Goal: Information Seeking & Learning: Learn about a topic

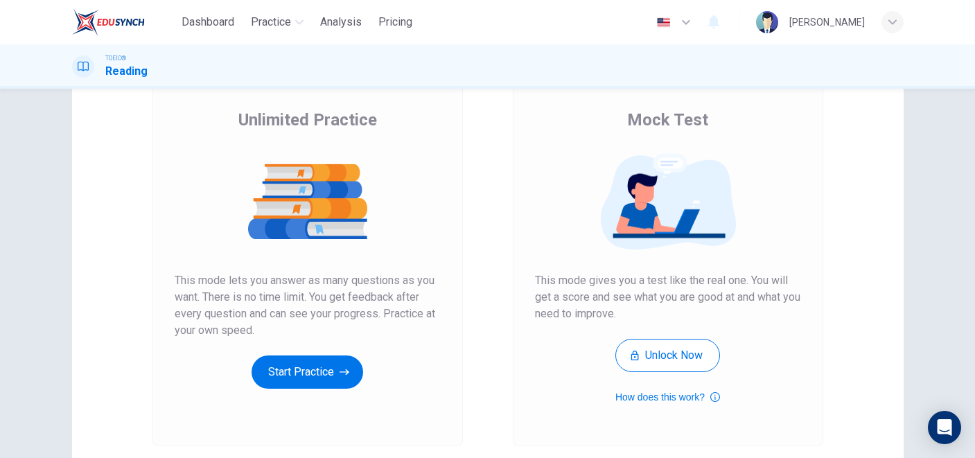
scroll to position [100, 0]
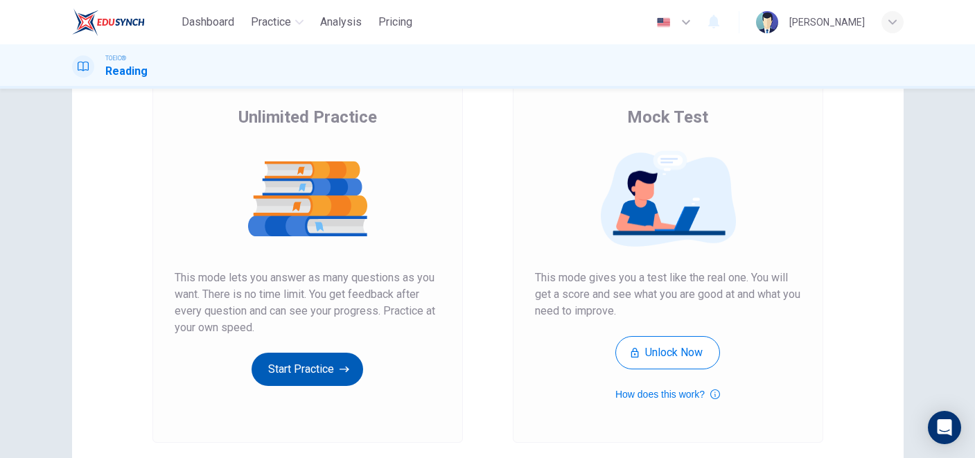
click at [327, 365] on button "Start Practice" at bounding box center [308, 369] width 112 height 33
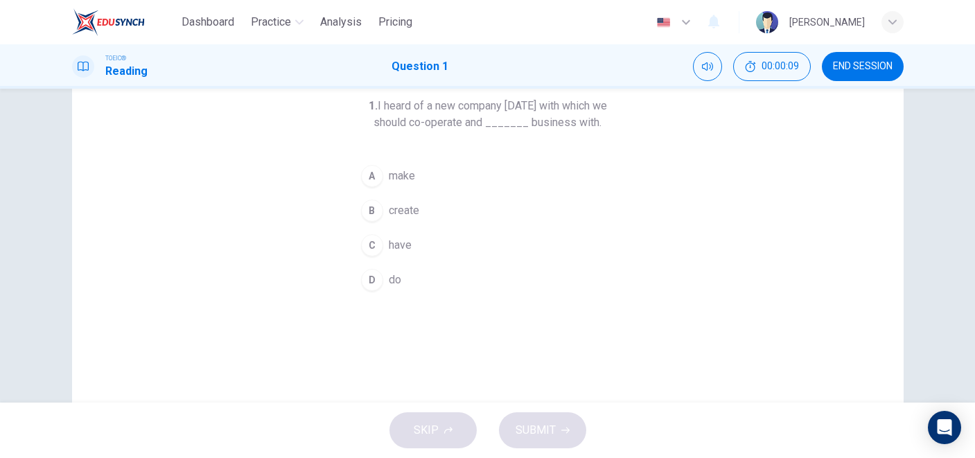
scroll to position [89, 0]
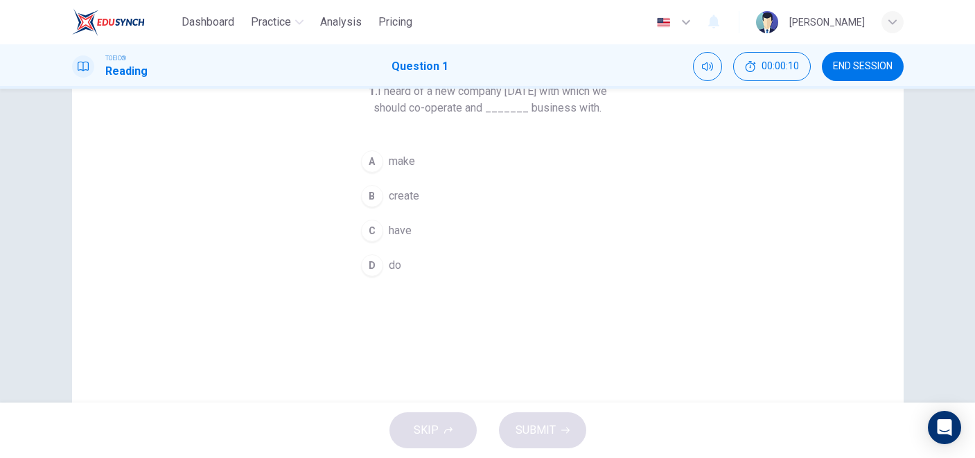
click at [372, 265] on div "D" at bounding box center [372, 265] width 22 height 22
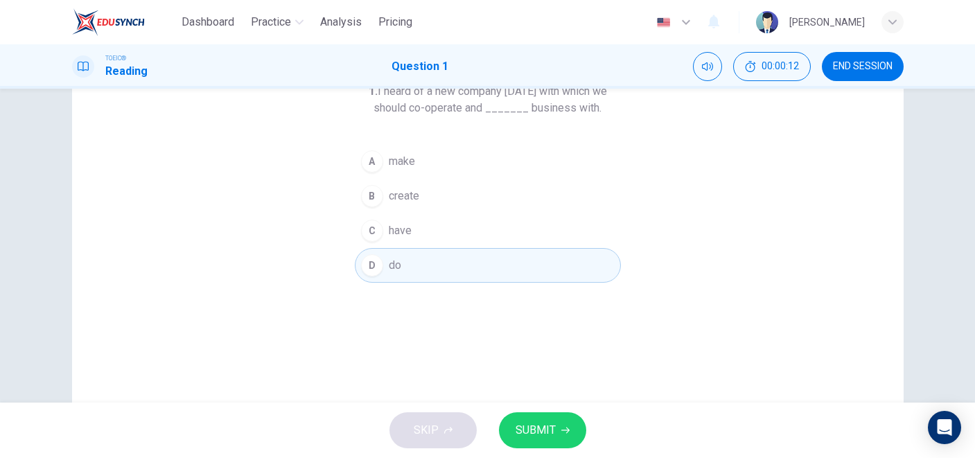
click at [522, 428] on span "SUBMIT" at bounding box center [536, 430] width 40 height 19
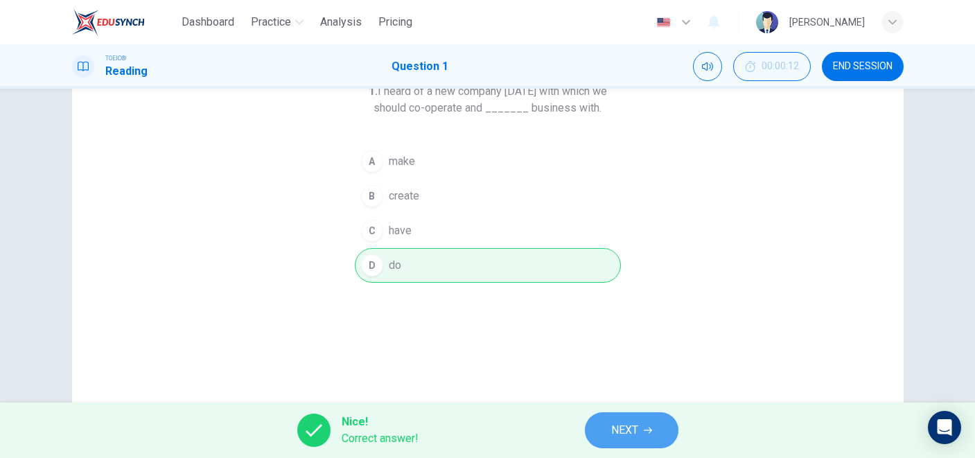
click at [620, 422] on span "NEXT" at bounding box center [624, 430] width 27 height 19
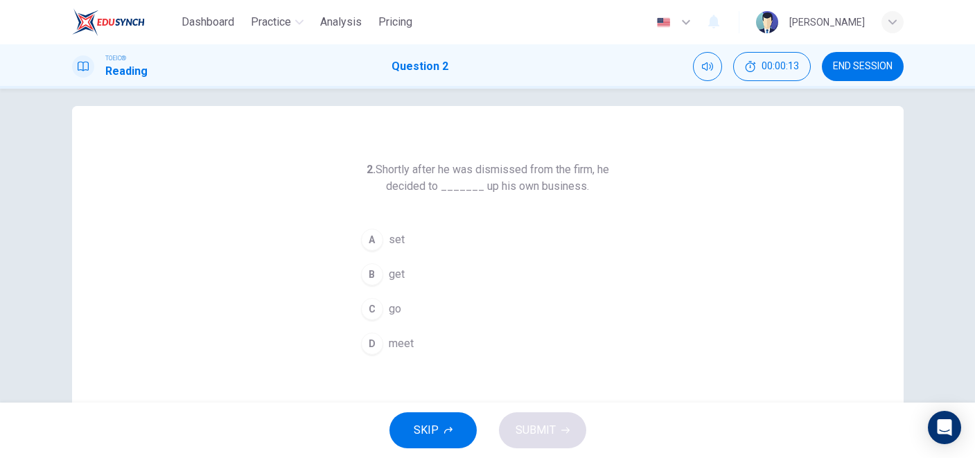
scroll to position [15, 0]
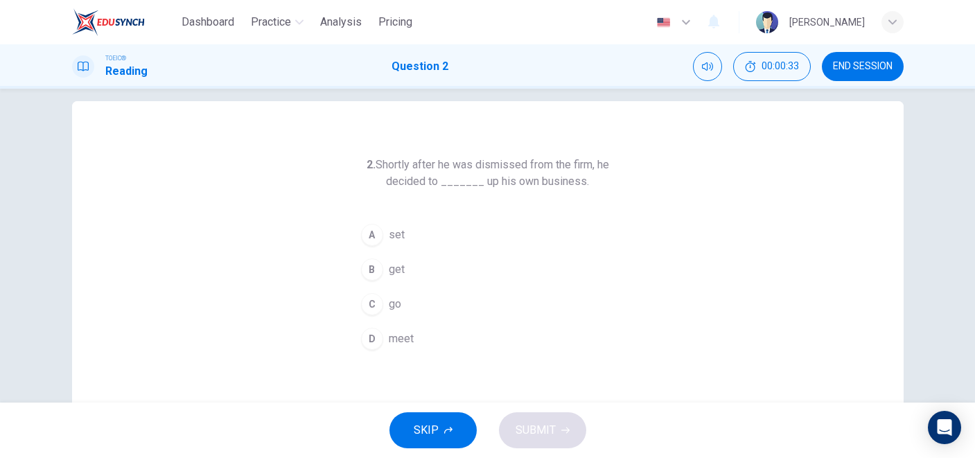
click at [374, 238] on div "A" at bounding box center [372, 235] width 22 height 22
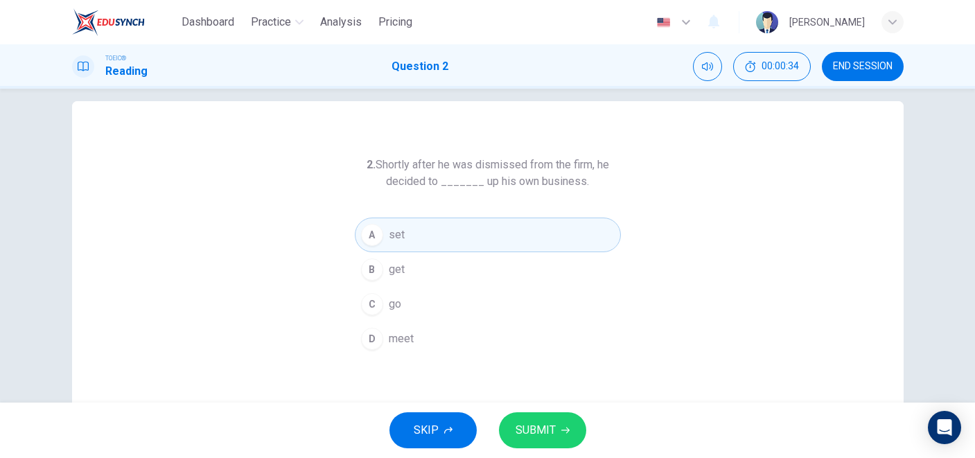
click at [528, 433] on span "SUBMIT" at bounding box center [536, 430] width 40 height 19
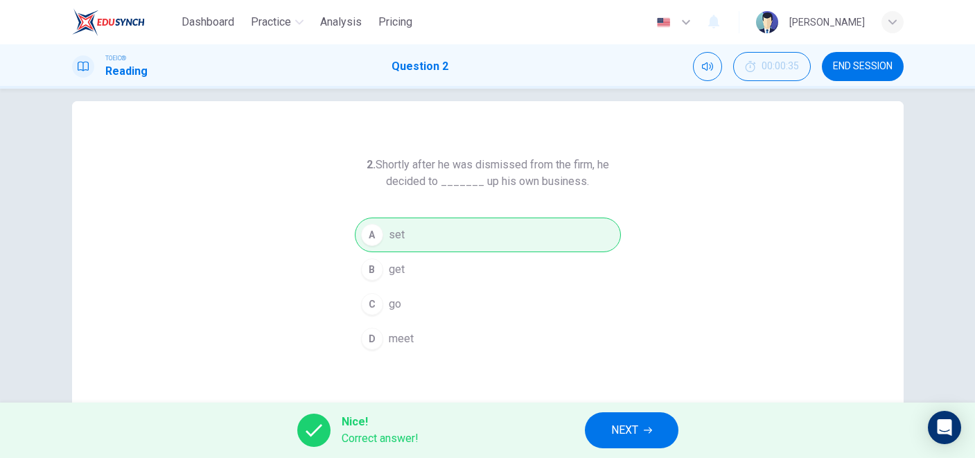
click at [620, 432] on span "NEXT" at bounding box center [624, 430] width 27 height 19
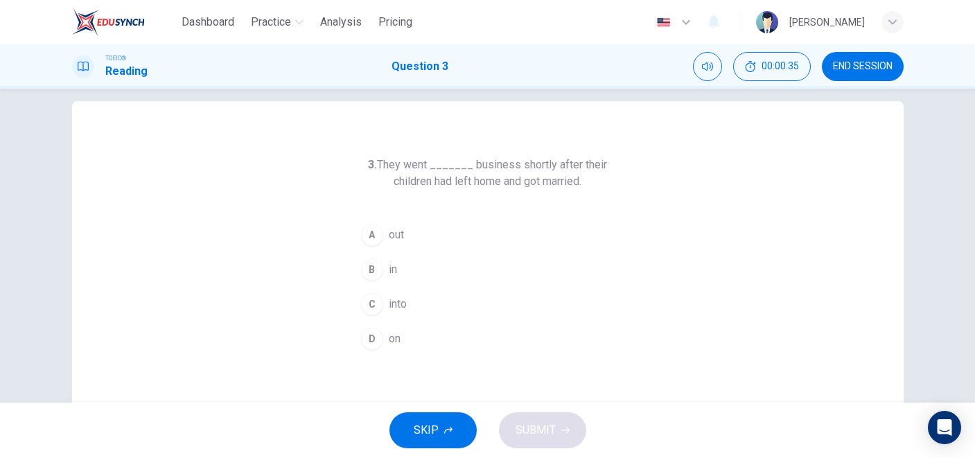
scroll to position [15, 0]
click at [366, 338] on div "D" at bounding box center [372, 340] width 22 height 22
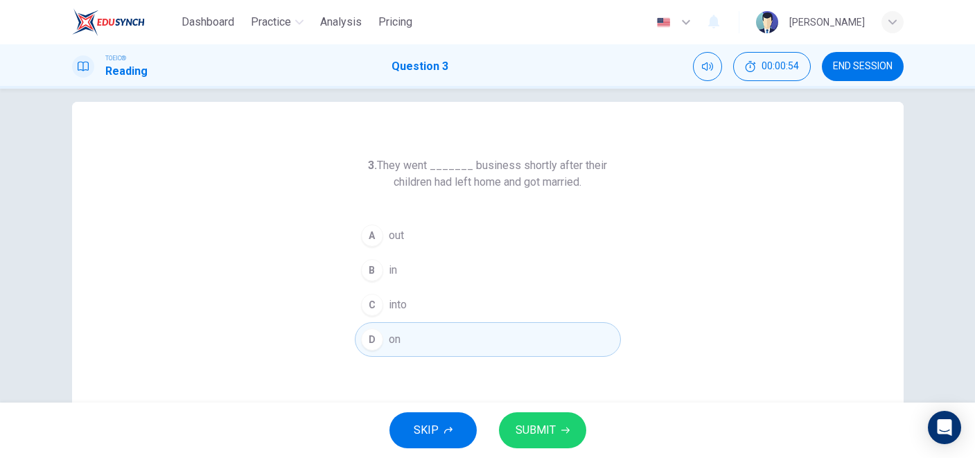
click at [552, 432] on span "SUBMIT" at bounding box center [536, 430] width 40 height 19
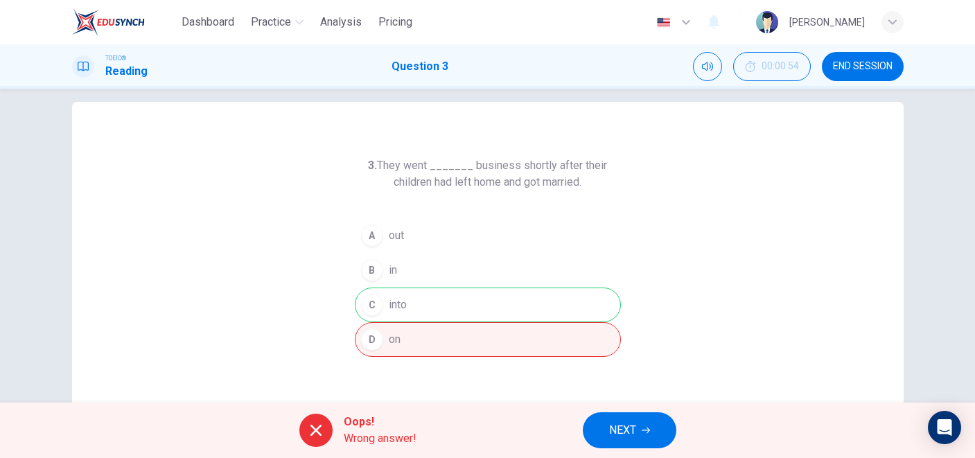
click at [621, 428] on span "NEXT" at bounding box center [622, 430] width 27 height 19
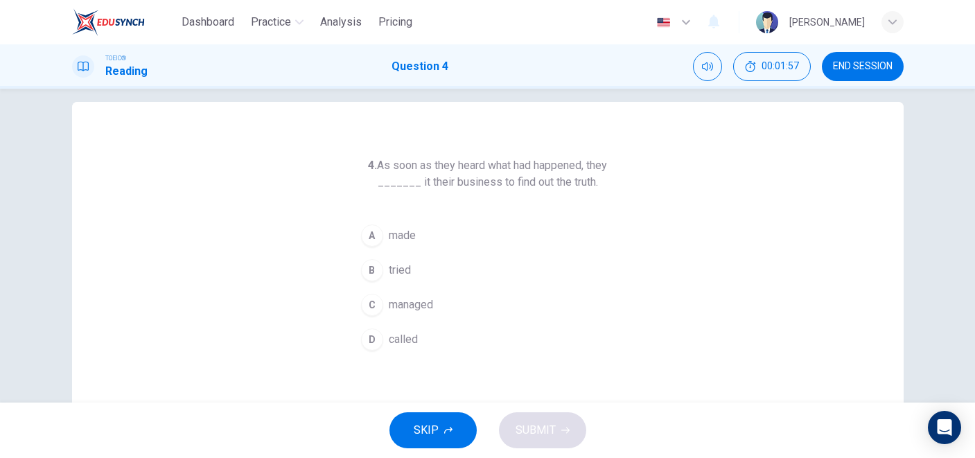
click at [374, 341] on div "D" at bounding box center [372, 340] width 22 height 22
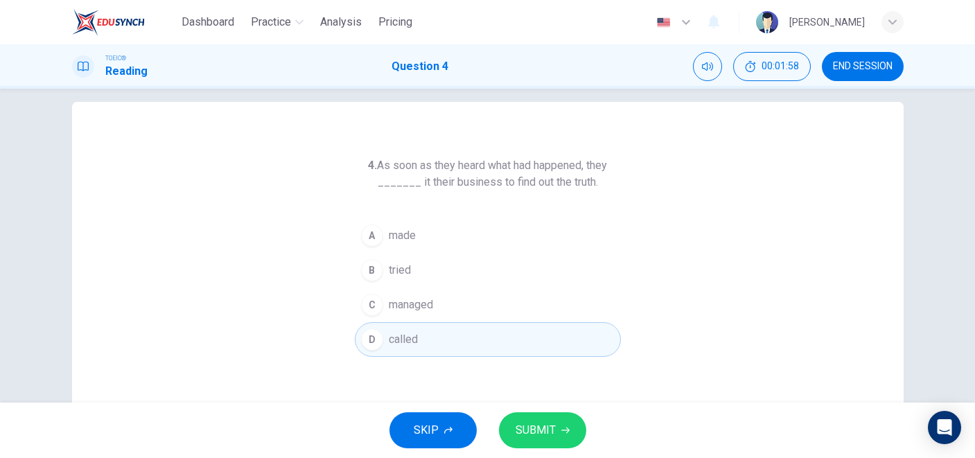
click at [541, 431] on span "SUBMIT" at bounding box center [536, 430] width 40 height 19
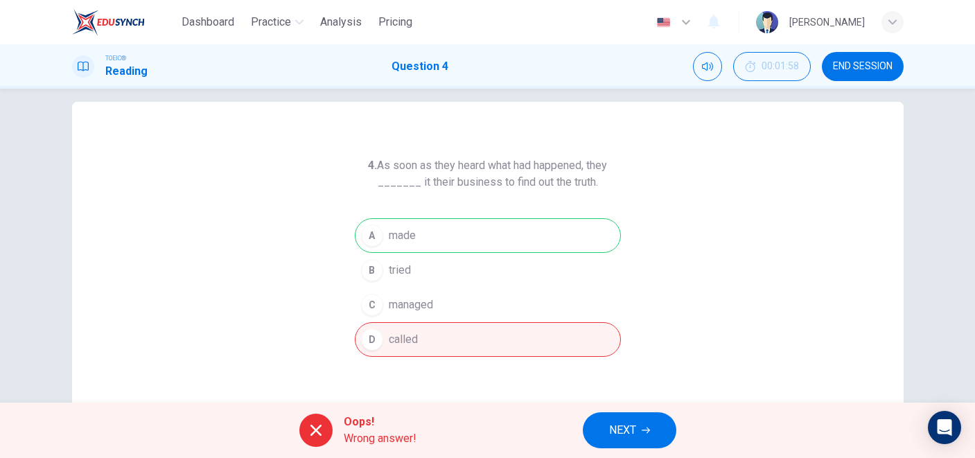
drag, startPoint x: 606, startPoint y: 187, endPoint x: 403, endPoint y: 173, distance: 202.9
click at [403, 173] on h6 "4. As soon as they heard what had happened, they _______ it their business to f…" at bounding box center [488, 173] width 266 height 33
click at [620, 429] on span "NEXT" at bounding box center [622, 430] width 27 height 19
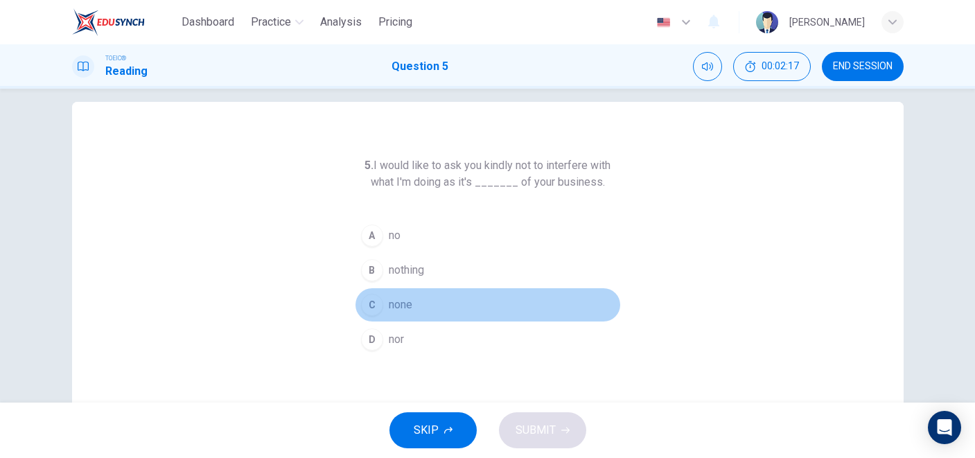
click at [374, 304] on div "C" at bounding box center [372, 305] width 22 height 22
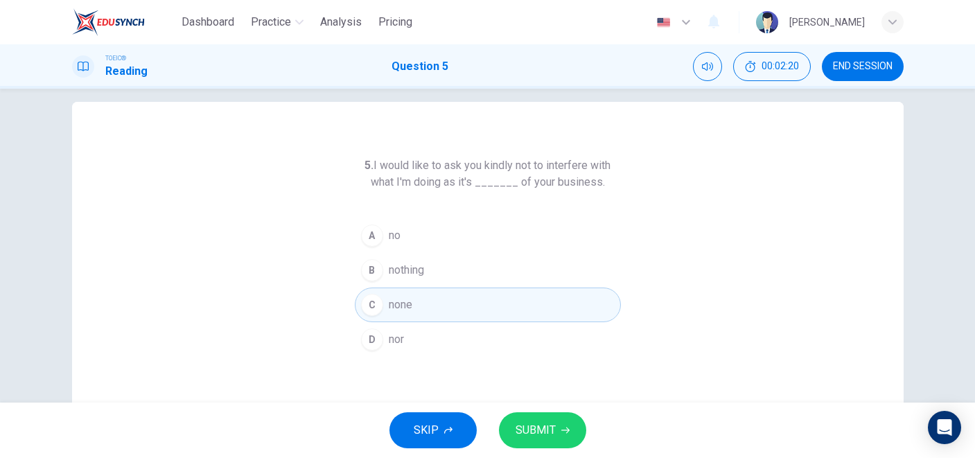
click at [532, 431] on span "SUBMIT" at bounding box center [536, 430] width 40 height 19
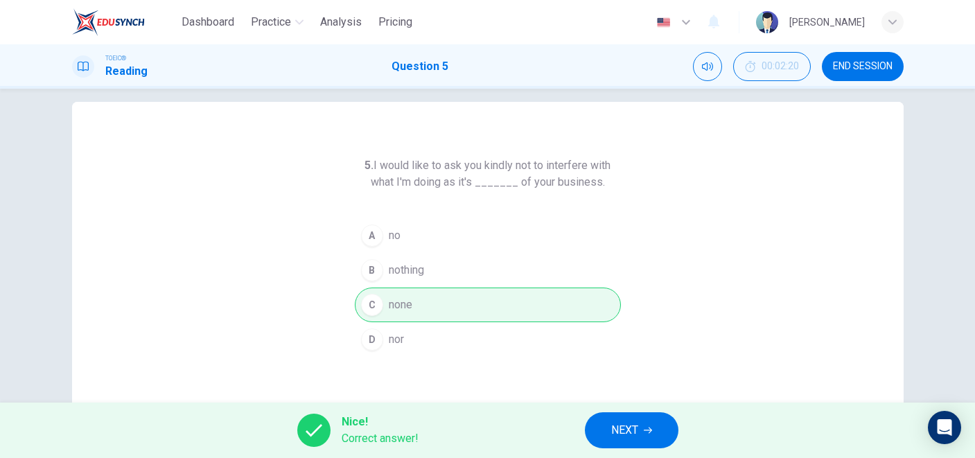
click at [620, 424] on span "NEXT" at bounding box center [624, 430] width 27 height 19
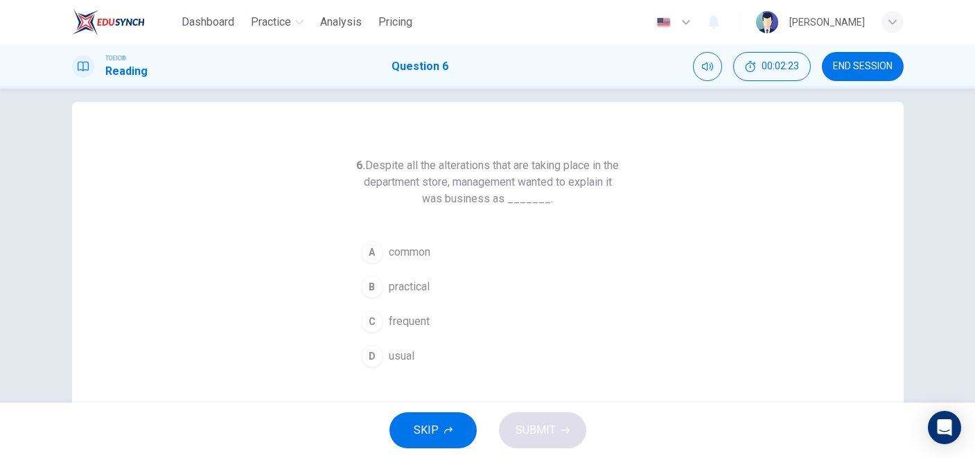
click at [860, 67] on span "END SESSION" at bounding box center [863, 66] width 60 height 11
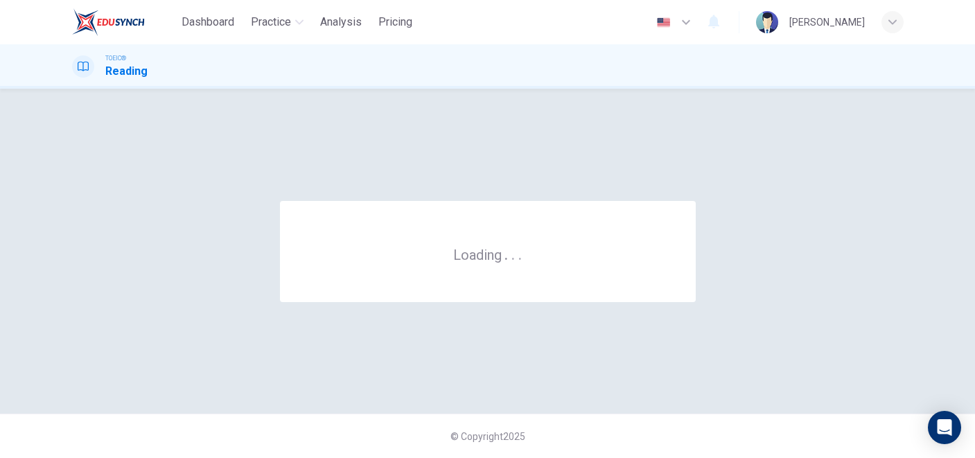
scroll to position [0, 0]
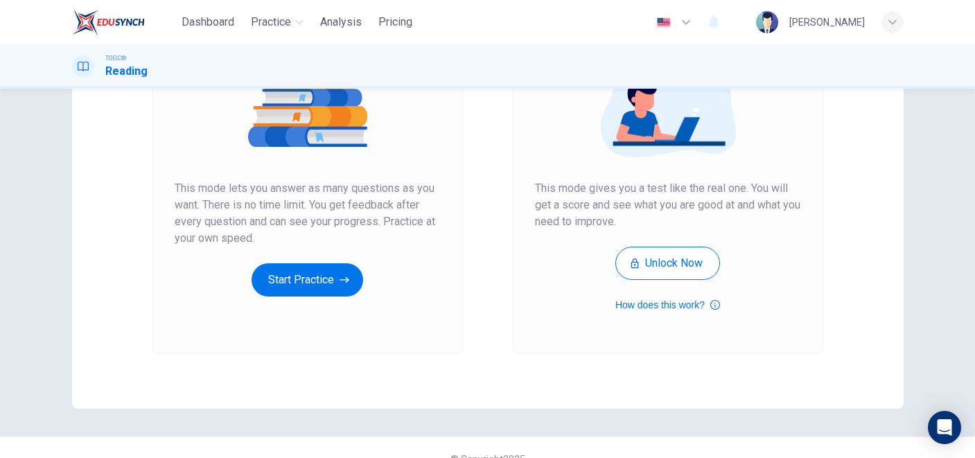
scroll to position [195, 0]
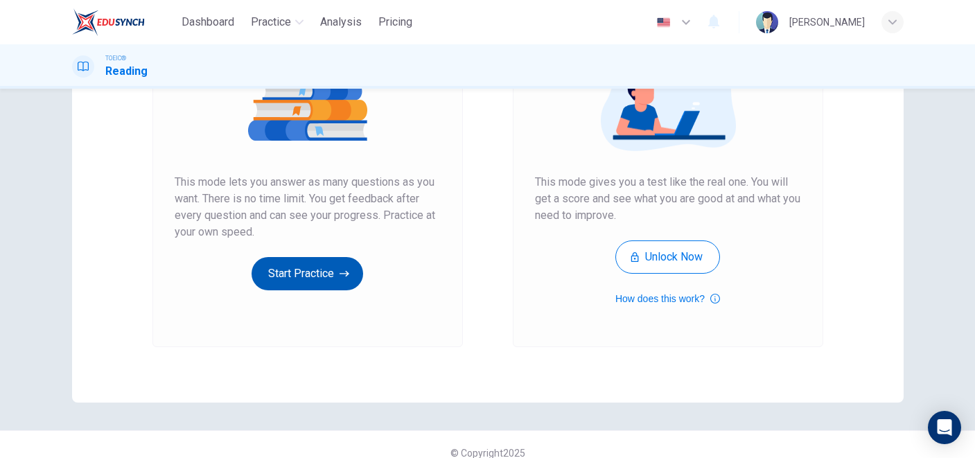
click at [340, 272] on icon "button" at bounding box center [345, 274] width 10 height 14
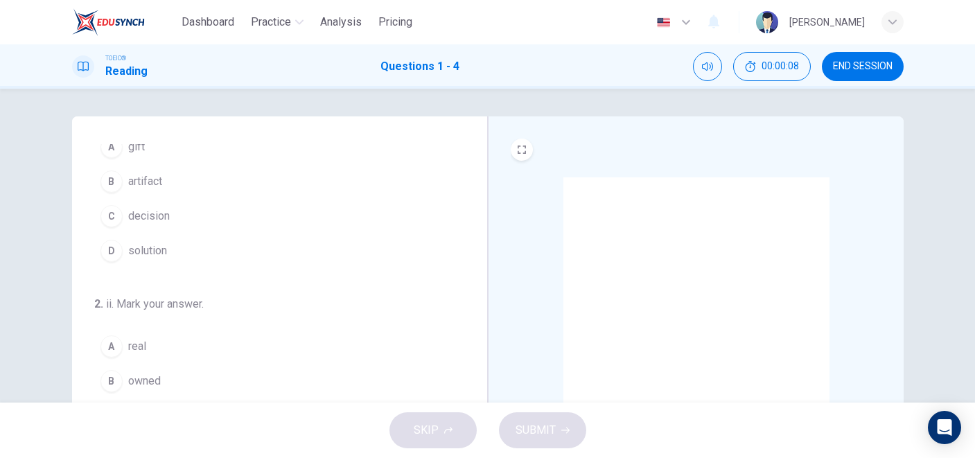
scroll to position [49, 0]
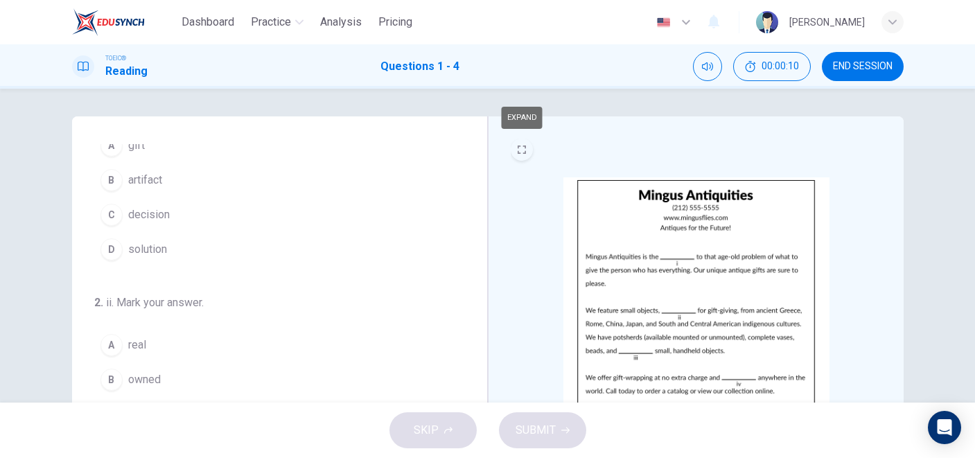
click at [523, 144] on button "EXPAND" at bounding box center [522, 150] width 22 height 22
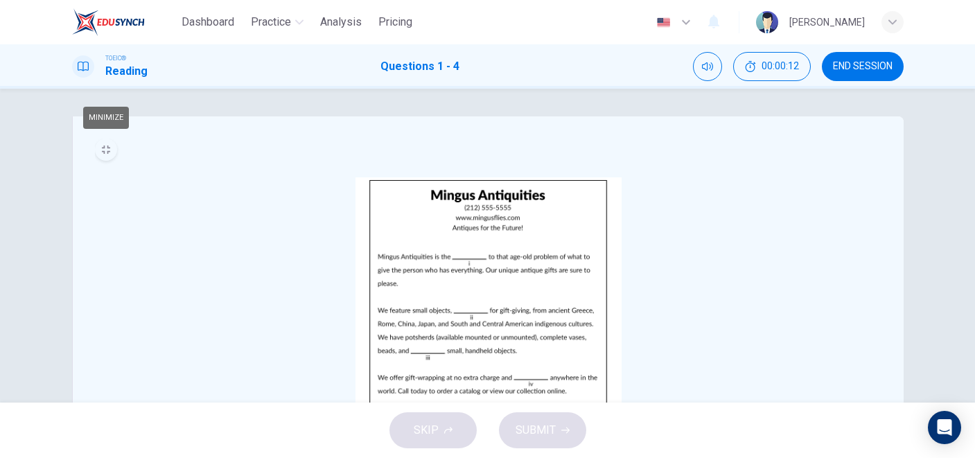
click at [114, 145] on button "MINIMIZE" at bounding box center [106, 150] width 22 height 22
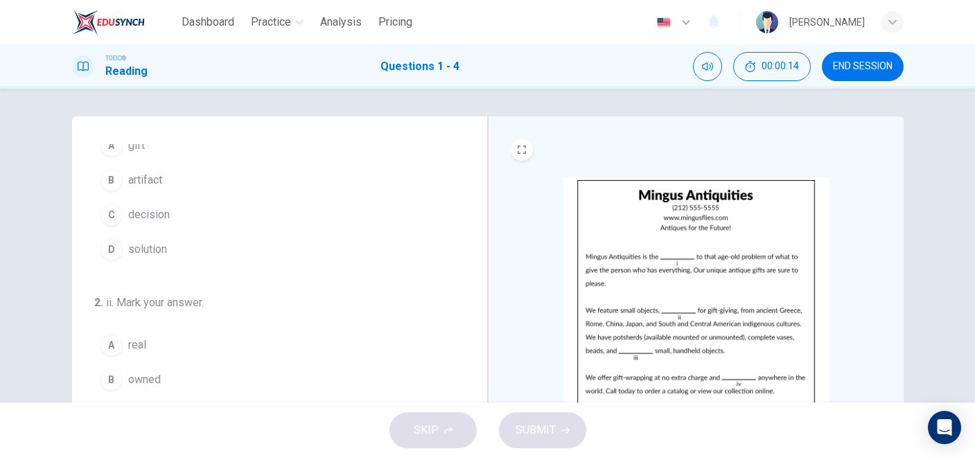
click at [663, 250] on img at bounding box center [697, 298] width 266 height 242
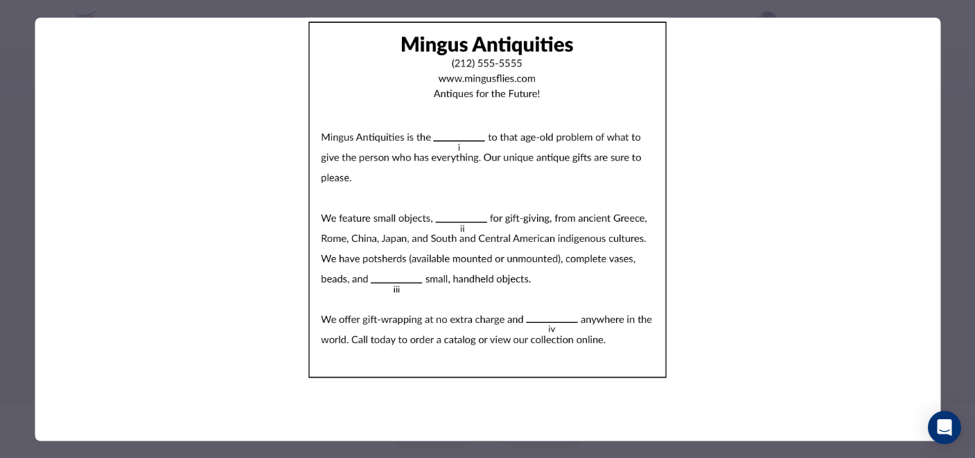
click at [959, 71] on div at bounding box center [487, 229] width 975 height 458
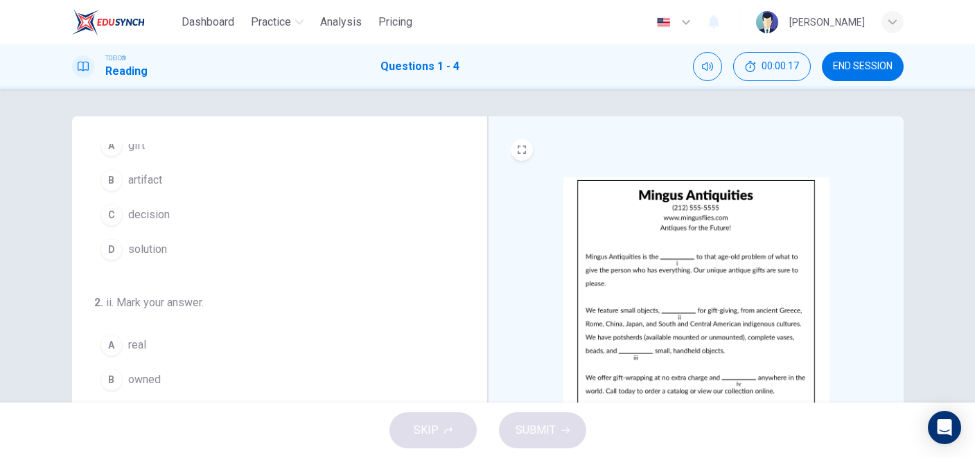
click at [789, 148] on div "CLICK TO ZOOM" at bounding box center [697, 290] width 372 height 303
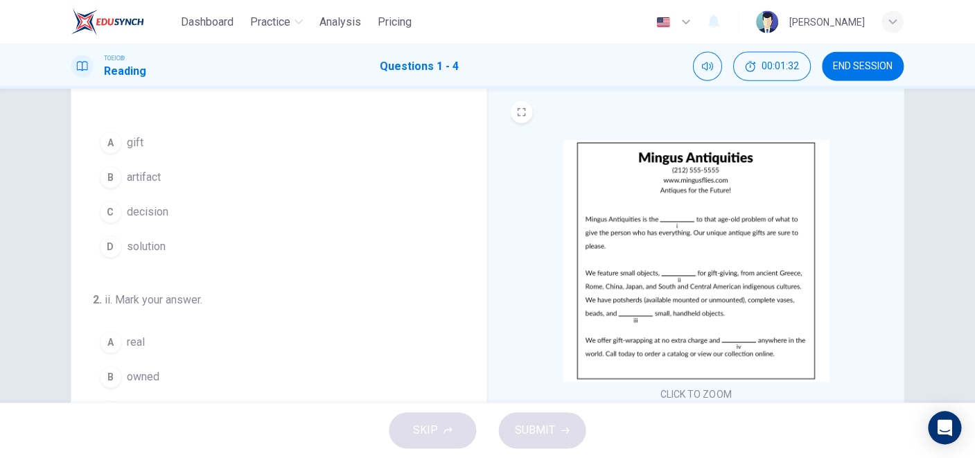
scroll to position [0, 0]
click at [758, 201] on img at bounding box center [697, 261] width 266 height 242
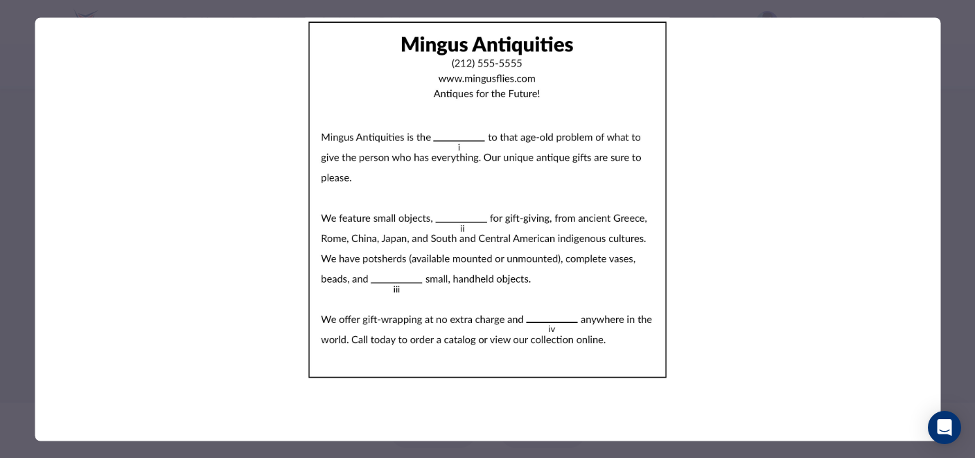
click at [962, 329] on div at bounding box center [487, 229] width 975 height 458
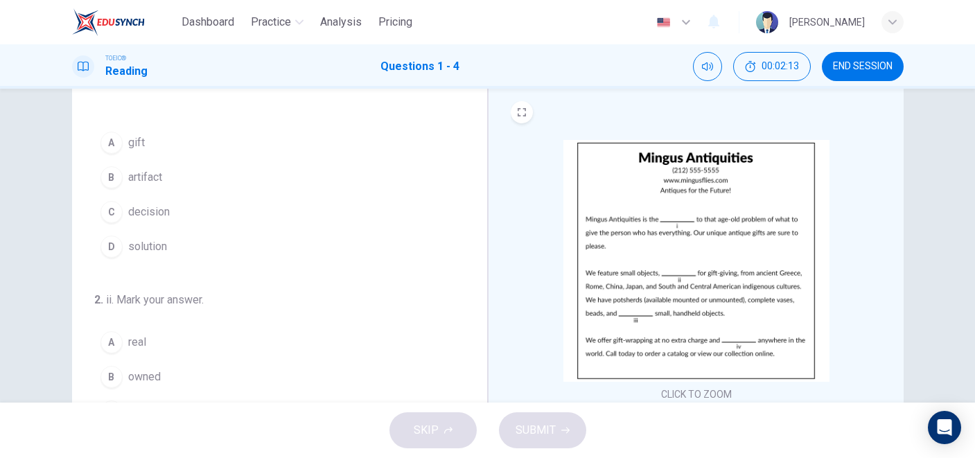
click at [110, 250] on div "D" at bounding box center [112, 247] width 22 height 22
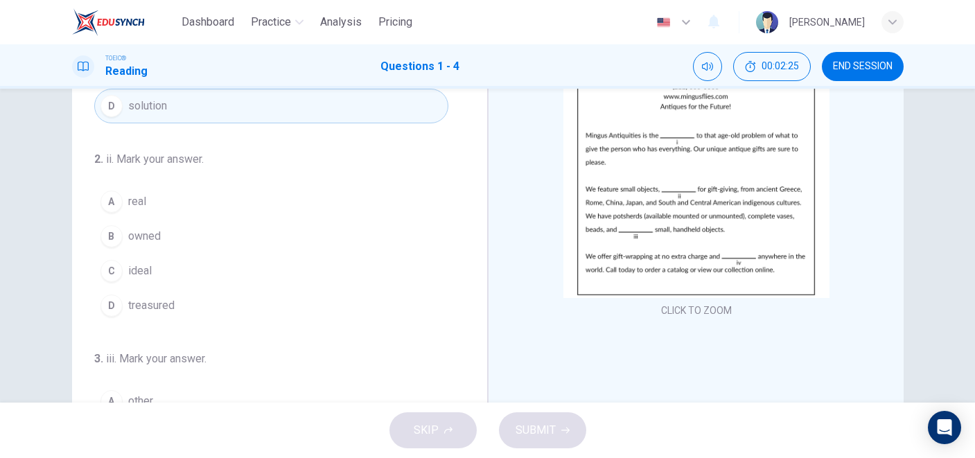
scroll to position [72, 0]
click at [115, 270] on div "C" at bounding box center [112, 270] width 22 height 22
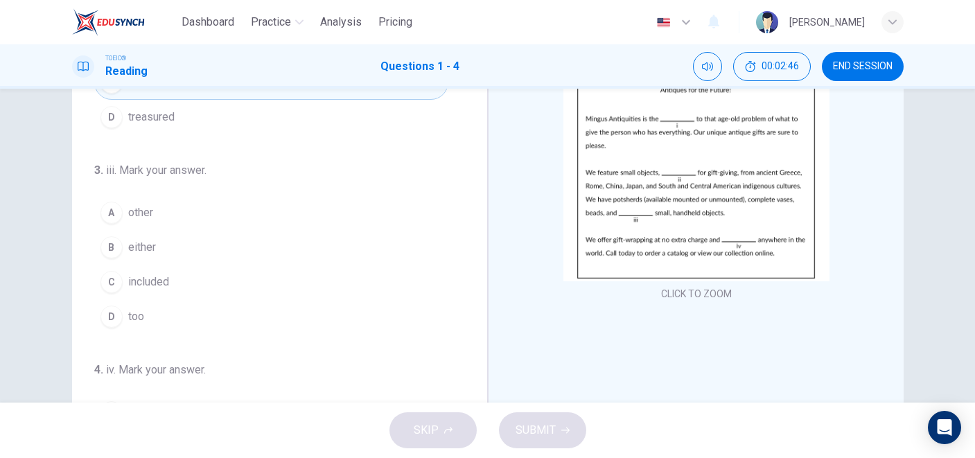
scroll to position [142, 0]
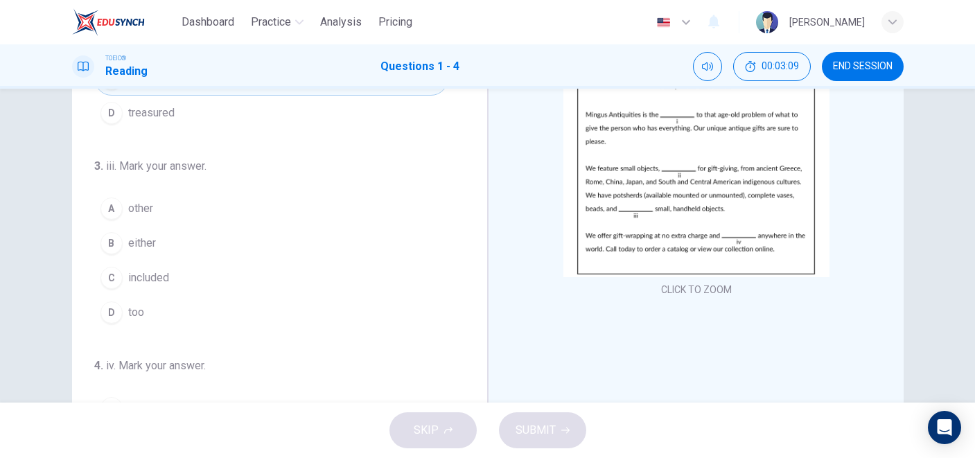
click at [153, 204] on span "other" at bounding box center [140, 208] width 25 height 17
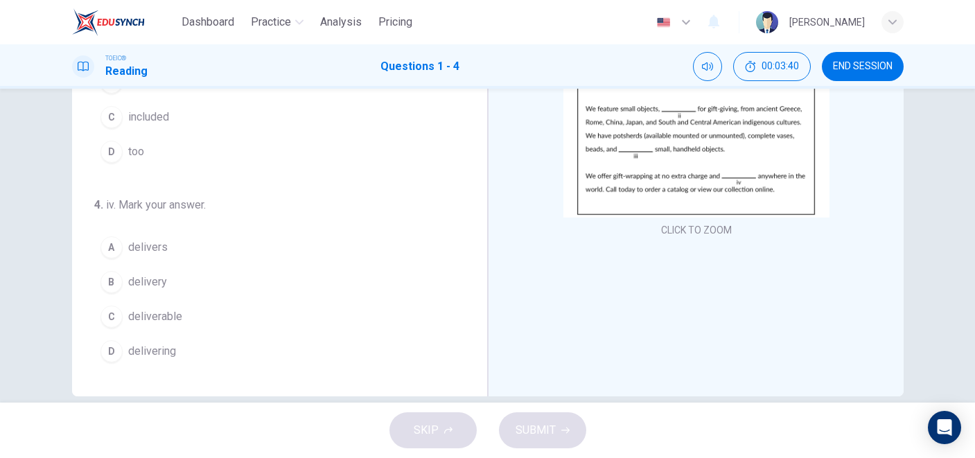
scroll to position [204, 0]
click at [158, 277] on span "delivery" at bounding box center [147, 280] width 39 height 17
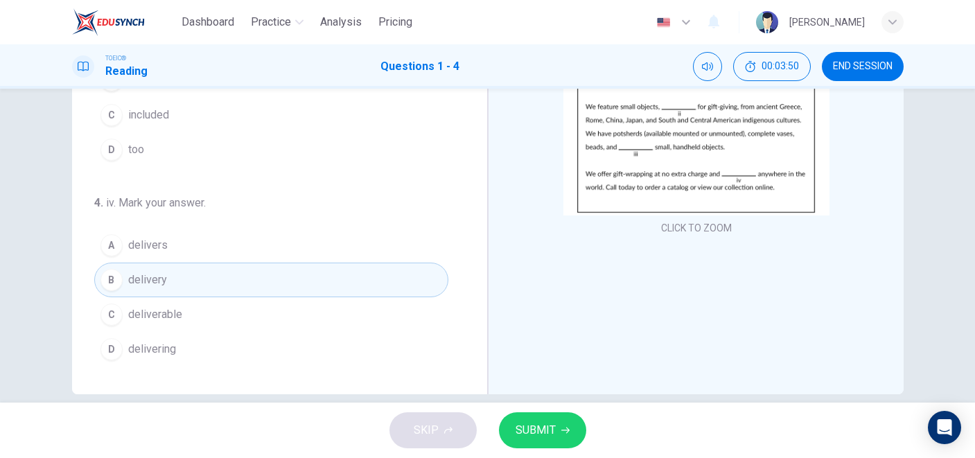
click at [526, 433] on span "SUBMIT" at bounding box center [536, 430] width 40 height 19
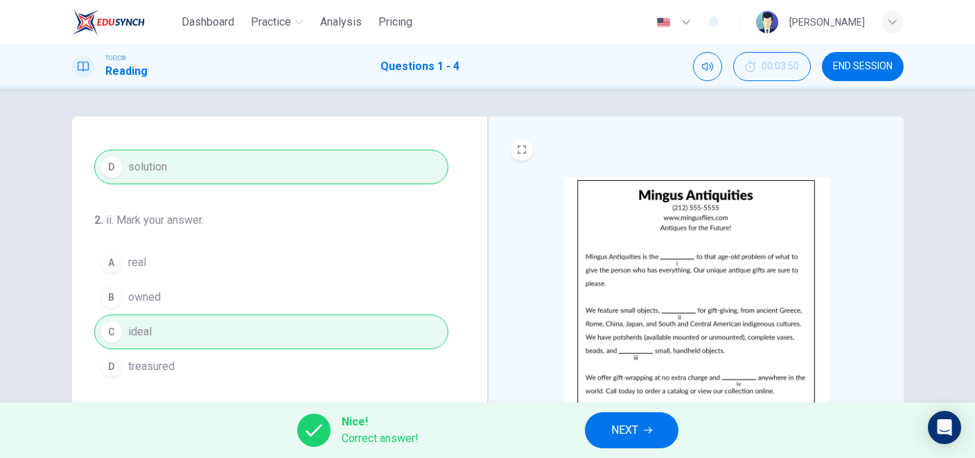
scroll to position [0, 0]
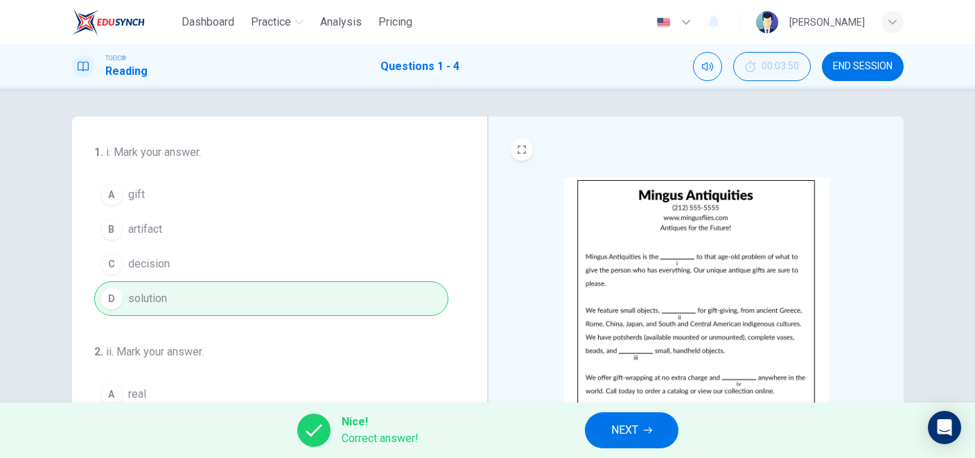
click at [610, 432] on button "NEXT" at bounding box center [632, 430] width 94 height 36
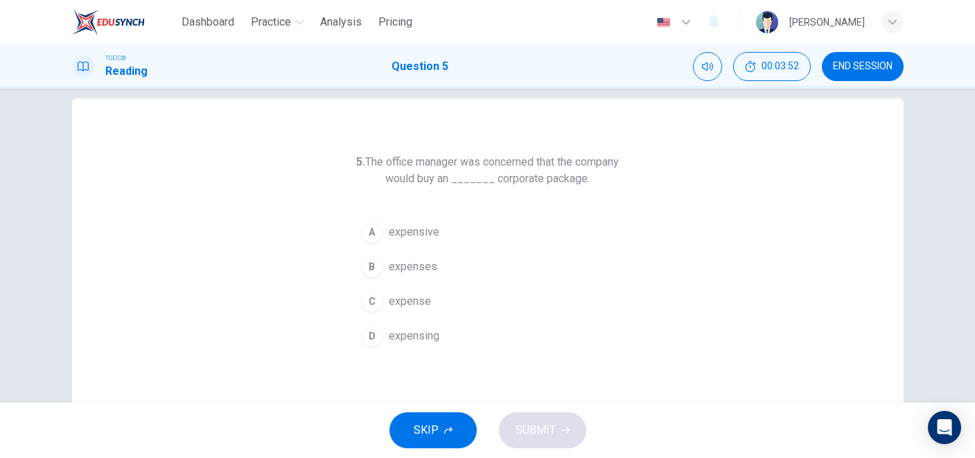
scroll to position [19, 0]
click at [405, 229] on span "expensive" at bounding box center [414, 231] width 51 height 17
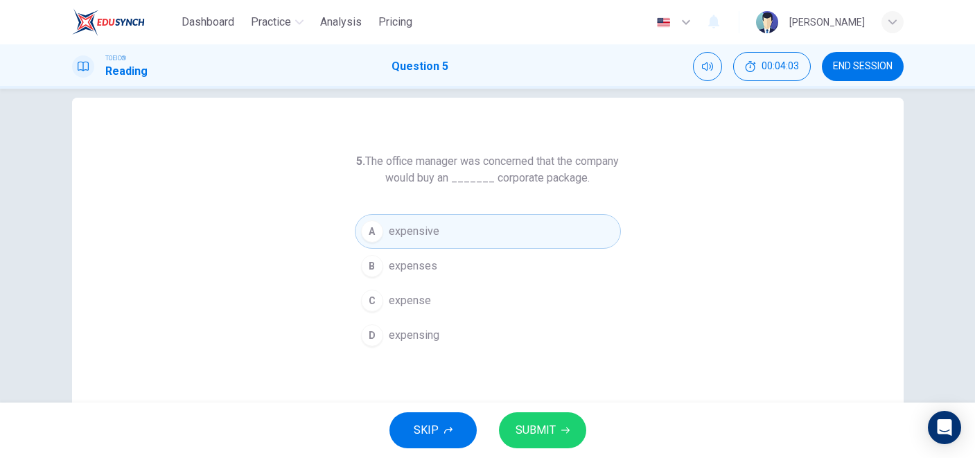
click at [530, 436] on span "SUBMIT" at bounding box center [536, 430] width 40 height 19
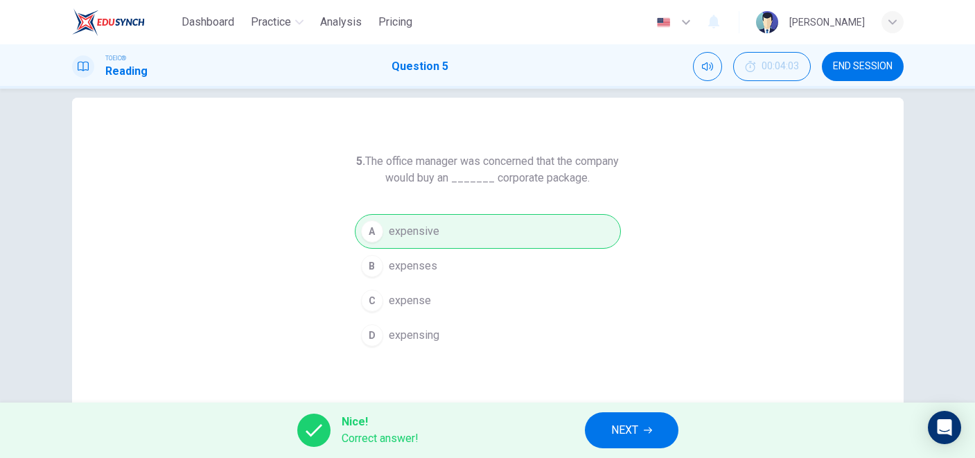
click at [616, 446] on button "NEXT" at bounding box center [632, 430] width 94 height 36
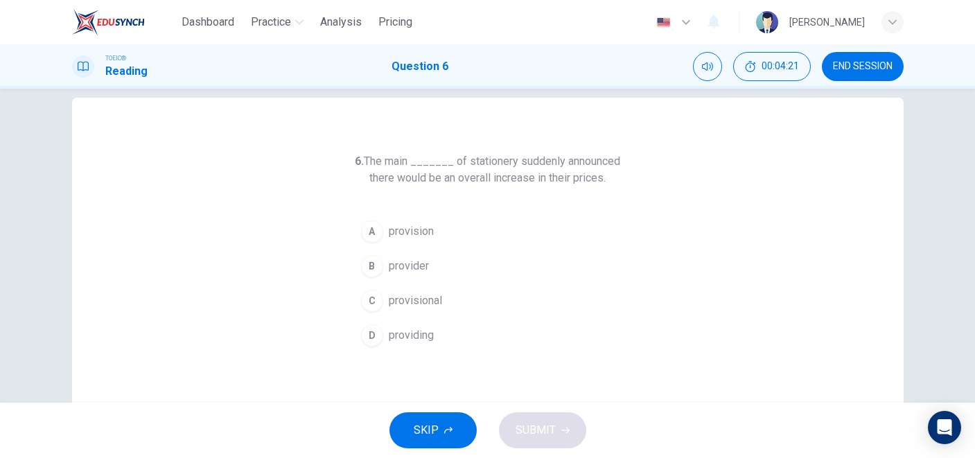
click at [443, 288] on button "C provisional" at bounding box center [488, 301] width 266 height 35
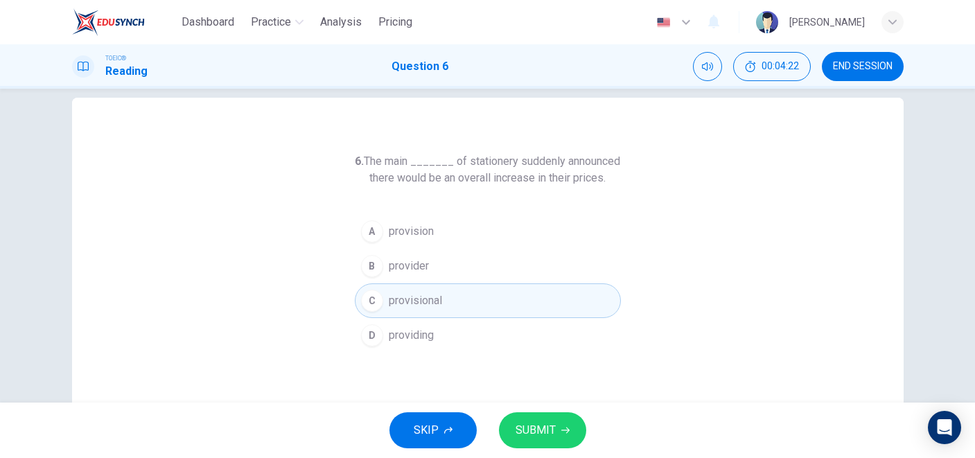
click at [440, 254] on button "B provider" at bounding box center [488, 266] width 266 height 35
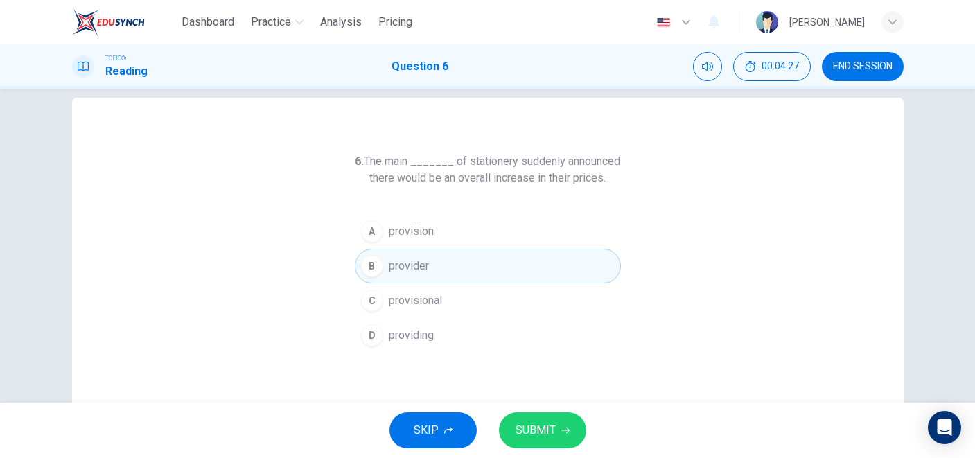
click at [527, 423] on span "SUBMIT" at bounding box center [536, 430] width 40 height 19
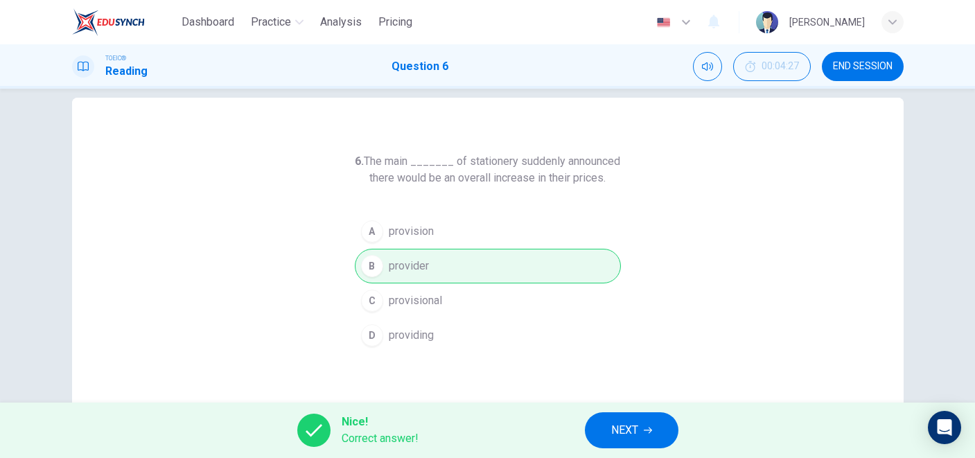
click at [611, 416] on button "NEXT" at bounding box center [632, 430] width 94 height 36
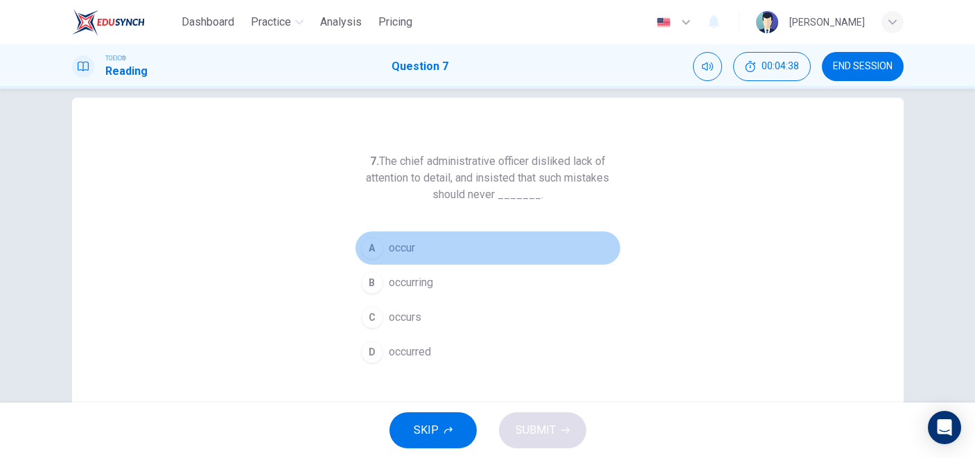
click at [432, 245] on button "A occur" at bounding box center [488, 248] width 266 height 35
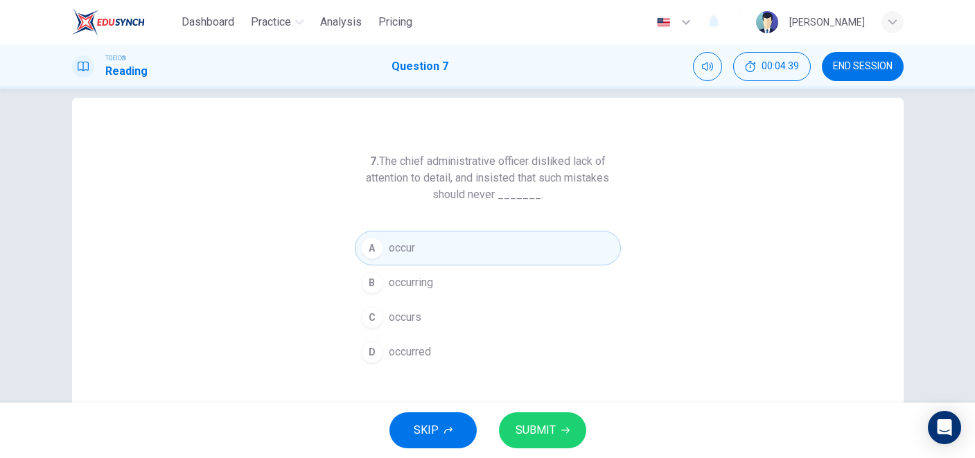
click at [466, 357] on button "D occurred" at bounding box center [488, 352] width 266 height 35
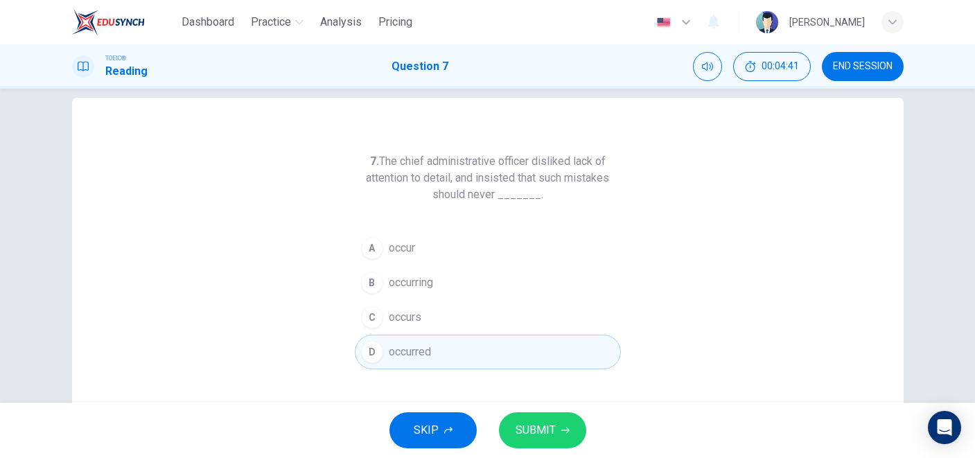
click at [532, 424] on span "SUBMIT" at bounding box center [536, 430] width 40 height 19
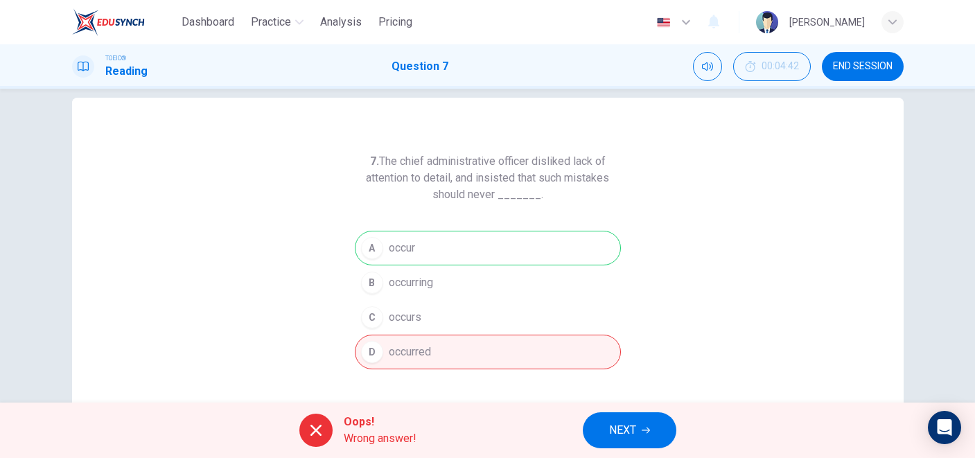
click at [611, 408] on div "Oops! Wrong answer! NEXT" at bounding box center [487, 430] width 975 height 55
click at [614, 435] on span "NEXT" at bounding box center [622, 430] width 27 height 19
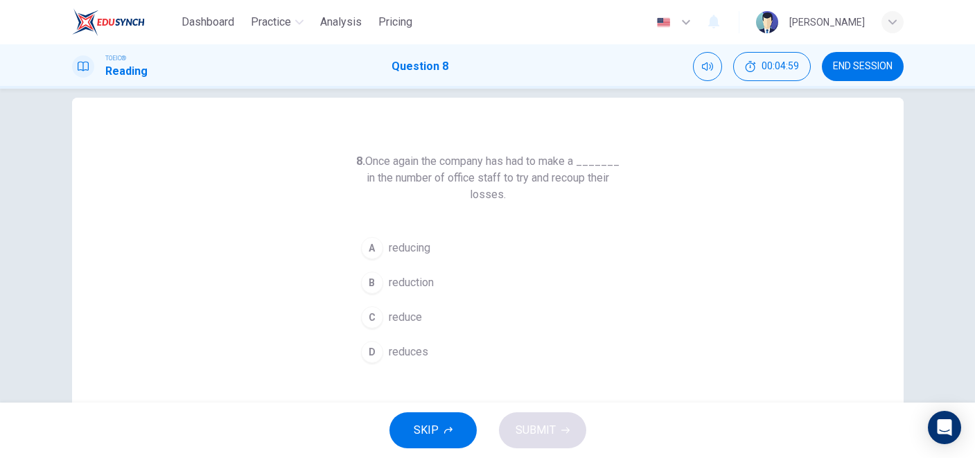
click at [409, 280] on span "reduction" at bounding box center [411, 283] width 45 height 17
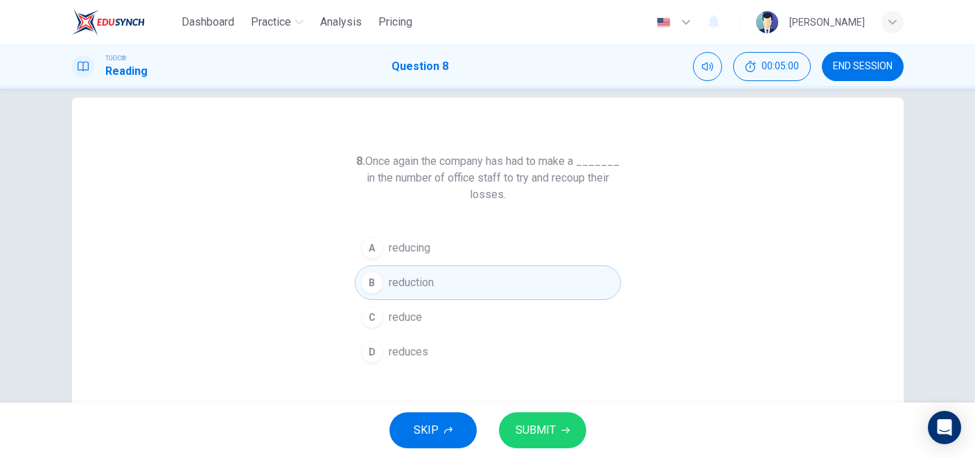
click at [528, 426] on span "SUBMIT" at bounding box center [536, 430] width 40 height 19
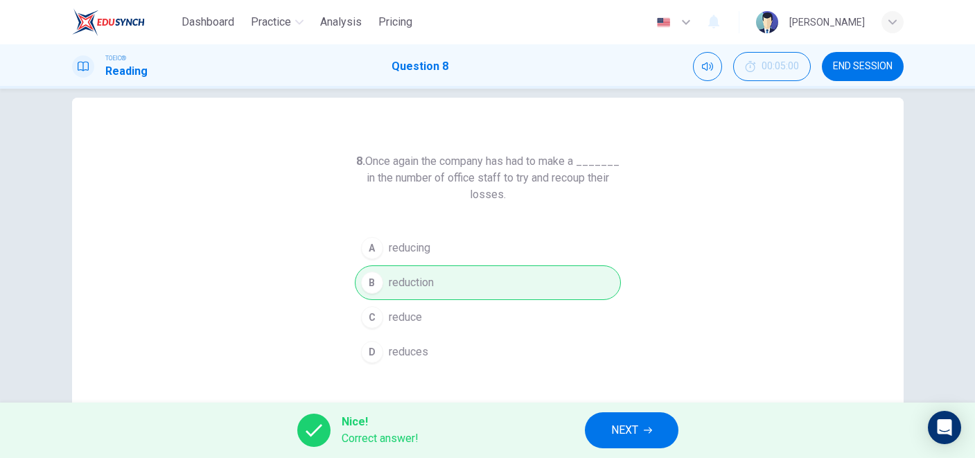
click at [638, 426] on span "NEXT" at bounding box center [624, 430] width 27 height 19
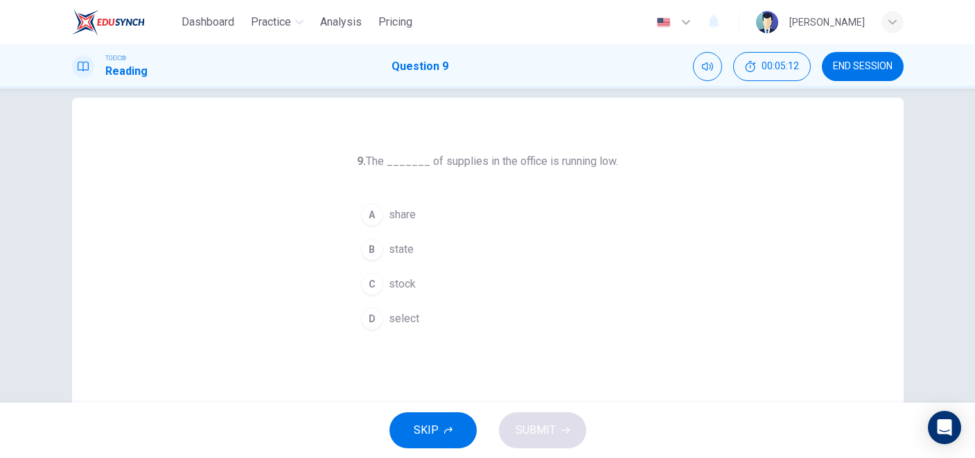
click at [427, 204] on button "A share" at bounding box center [488, 215] width 266 height 35
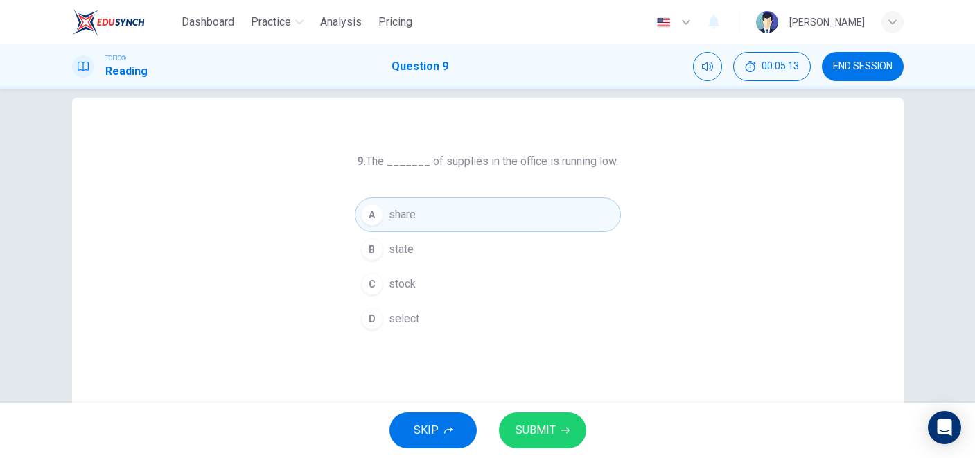
click at [534, 440] on span "SUBMIT" at bounding box center [536, 430] width 40 height 19
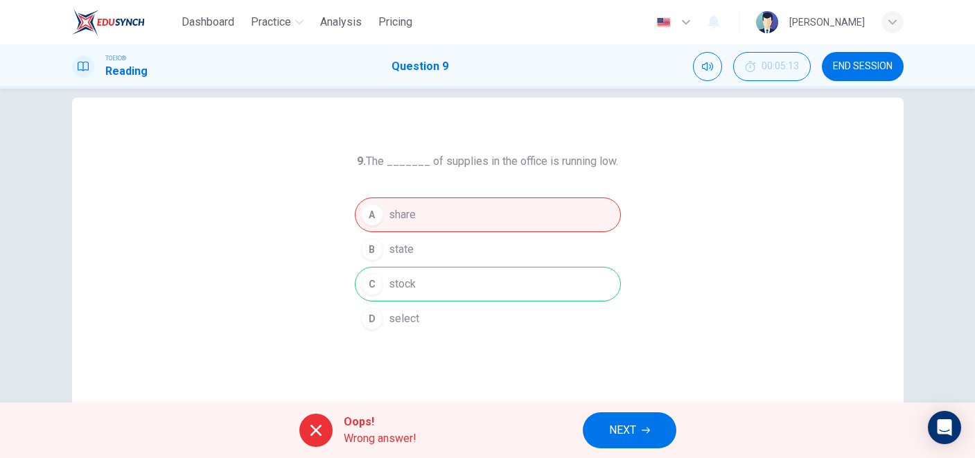
click at [642, 426] on button "NEXT" at bounding box center [630, 430] width 94 height 36
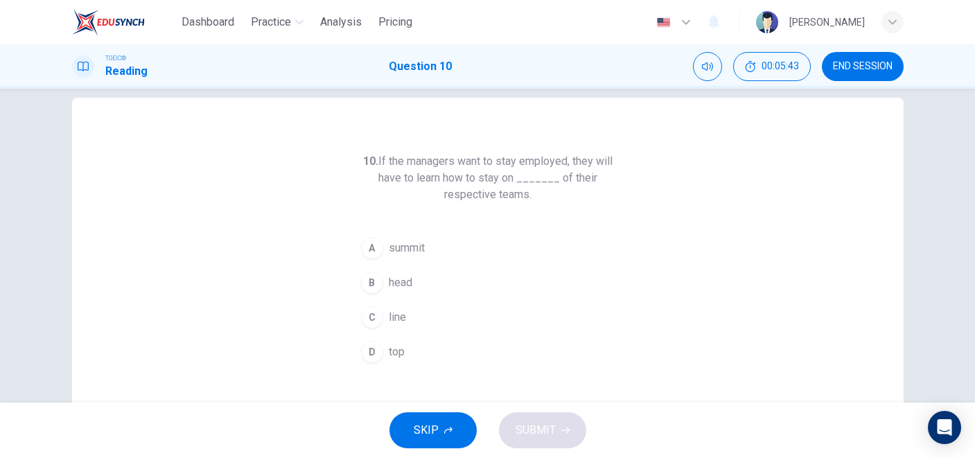
click at [408, 305] on button "C line" at bounding box center [488, 317] width 266 height 35
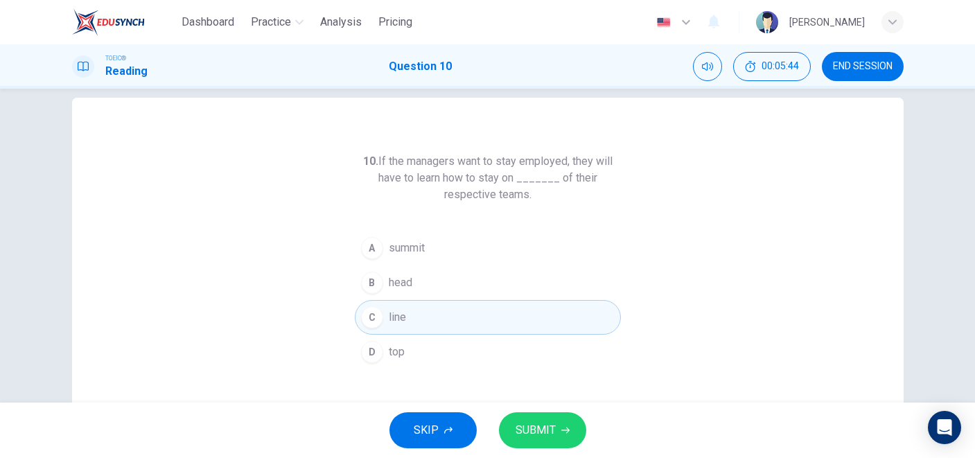
click at [532, 426] on span "SUBMIT" at bounding box center [536, 430] width 40 height 19
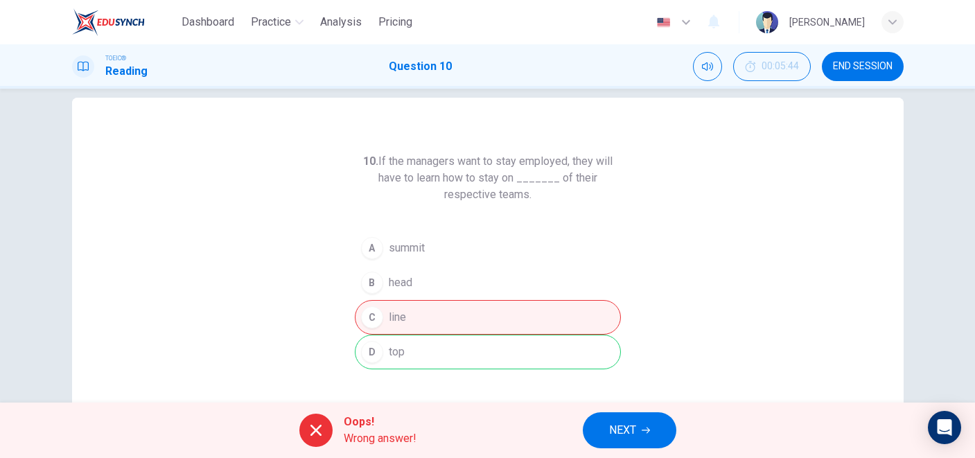
click at [640, 432] on button "NEXT" at bounding box center [630, 430] width 94 height 36
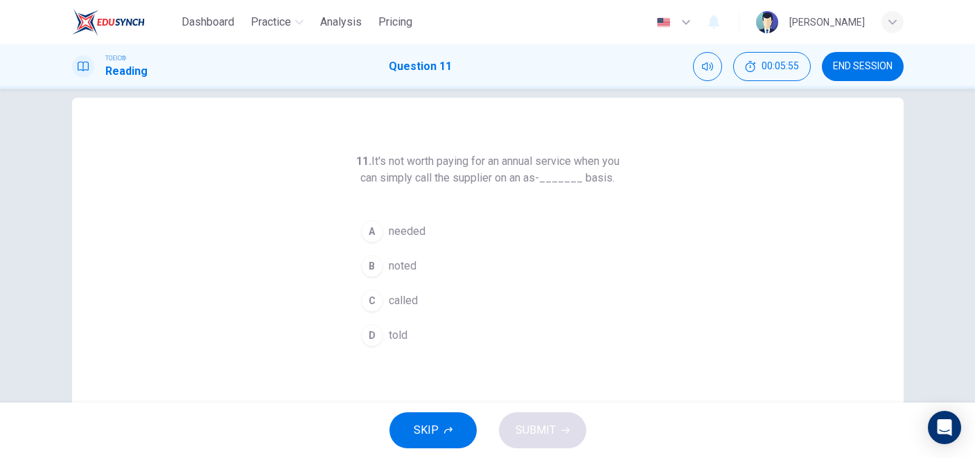
click at [401, 275] on span "noted" at bounding box center [403, 266] width 28 height 17
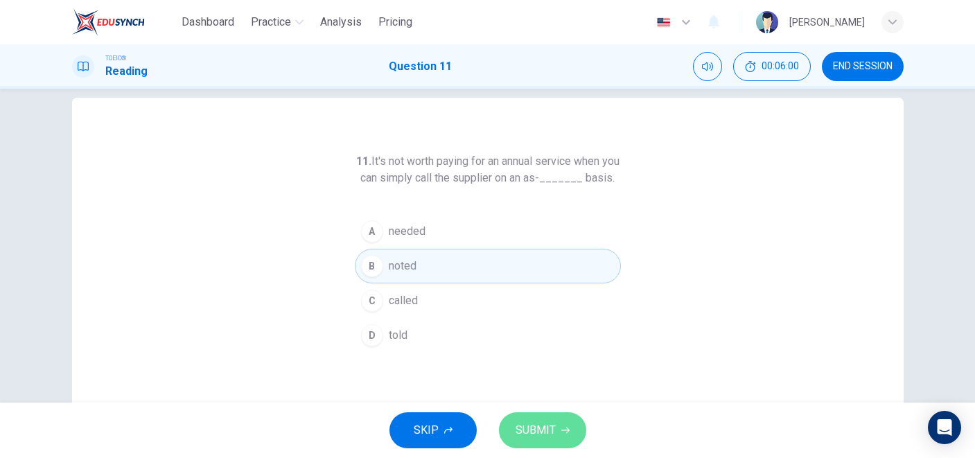
click at [533, 433] on span "SUBMIT" at bounding box center [536, 430] width 40 height 19
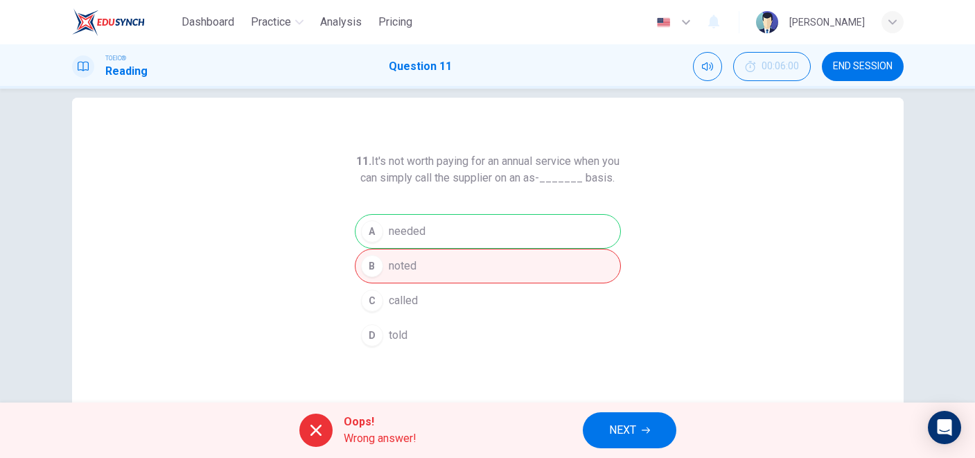
click at [639, 424] on button "NEXT" at bounding box center [630, 430] width 94 height 36
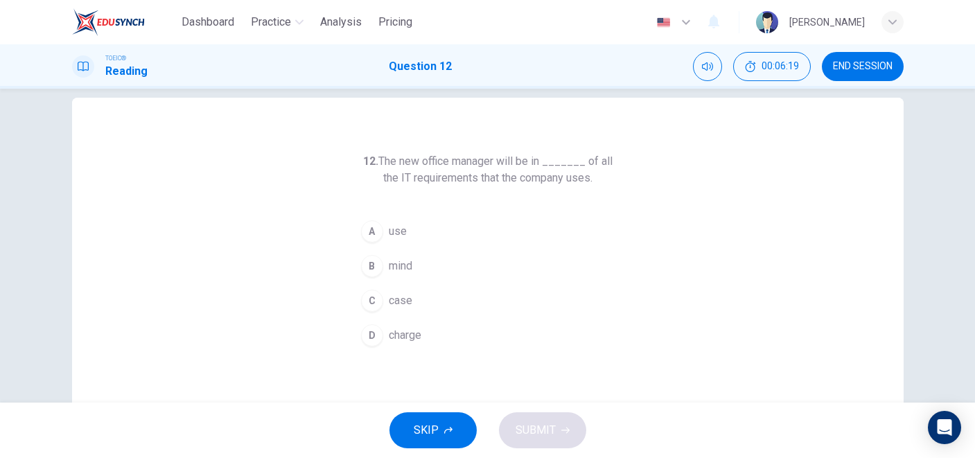
click at [397, 336] on span "charge" at bounding box center [405, 335] width 33 height 17
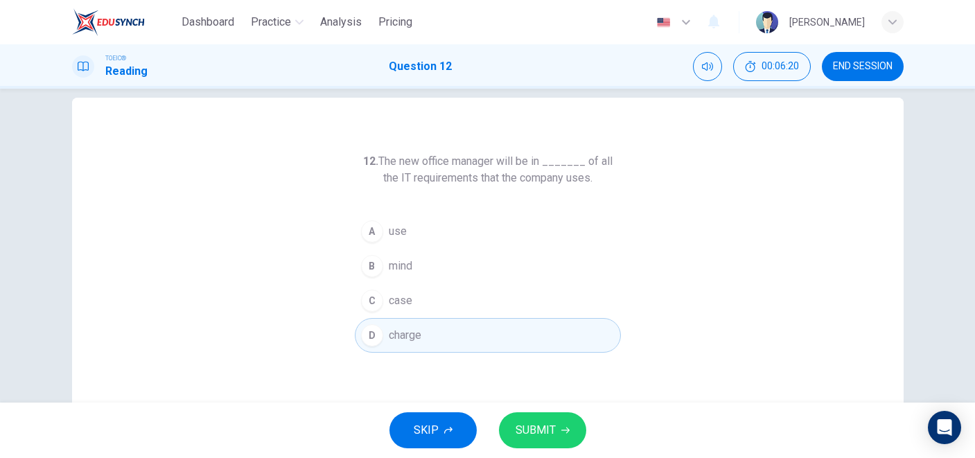
click at [420, 257] on button "B mind" at bounding box center [488, 266] width 266 height 35
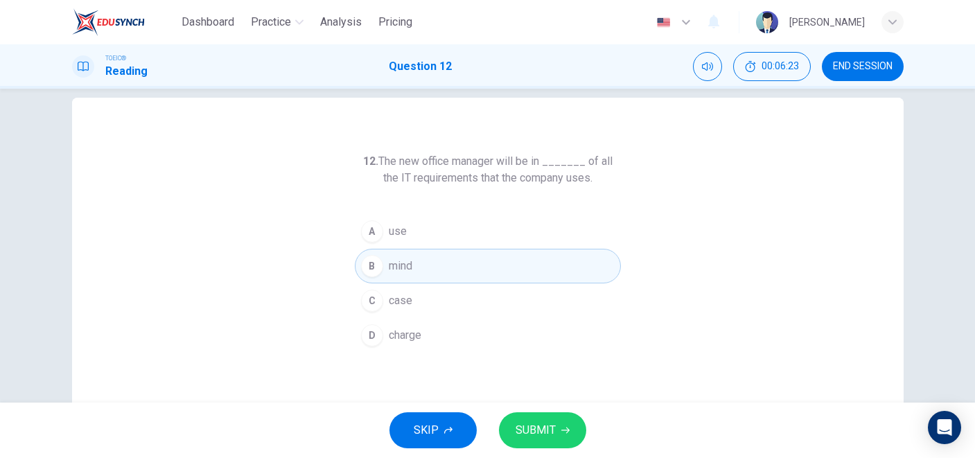
click at [425, 220] on button "A use" at bounding box center [488, 231] width 266 height 35
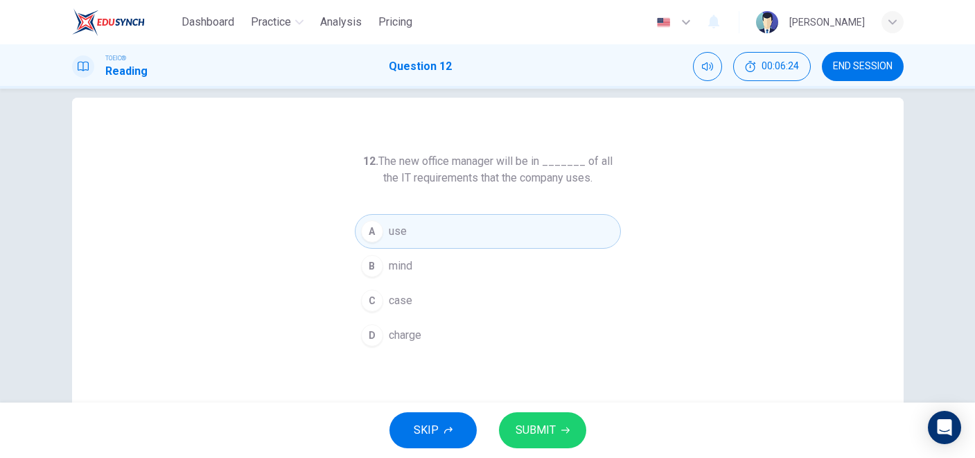
click at [528, 427] on span "SUBMIT" at bounding box center [536, 430] width 40 height 19
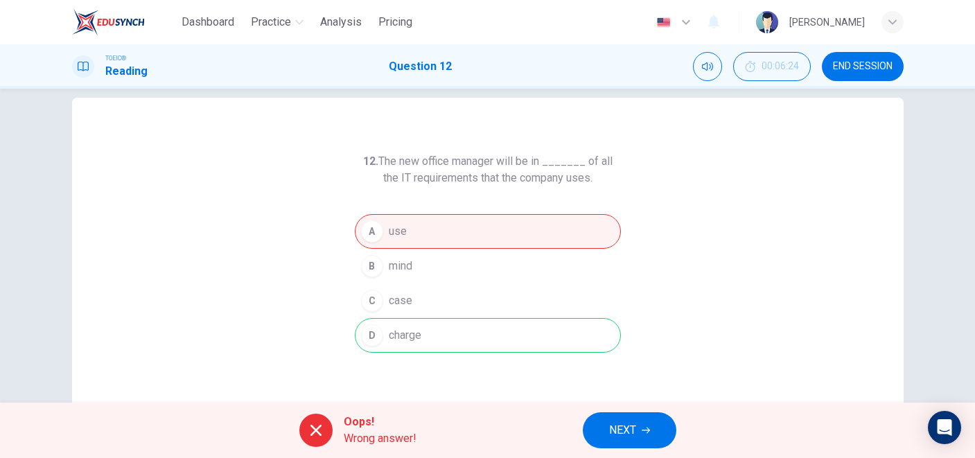
click at [617, 420] on button "NEXT" at bounding box center [630, 430] width 94 height 36
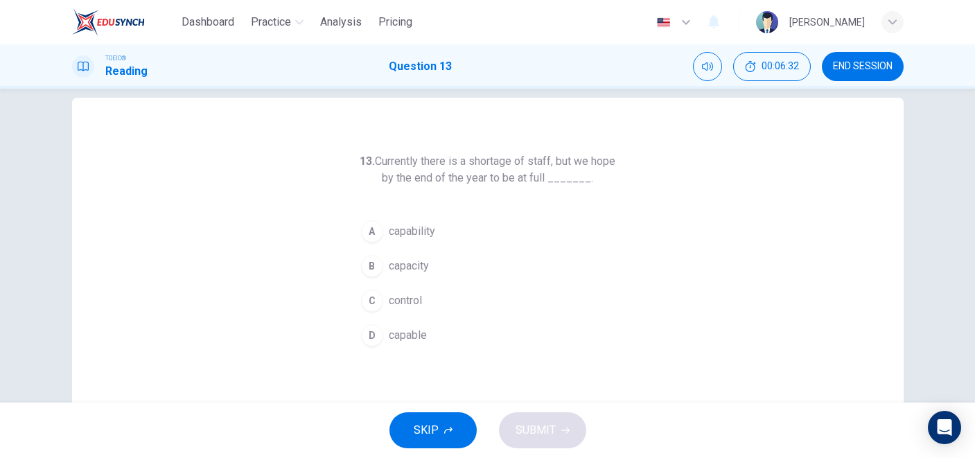
click at [427, 233] on span "capability" at bounding box center [412, 231] width 46 height 17
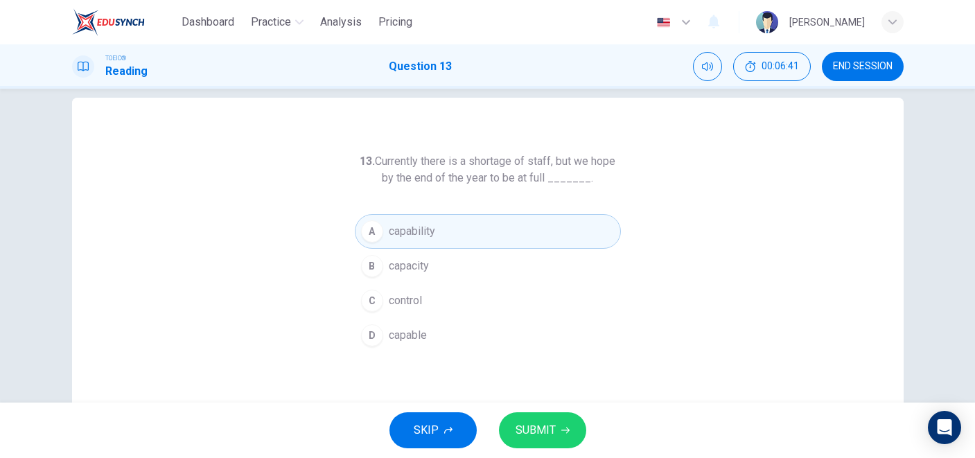
click at [486, 268] on button "B capacity" at bounding box center [488, 266] width 266 height 35
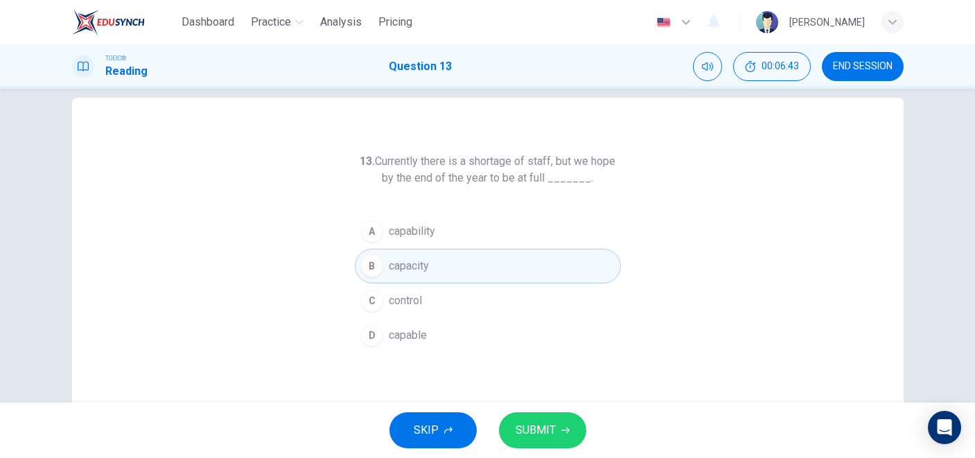
click at [485, 234] on button "A capability" at bounding box center [488, 231] width 266 height 35
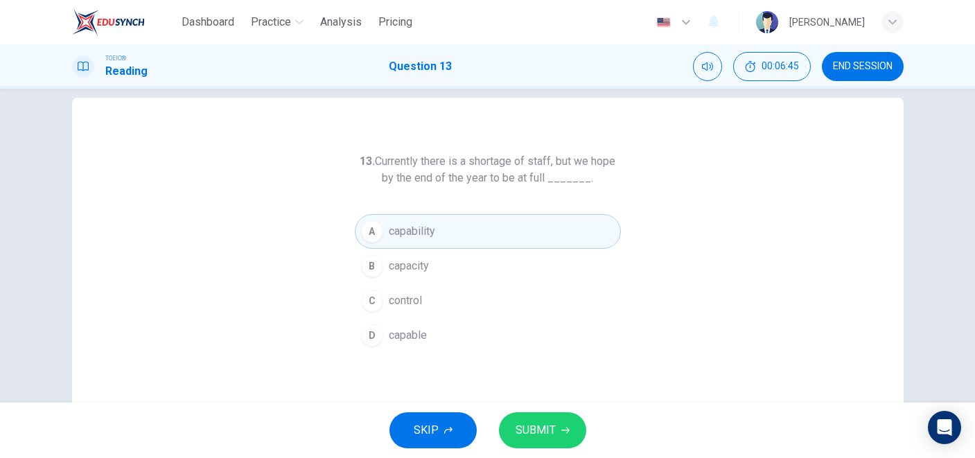
click at [523, 436] on span "SUBMIT" at bounding box center [536, 430] width 40 height 19
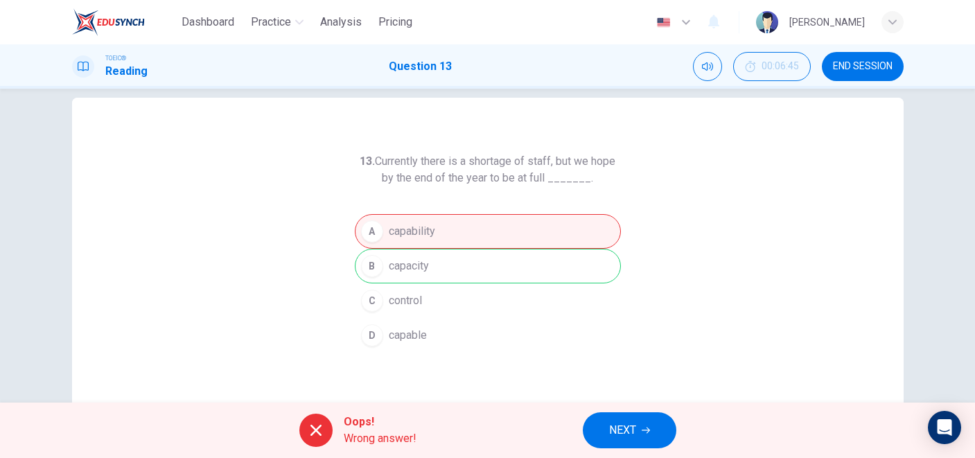
click at [623, 433] on span "NEXT" at bounding box center [622, 430] width 27 height 19
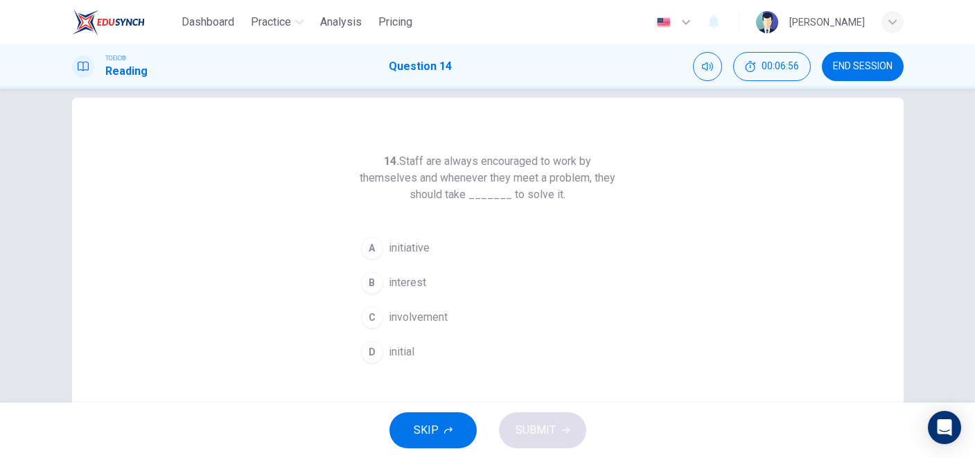
click at [427, 347] on button "D initial" at bounding box center [488, 352] width 266 height 35
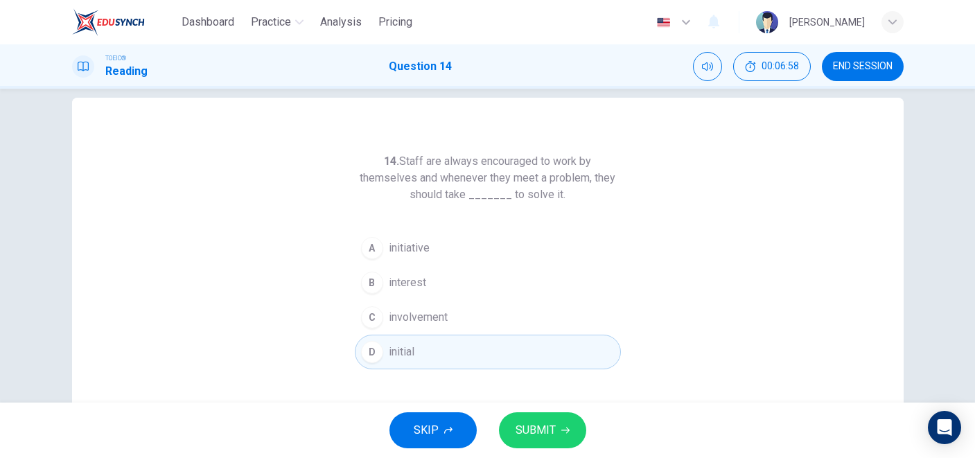
click at [537, 440] on button "SUBMIT" at bounding box center [542, 430] width 87 height 36
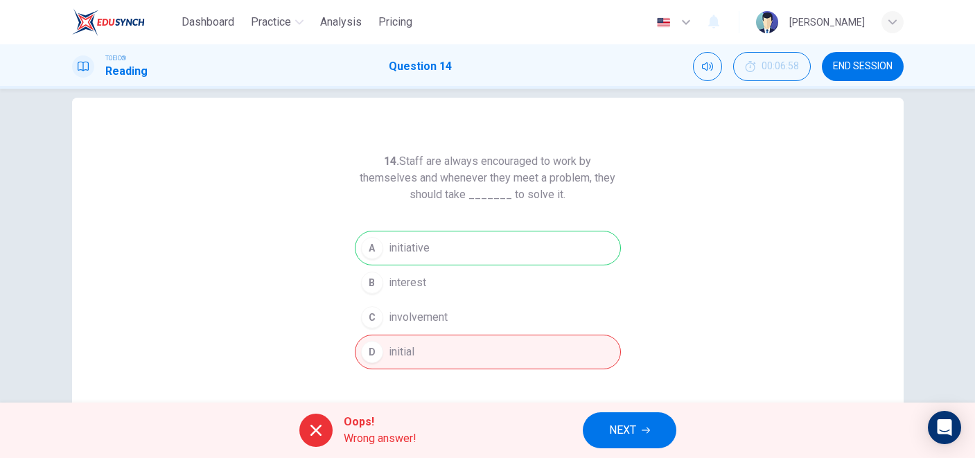
click at [636, 427] on span "NEXT" at bounding box center [622, 430] width 27 height 19
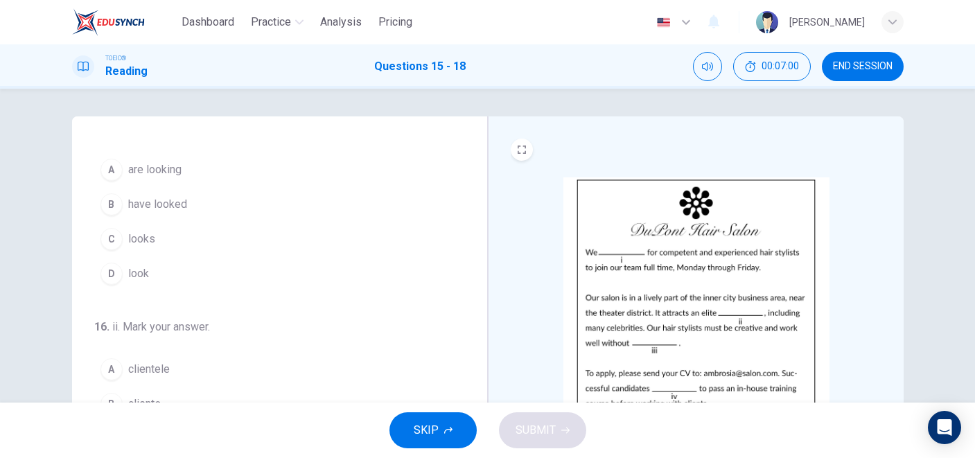
scroll to position [0, 0]
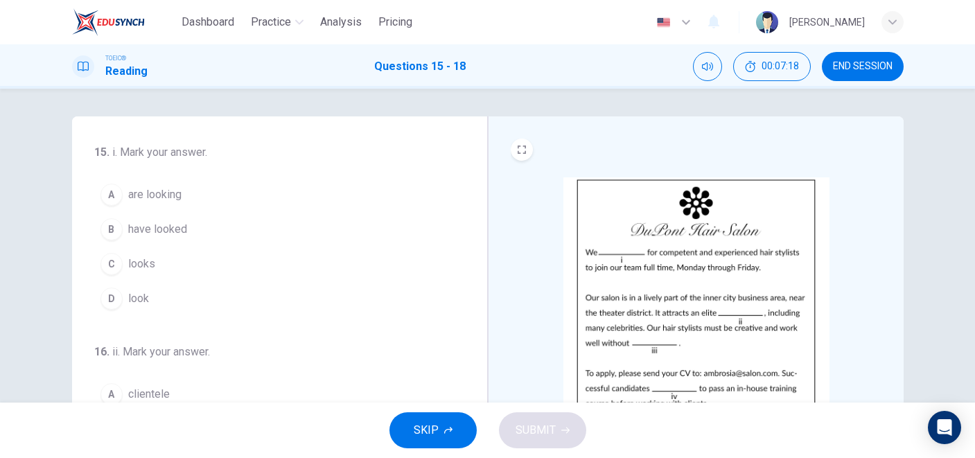
click at [207, 193] on button "A are looking" at bounding box center [271, 194] width 354 height 35
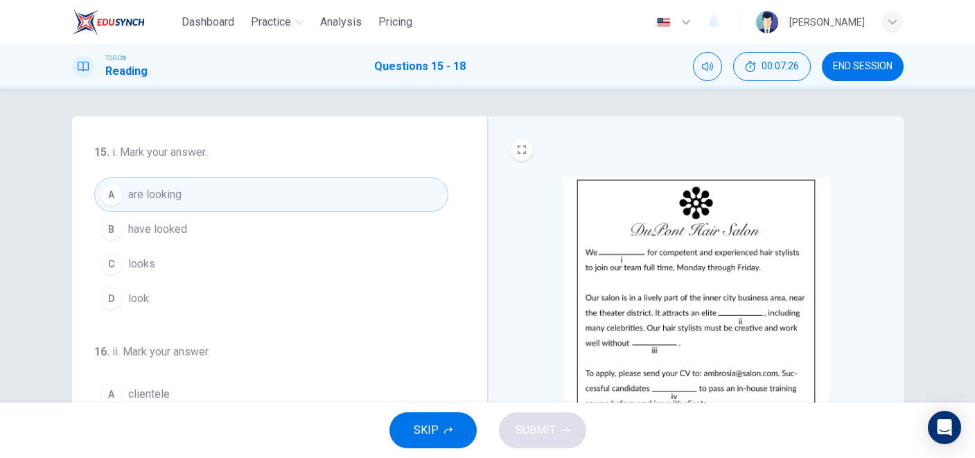
click at [270, 290] on button "D look" at bounding box center [271, 298] width 354 height 35
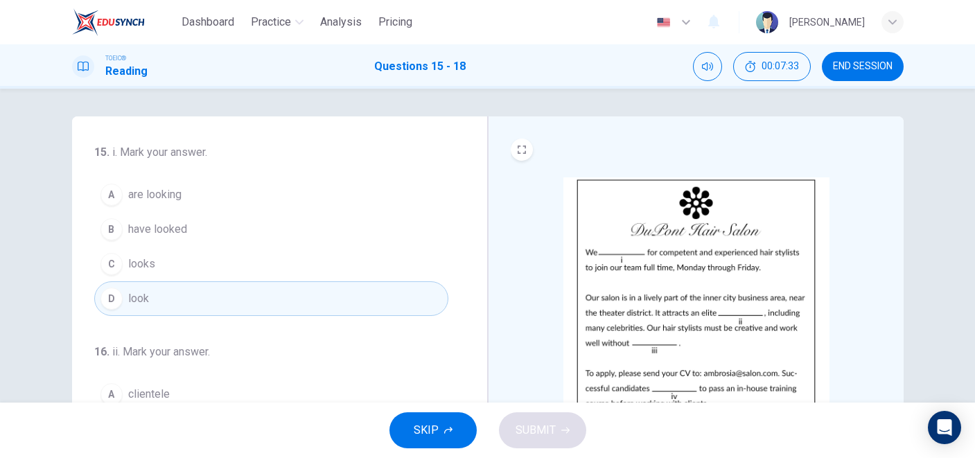
click at [263, 228] on button "B have looked" at bounding box center [271, 229] width 354 height 35
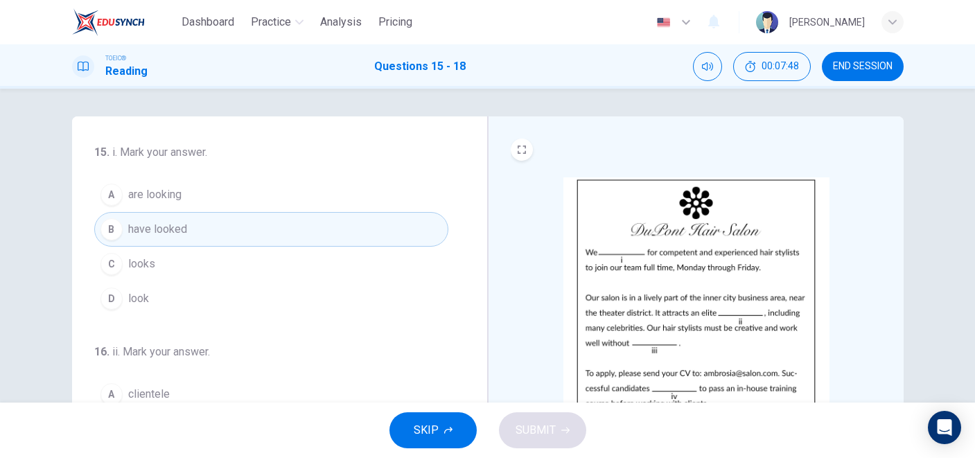
click at [266, 195] on button "A are looking" at bounding box center [271, 194] width 354 height 35
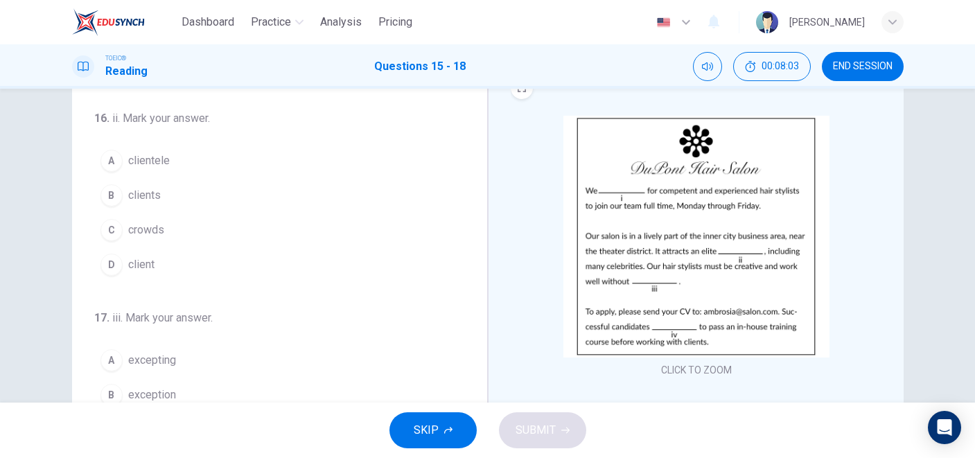
scroll to position [66, 0]
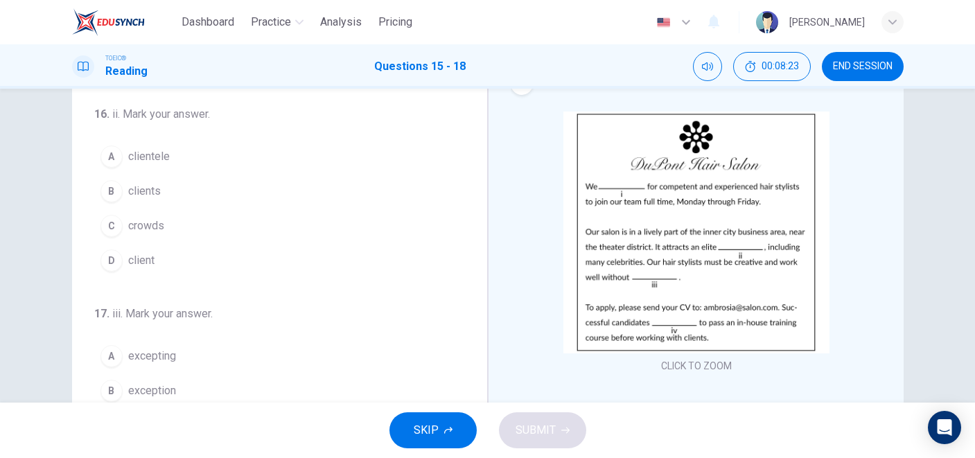
click at [202, 187] on button "B clients" at bounding box center [271, 191] width 354 height 35
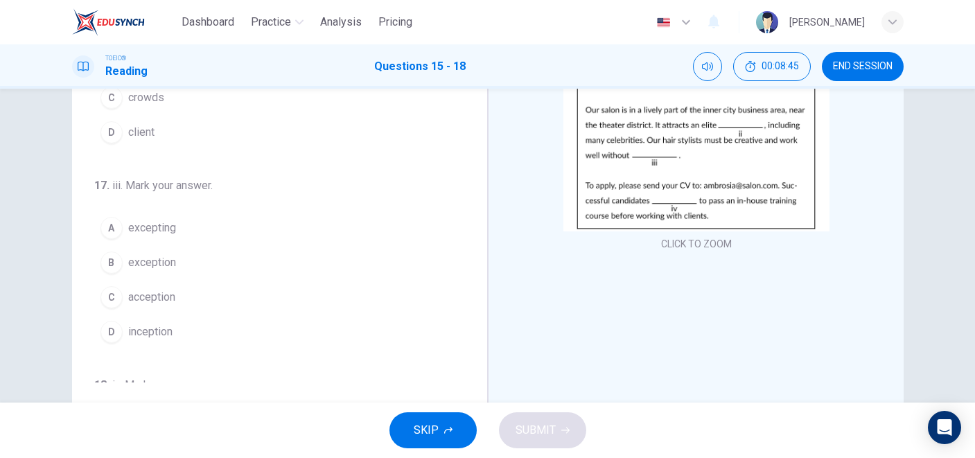
scroll to position [180, 0]
click at [245, 339] on button "D inception" at bounding box center [271, 330] width 354 height 35
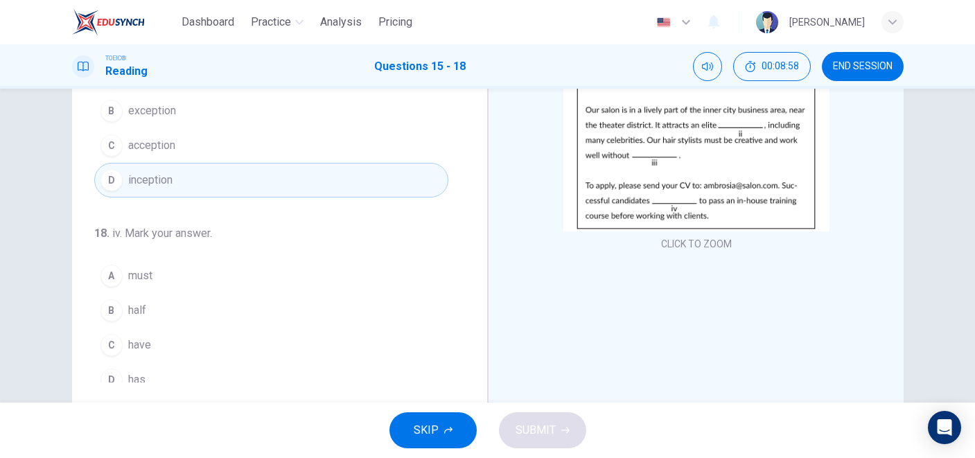
click at [263, 247] on div "18 . iv. Mark your answer. A must B half C have D has" at bounding box center [271, 311] width 354 height 172
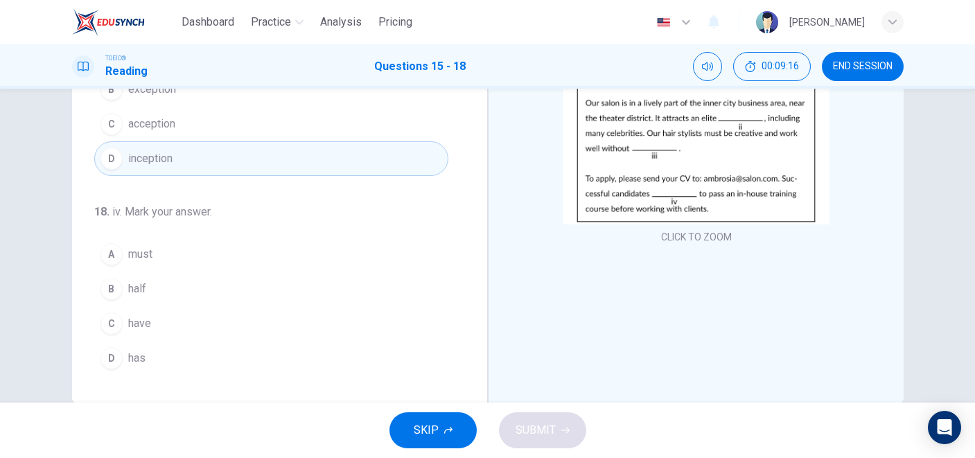
scroll to position [195, 0]
click at [190, 329] on button "C have" at bounding box center [271, 323] width 354 height 35
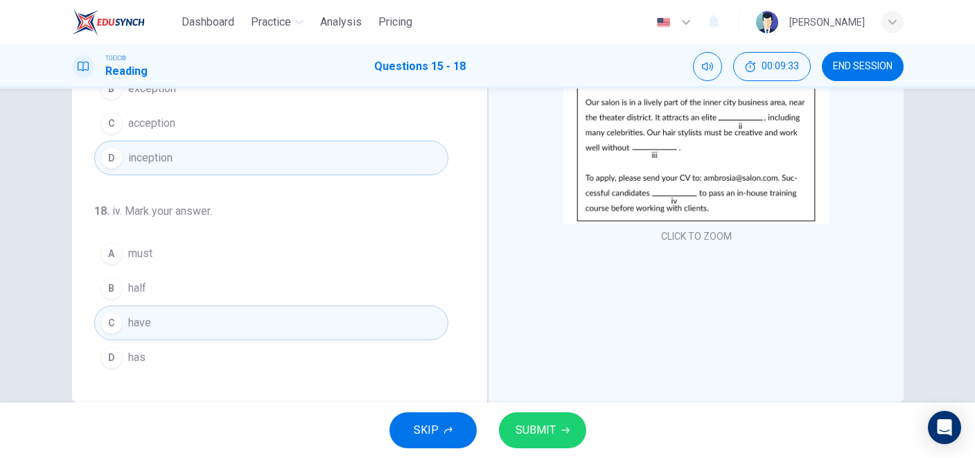
click at [532, 428] on span "SUBMIT" at bounding box center [536, 430] width 40 height 19
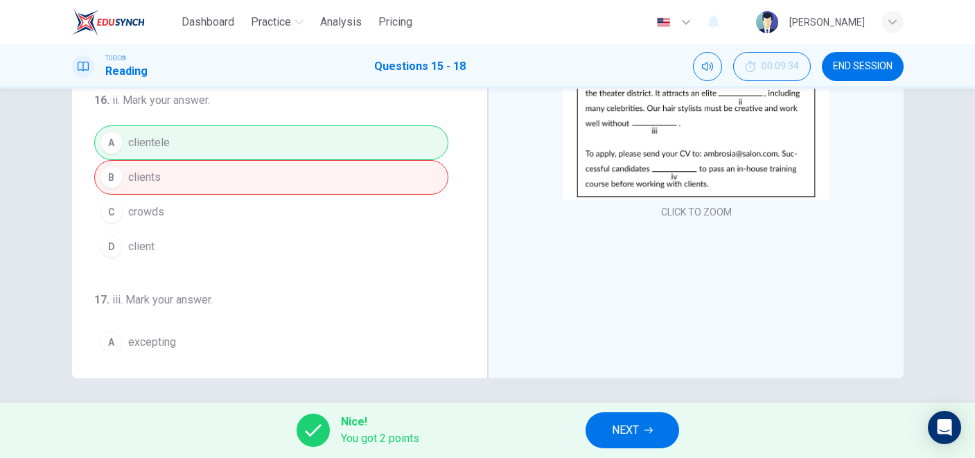
scroll to position [33, 0]
click at [392, 173] on div "A clientele B clients C crowds D client" at bounding box center [271, 193] width 354 height 139
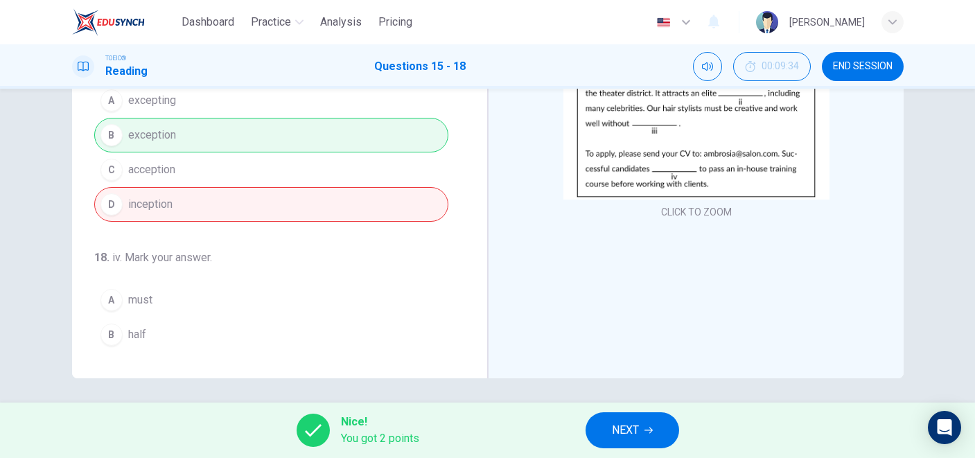
scroll to position [275, 0]
click at [607, 419] on button "NEXT" at bounding box center [633, 430] width 94 height 36
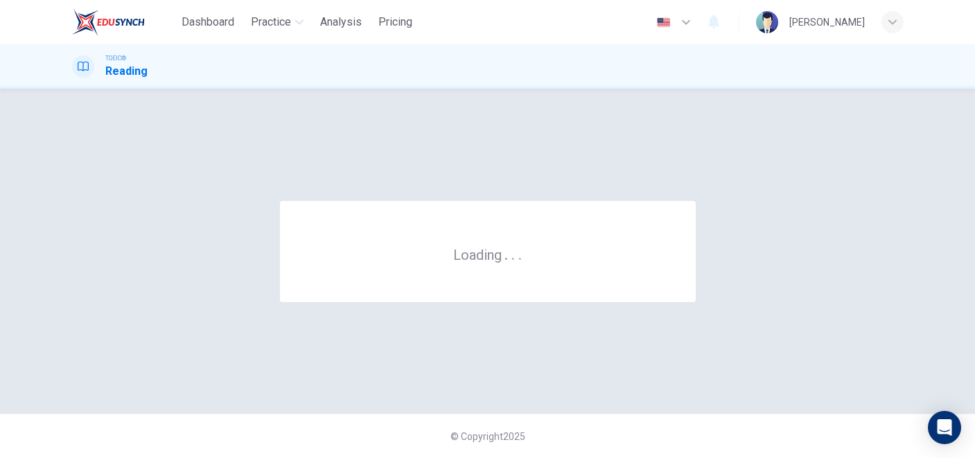
scroll to position [0, 0]
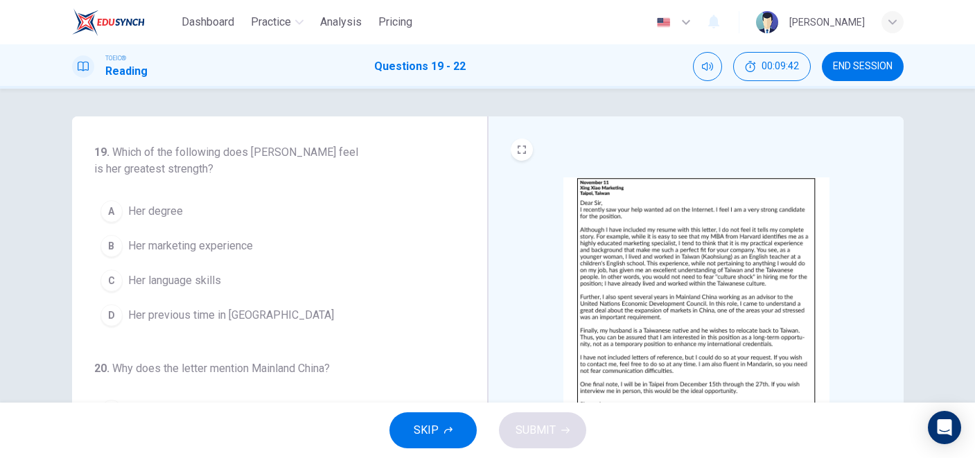
click at [869, 59] on button "END SESSION" at bounding box center [863, 66] width 82 height 29
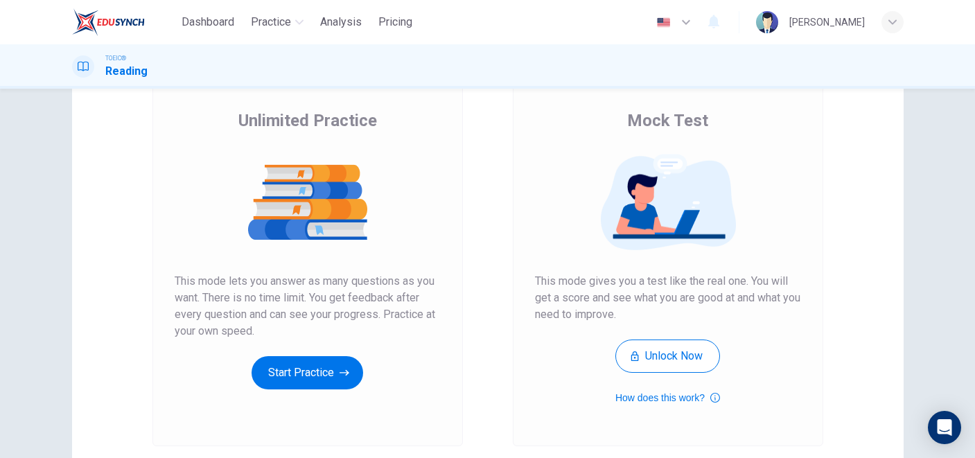
scroll to position [102, 0]
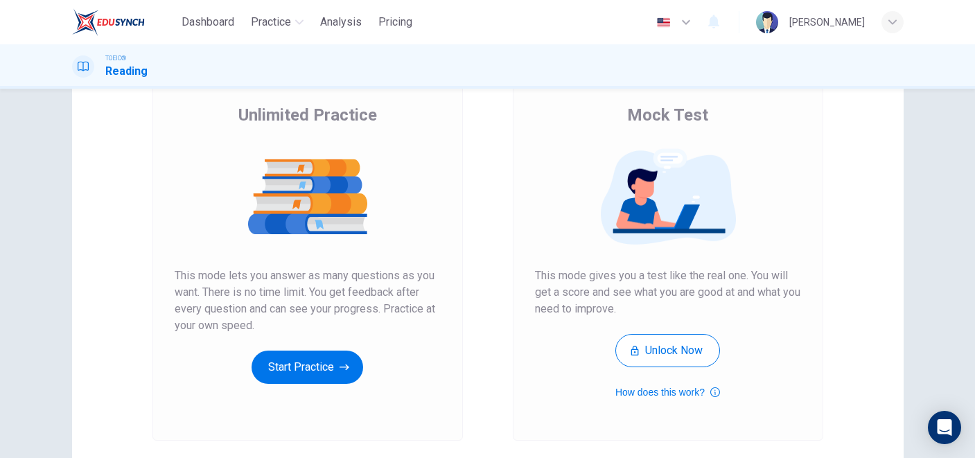
drag, startPoint x: 623, startPoint y: 113, endPoint x: 673, endPoint y: 116, distance: 50.7
click at [673, 116] on div "Mock Test This mode gives you a test like the real one. You will get a score an…" at bounding box center [668, 252] width 266 height 297
drag, startPoint x: 673, startPoint y: 116, endPoint x: 611, endPoint y: 110, distance: 62.7
click at [611, 111] on div "Mock Test This mode gives you a test like the real one. You will get a score an…" at bounding box center [668, 252] width 266 height 297
click at [318, 354] on button "Start Practice" at bounding box center [308, 367] width 112 height 33
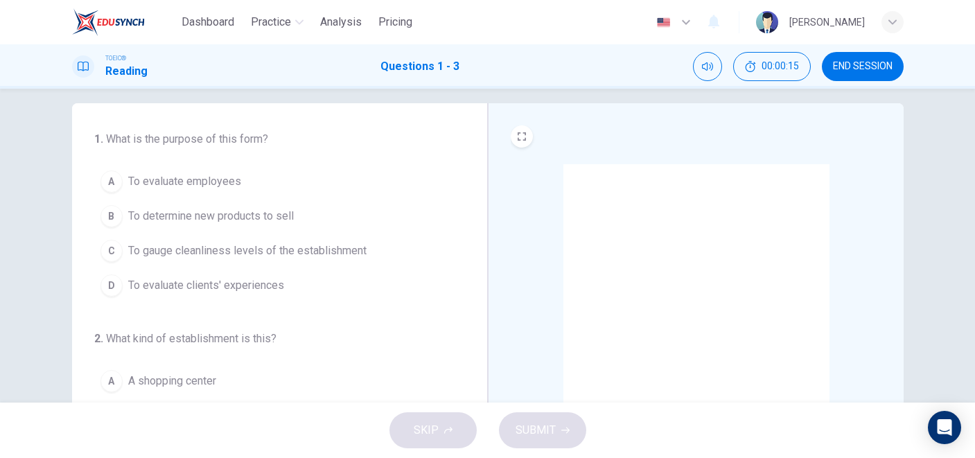
scroll to position [14, 0]
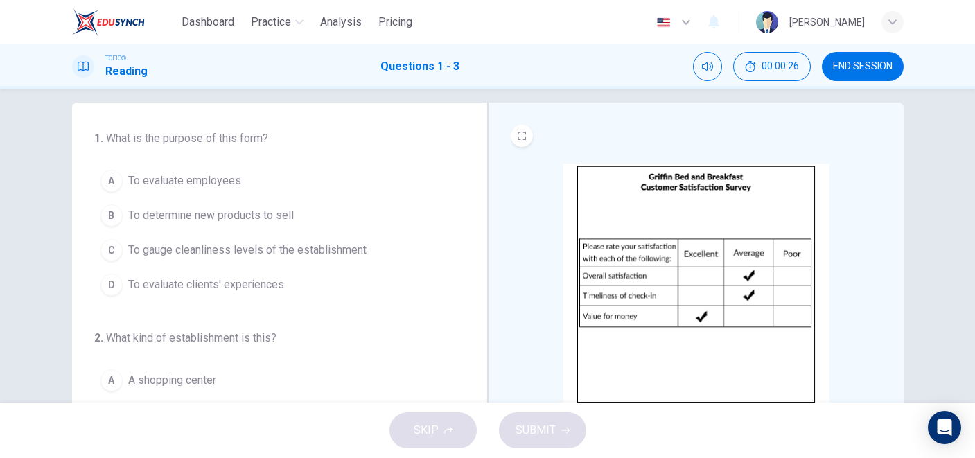
click at [202, 288] on span "To evaluate clients' experiences" at bounding box center [206, 285] width 156 height 17
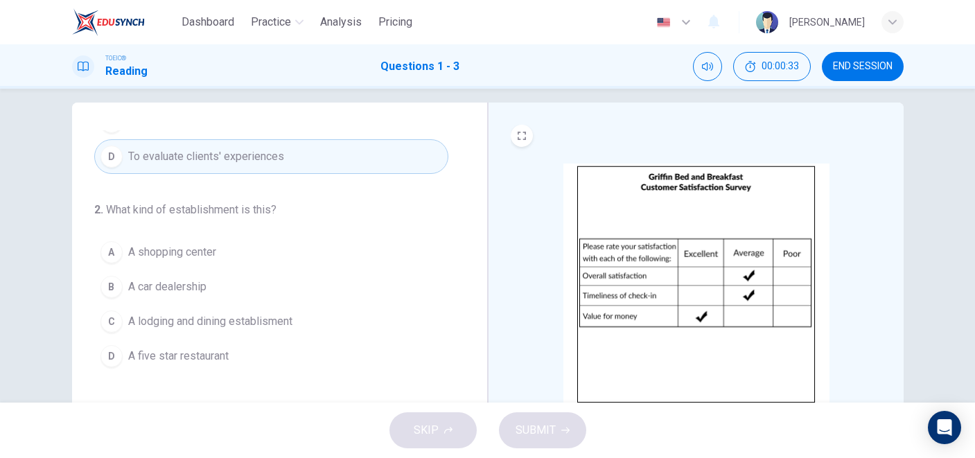
scroll to position [162, 0]
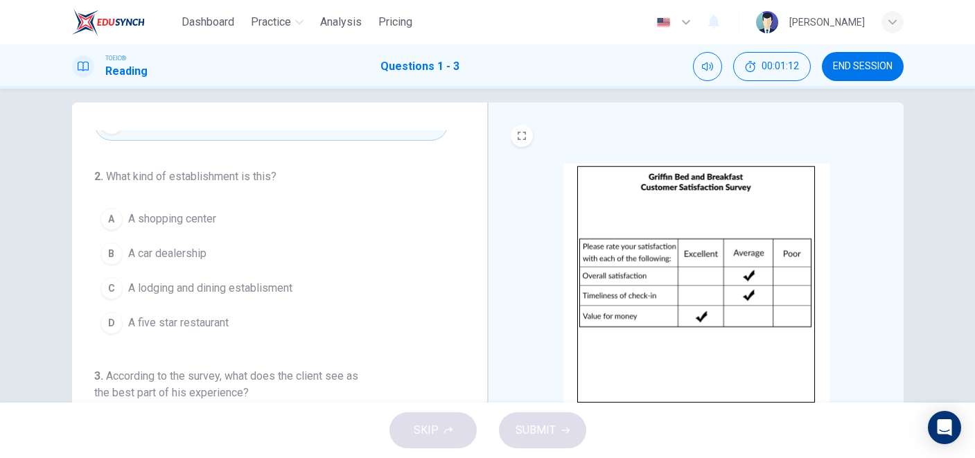
click at [256, 314] on button "D A five star restaurant" at bounding box center [271, 323] width 354 height 35
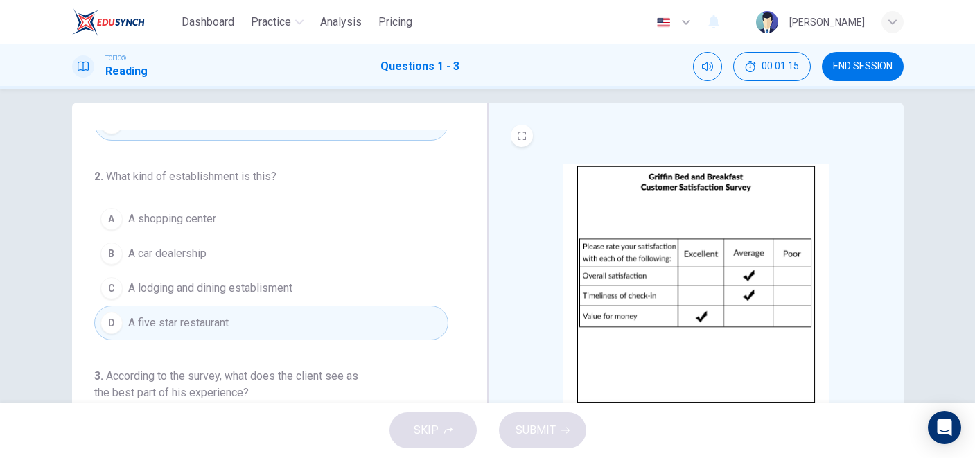
click at [272, 278] on button "C A lodging and dining establisment" at bounding box center [271, 288] width 354 height 35
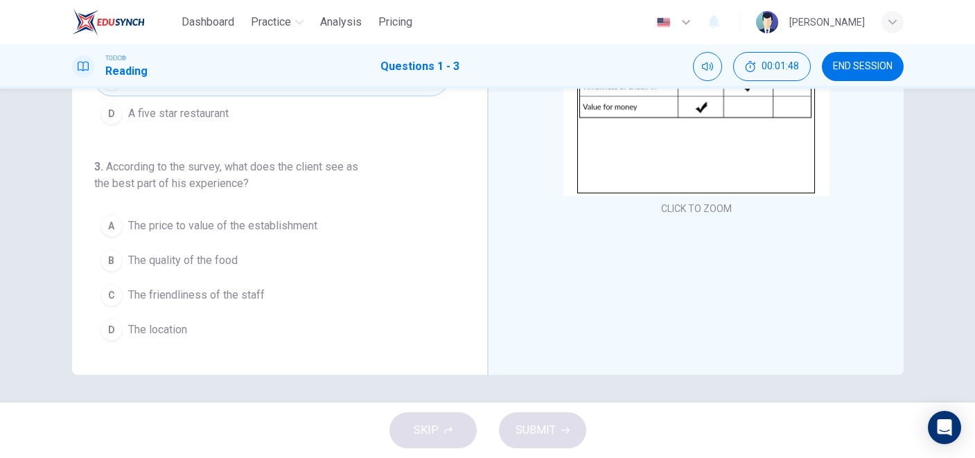
click at [291, 224] on span "The price to value of the establishment" at bounding box center [222, 226] width 189 height 17
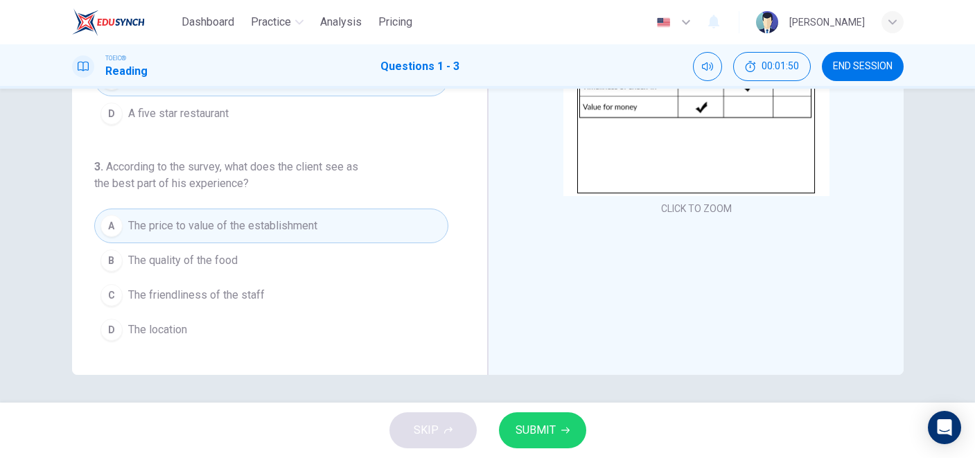
click at [557, 446] on button "SUBMIT" at bounding box center [542, 430] width 87 height 36
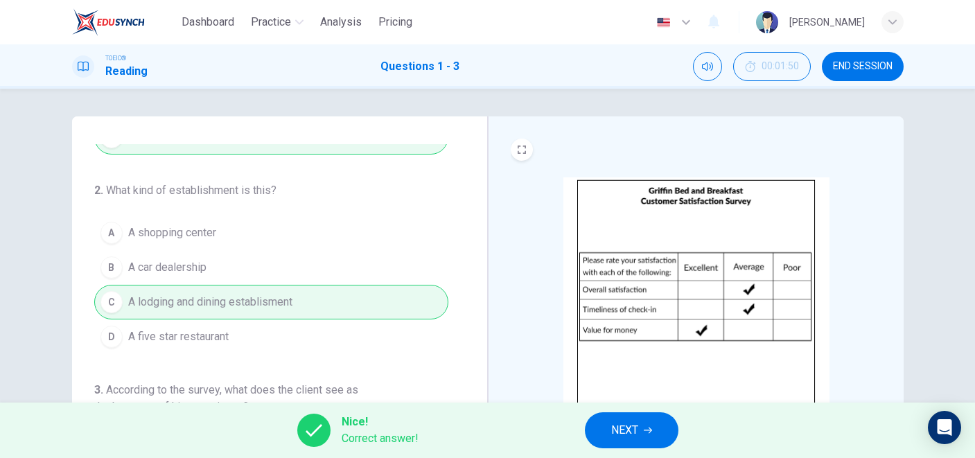
scroll to position [0, 0]
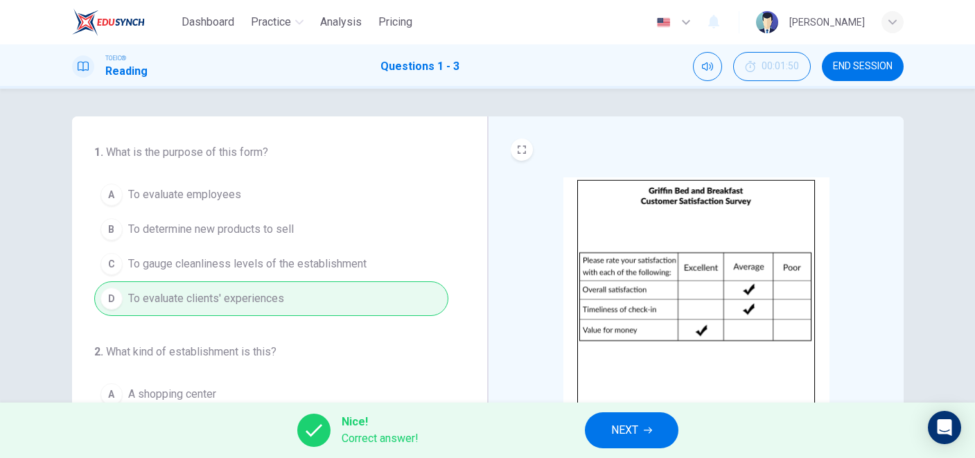
click at [626, 410] on div "Nice! Correct answer! NEXT" at bounding box center [487, 430] width 975 height 55
click at [626, 419] on button "NEXT" at bounding box center [632, 430] width 94 height 36
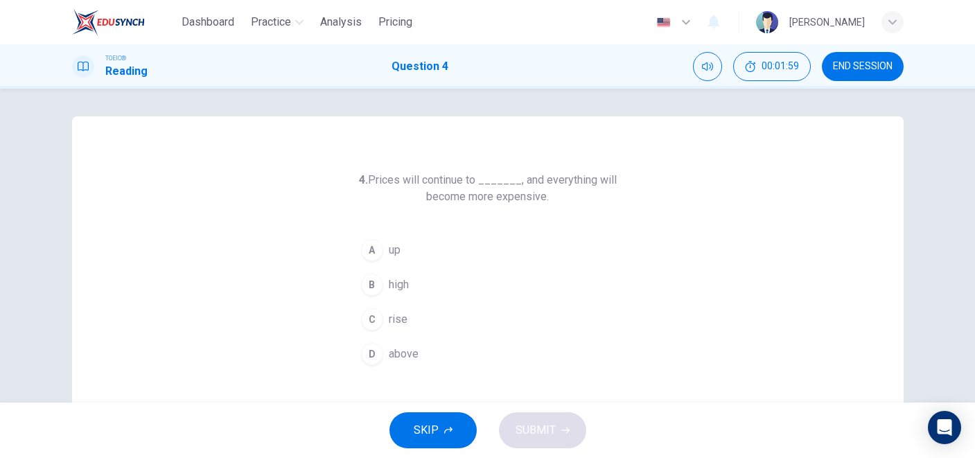
click at [413, 317] on button "C rise" at bounding box center [488, 319] width 266 height 35
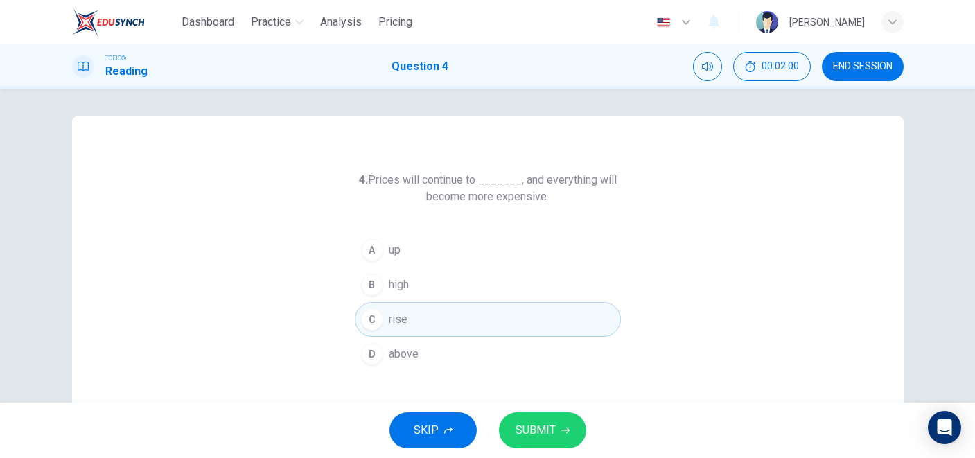
click at [538, 431] on span "SUBMIT" at bounding box center [536, 430] width 40 height 19
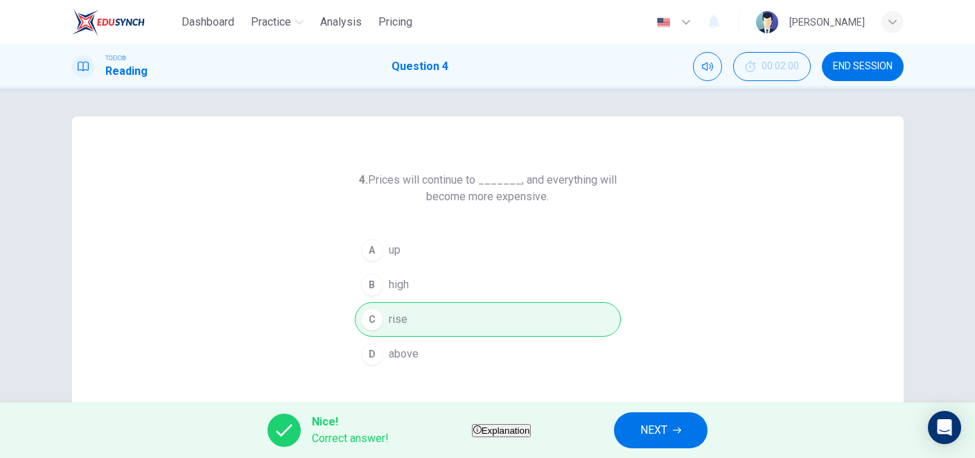
click at [671, 425] on button "NEXT" at bounding box center [661, 430] width 94 height 36
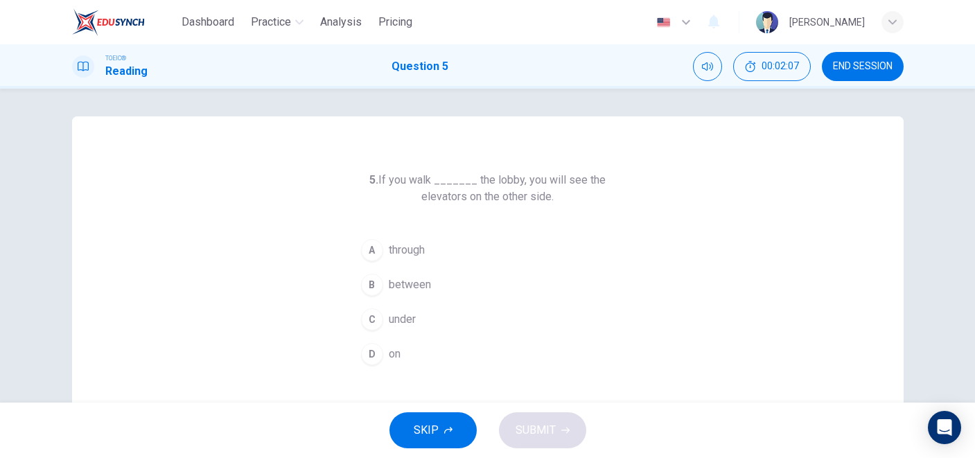
click at [419, 250] on span "through" at bounding box center [407, 250] width 36 height 17
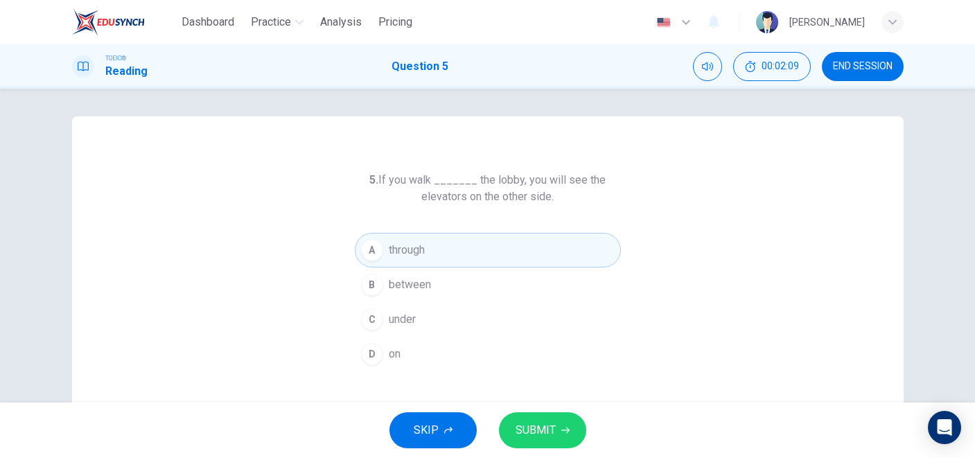
click at [527, 423] on span "SUBMIT" at bounding box center [536, 430] width 40 height 19
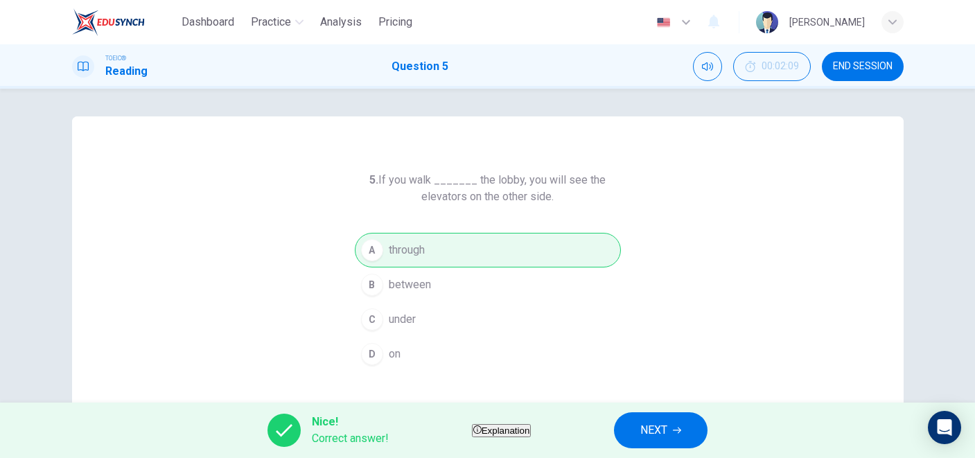
click at [690, 415] on button "NEXT" at bounding box center [661, 430] width 94 height 36
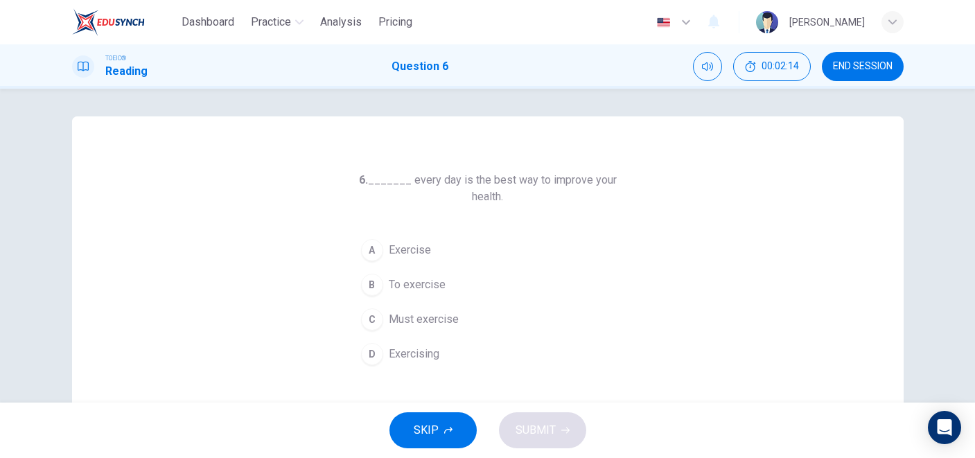
click at [428, 245] on span "Exercise" at bounding box center [410, 250] width 42 height 17
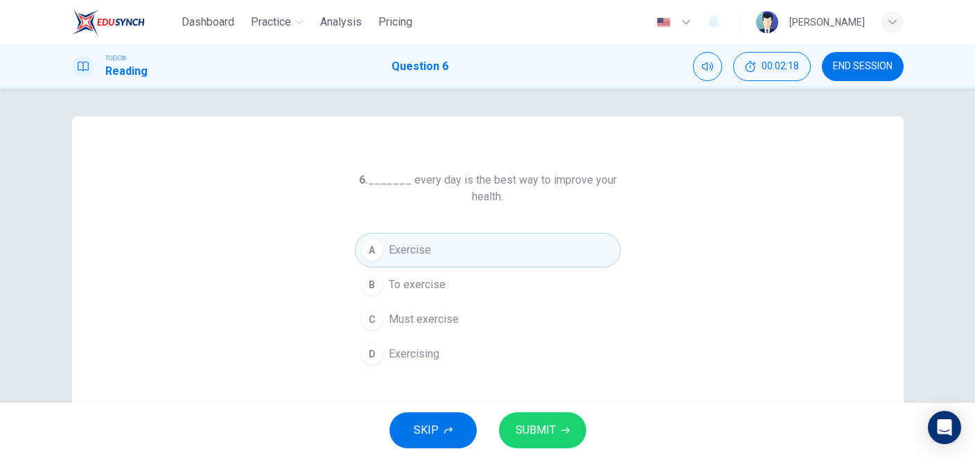
click at [451, 284] on button "B To exercise" at bounding box center [488, 285] width 266 height 35
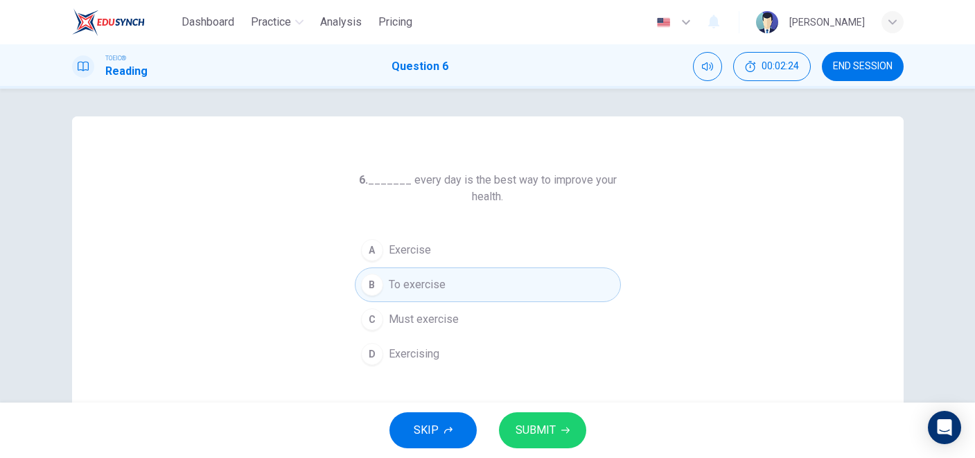
click at [521, 432] on span "SUBMIT" at bounding box center [536, 430] width 40 height 19
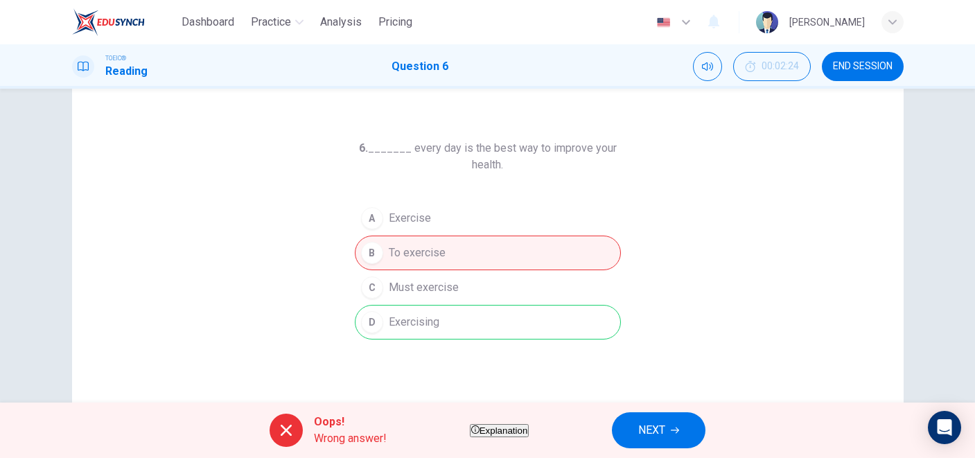
scroll to position [33, 0]
click at [677, 410] on div "Oops! Wrong answer! Explanation NEXT" at bounding box center [487, 430] width 975 height 55
click at [680, 419] on button "NEXT" at bounding box center [659, 430] width 94 height 36
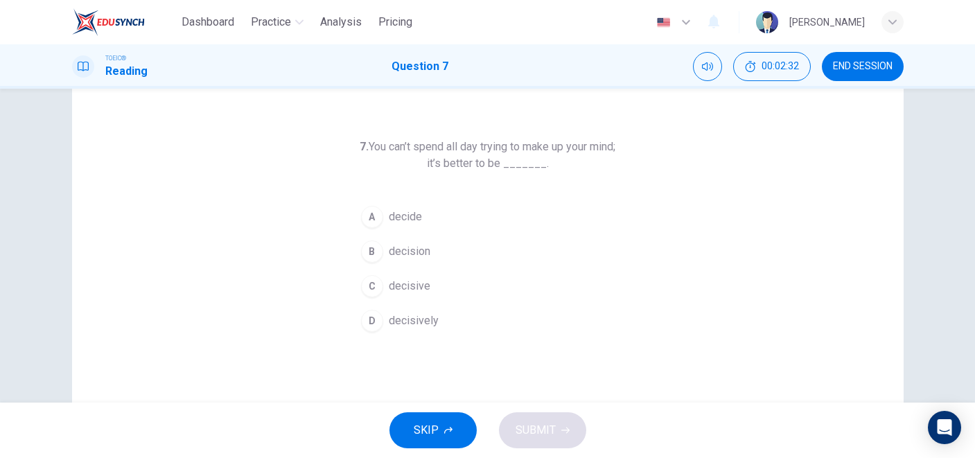
click at [414, 214] on span "decide" at bounding box center [405, 217] width 33 height 17
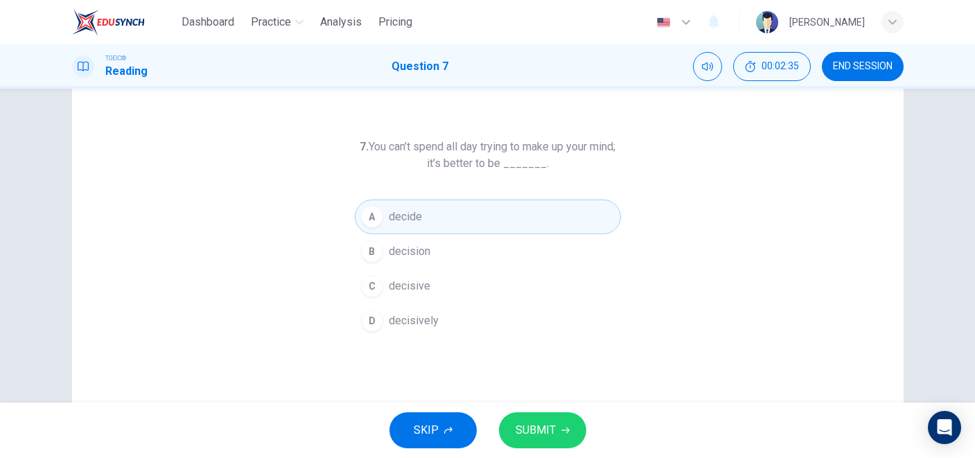
click at [518, 435] on span "SUBMIT" at bounding box center [536, 430] width 40 height 19
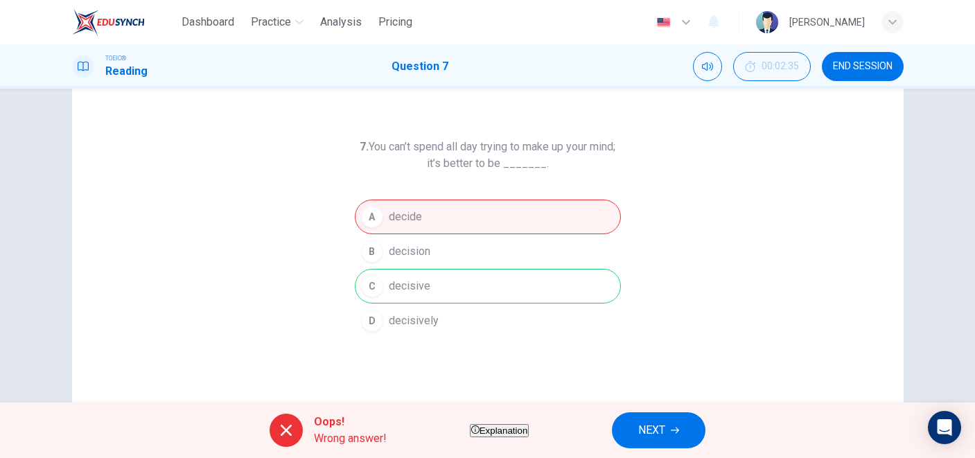
drag, startPoint x: 433, startPoint y: 288, endPoint x: 387, endPoint y: 288, distance: 46.5
click at [387, 286] on div "A decide B decision C decisive D decisively" at bounding box center [488, 269] width 266 height 139
click at [666, 421] on span "NEXT" at bounding box center [651, 430] width 27 height 19
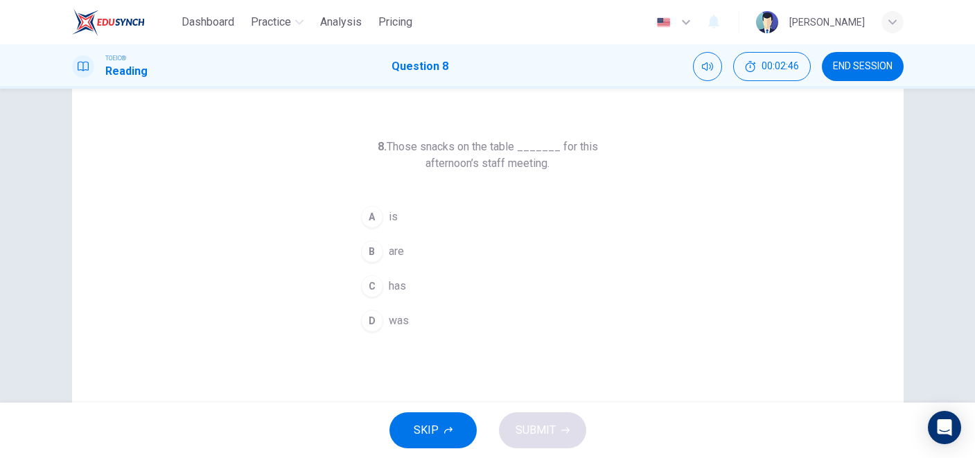
click at [389, 256] on span "are" at bounding box center [396, 251] width 15 height 17
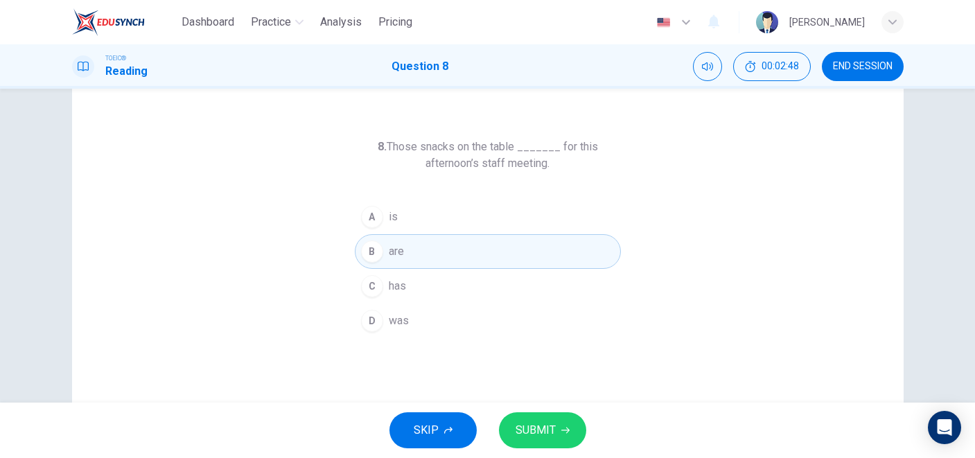
click at [550, 433] on span "SUBMIT" at bounding box center [536, 430] width 40 height 19
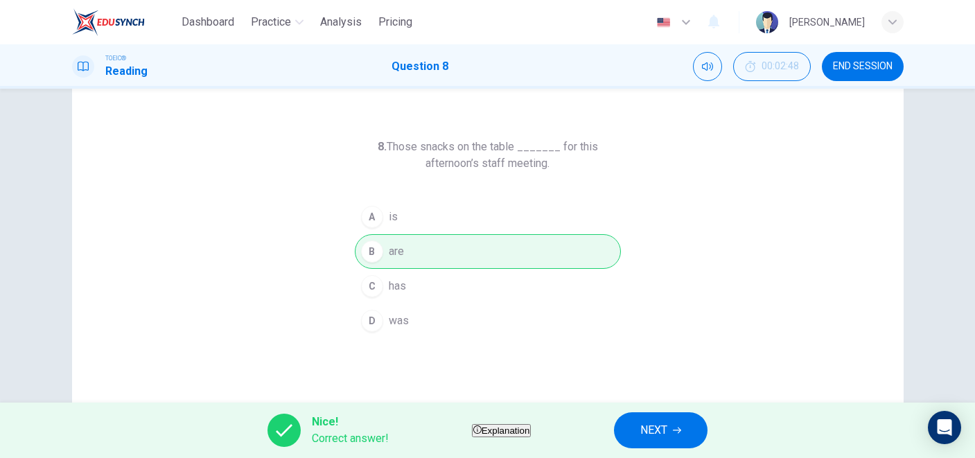
click at [668, 424] on span "NEXT" at bounding box center [654, 430] width 27 height 19
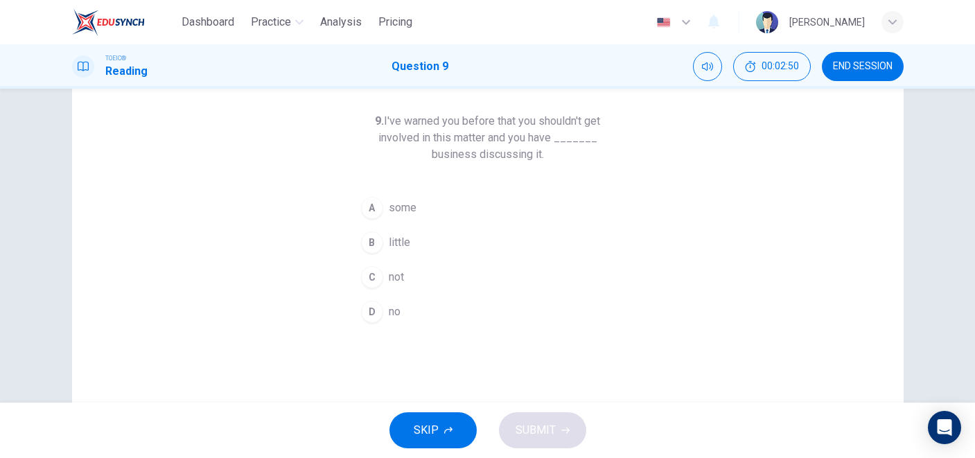
scroll to position [58, 0]
click at [446, 210] on button "A some" at bounding box center [488, 208] width 266 height 35
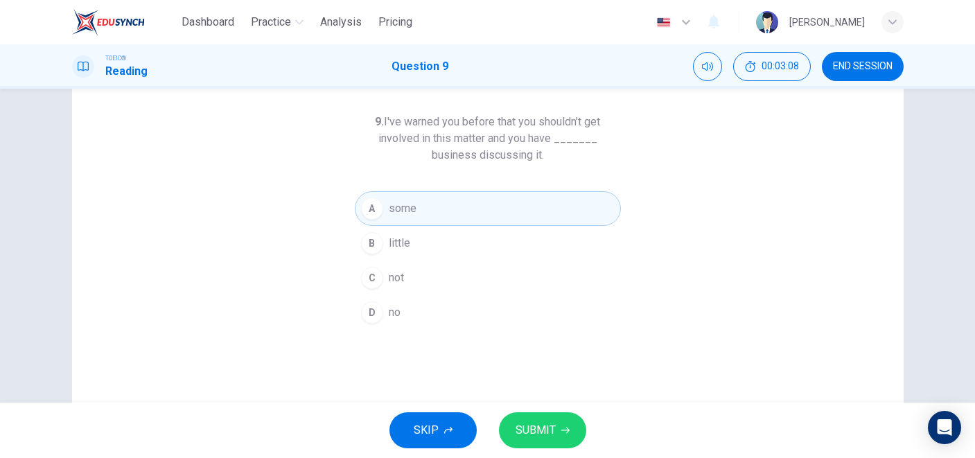
click at [510, 322] on button "D no" at bounding box center [488, 312] width 266 height 35
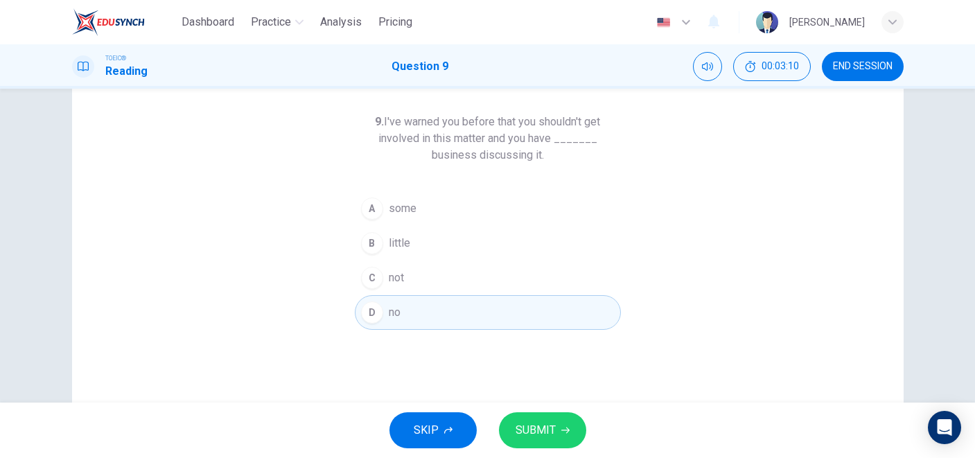
click at [524, 430] on span "SUBMIT" at bounding box center [536, 430] width 40 height 19
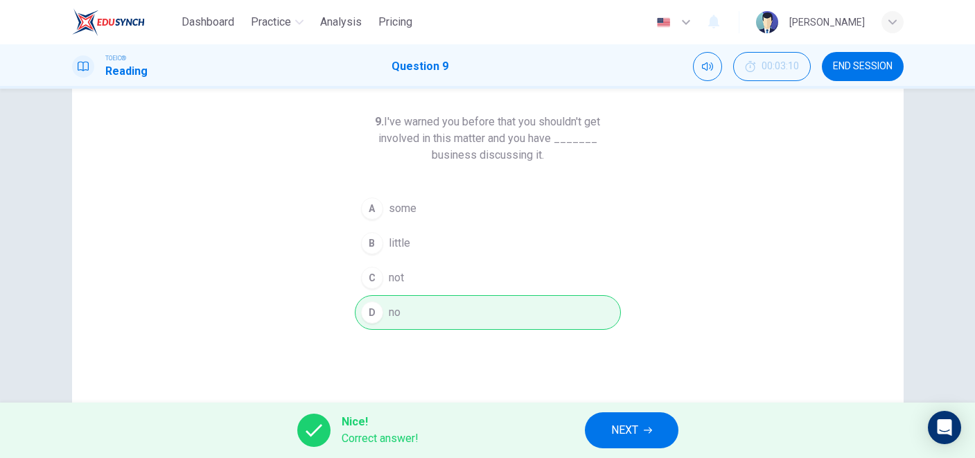
click at [600, 428] on button "NEXT" at bounding box center [632, 430] width 94 height 36
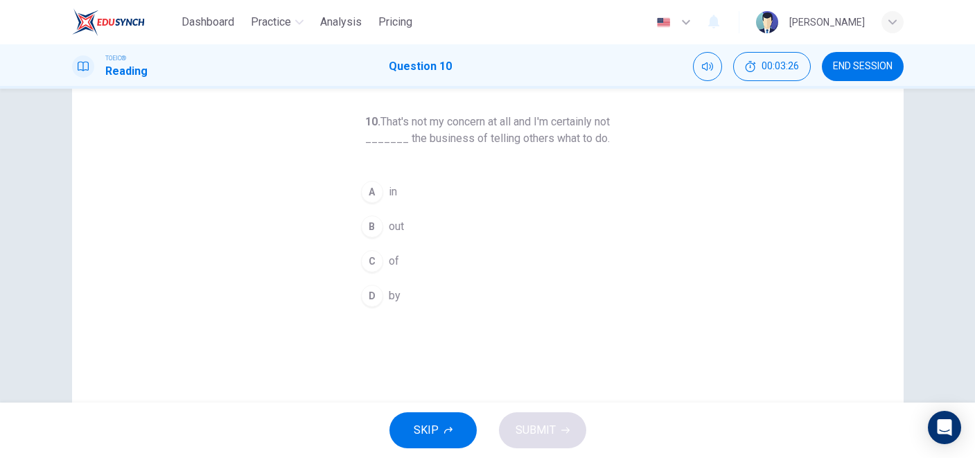
click at [445, 271] on button "C of" at bounding box center [488, 261] width 266 height 35
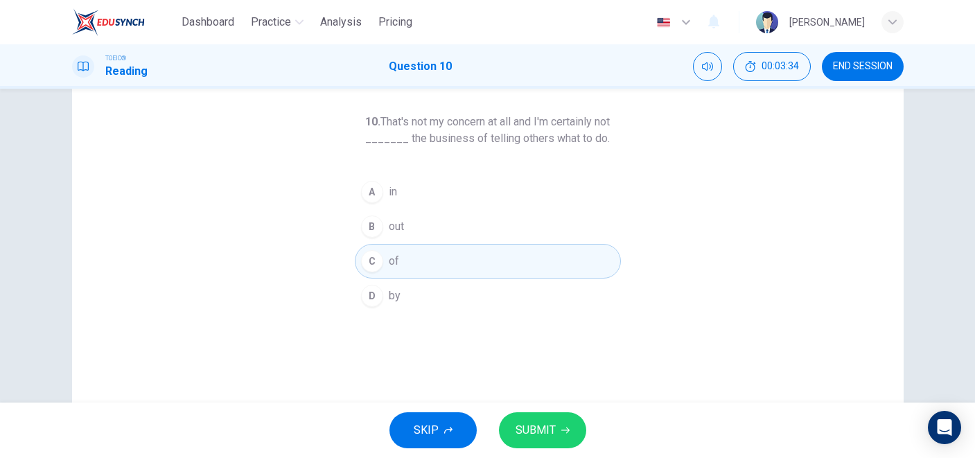
click at [508, 200] on button "A in" at bounding box center [488, 192] width 266 height 35
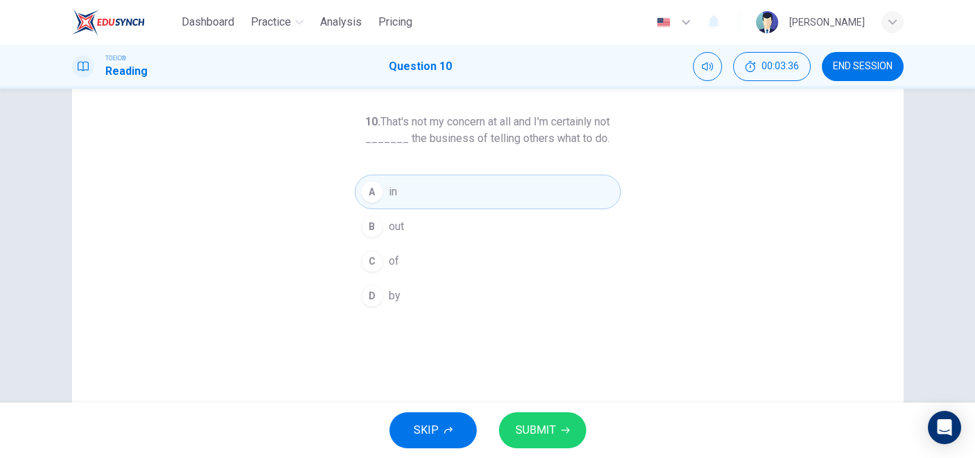
click at [548, 427] on span "SUBMIT" at bounding box center [536, 430] width 40 height 19
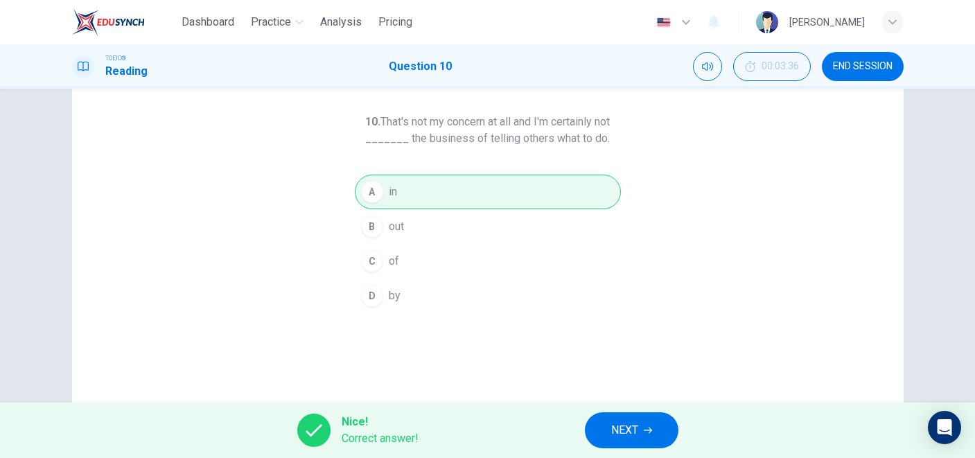
click at [613, 428] on span "NEXT" at bounding box center [624, 430] width 27 height 19
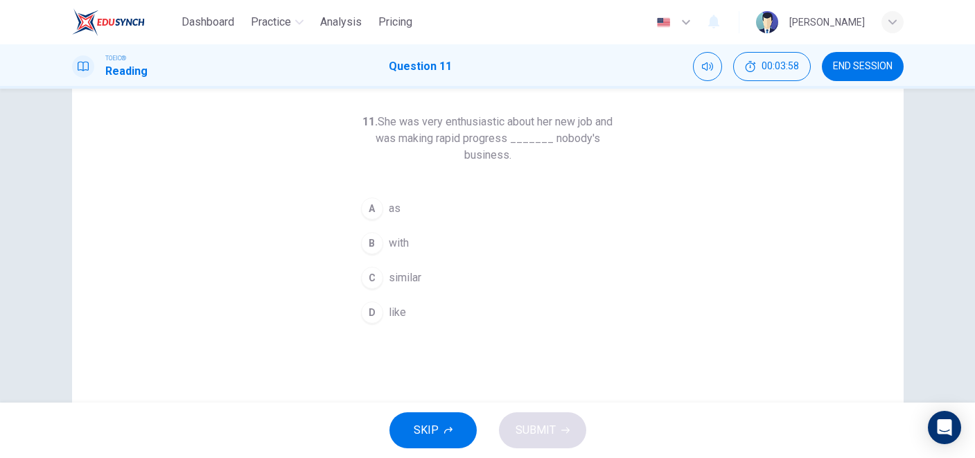
click at [448, 280] on button "C similar" at bounding box center [488, 278] width 266 height 35
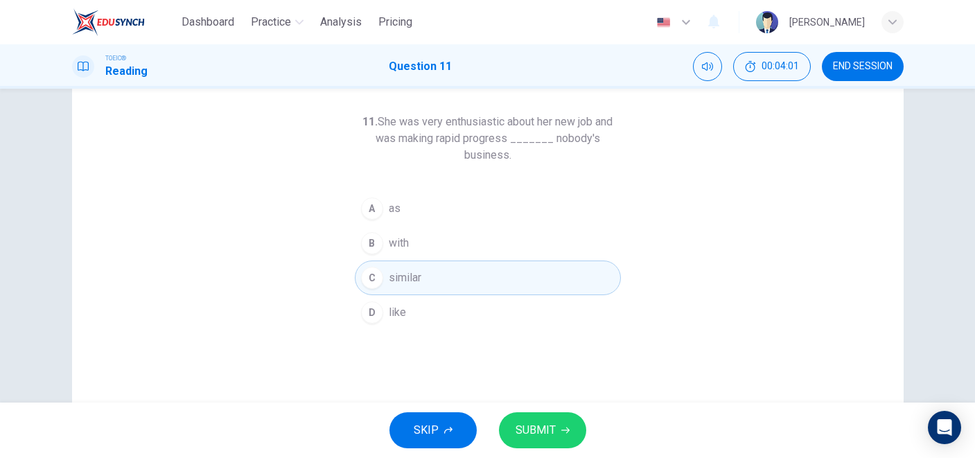
click at [484, 333] on div "11. She was very enthusiastic about her new job and was making rapid progress _…" at bounding box center [488, 299] width 832 height 482
click at [468, 320] on button "D like" at bounding box center [488, 312] width 266 height 35
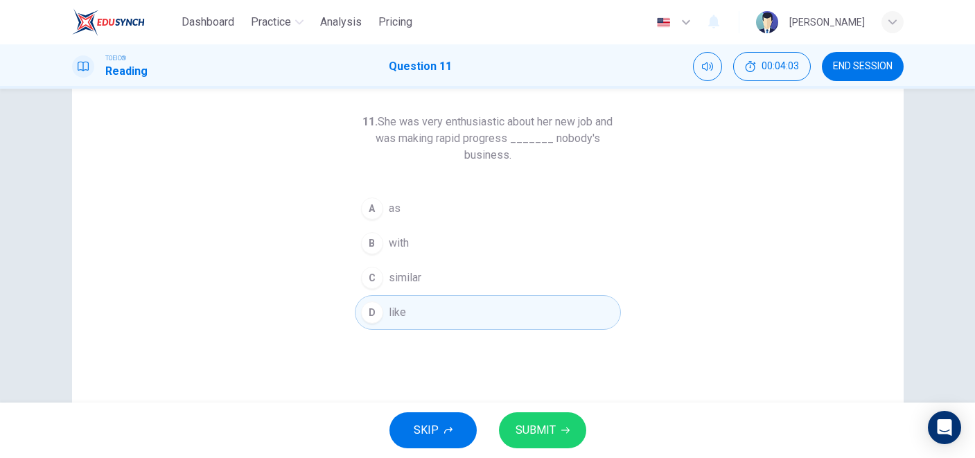
click at [531, 434] on span "SUBMIT" at bounding box center [536, 430] width 40 height 19
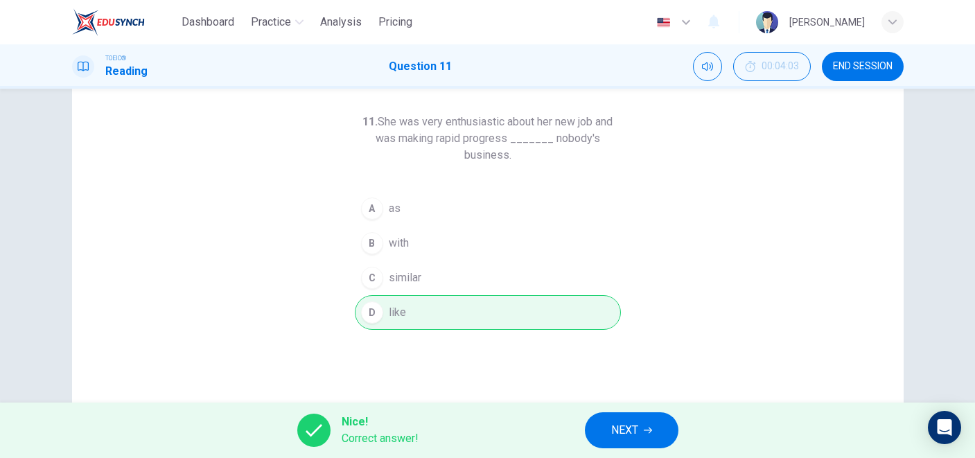
click at [634, 437] on span "NEXT" at bounding box center [624, 430] width 27 height 19
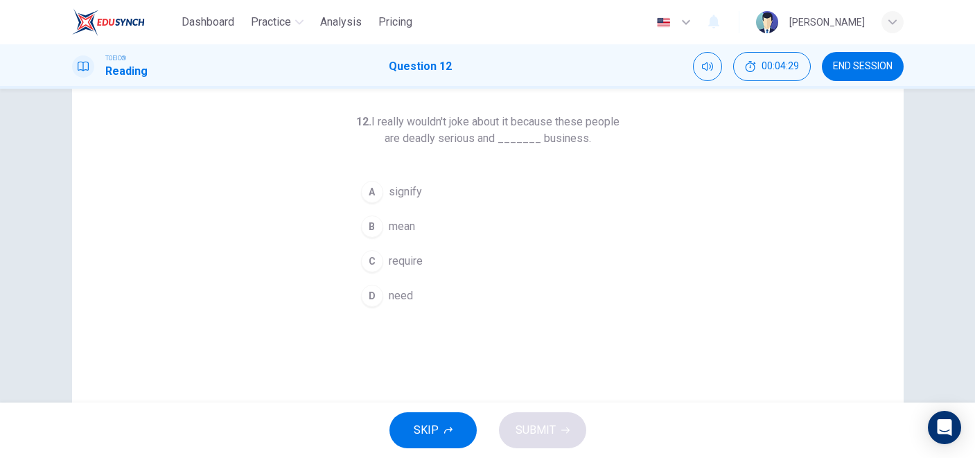
click at [450, 230] on button "B mean" at bounding box center [488, 226] width 266 height 35
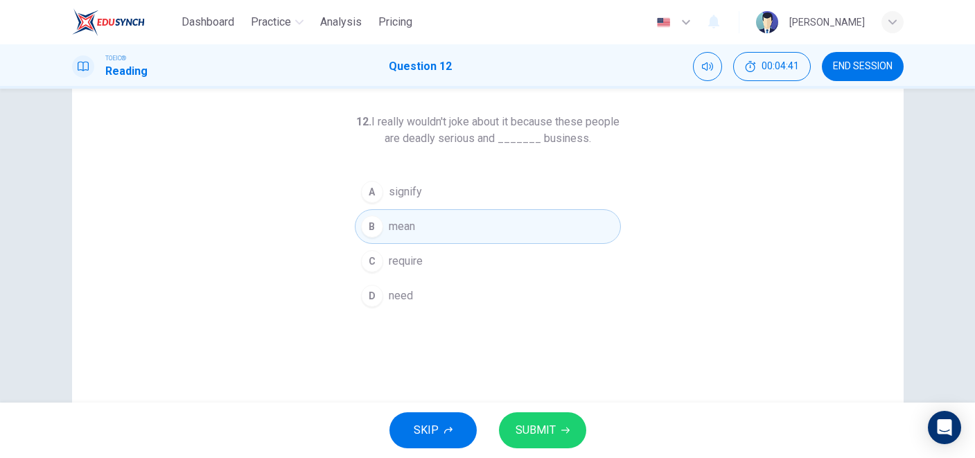
click at [545, 444] on button "SUBMIT" at bounding box center [542, 430] width 87 height 36
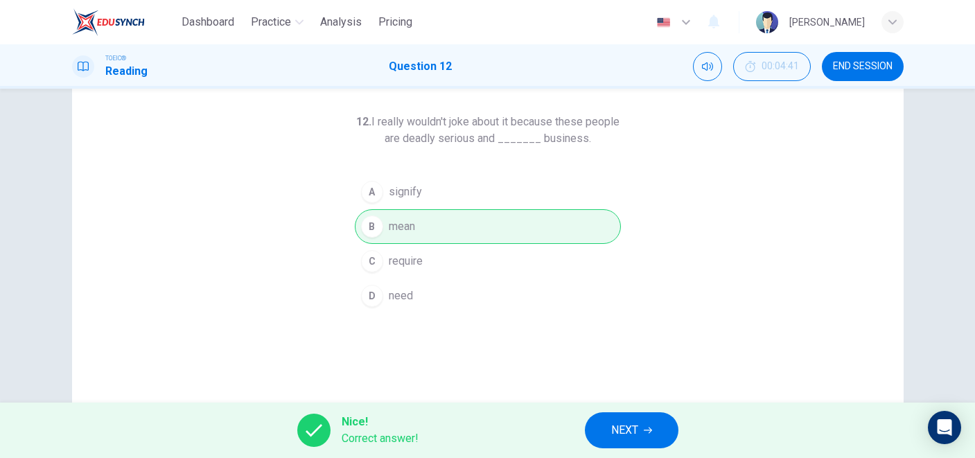
click at [650, 421] on button "NEXT" at bounding box center [632, 430] width 94 height 36
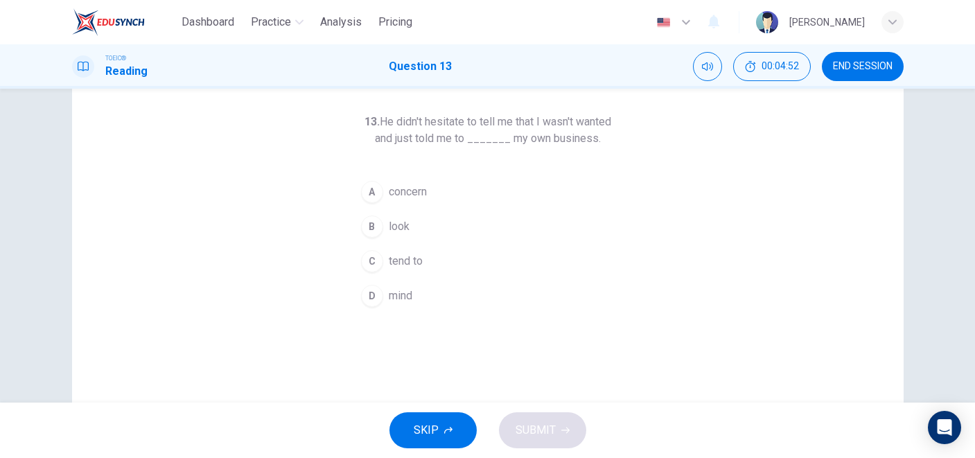
click at [489, 183] on button "A concern" at bounding box center [488, 192] width 266 height 35
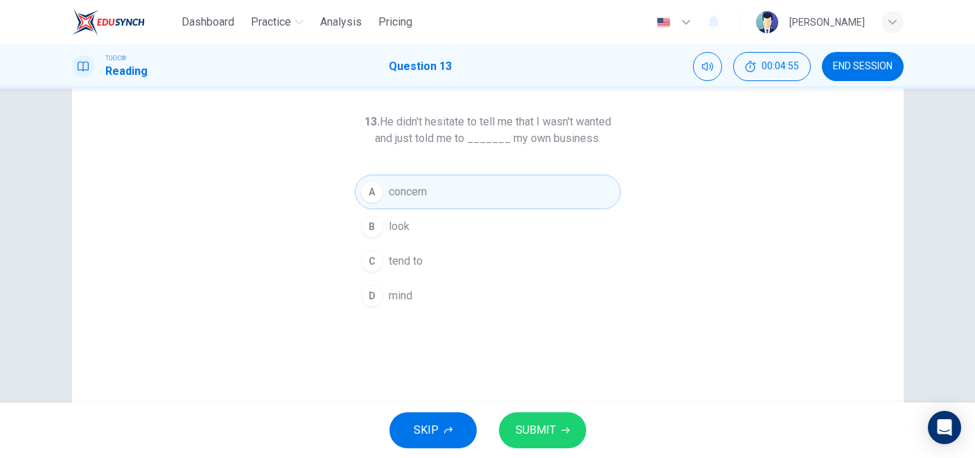
click at [532, 436] on span "SUBMIT" at bounding box center [536, 430] width 40 height 19
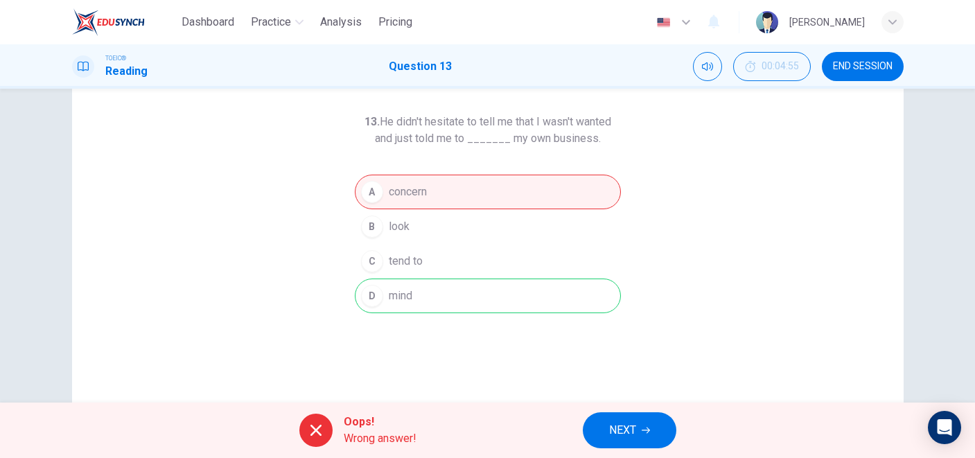
click at [645, 426] on icon "button" at bounding box center [646, 430] width 8 height 8
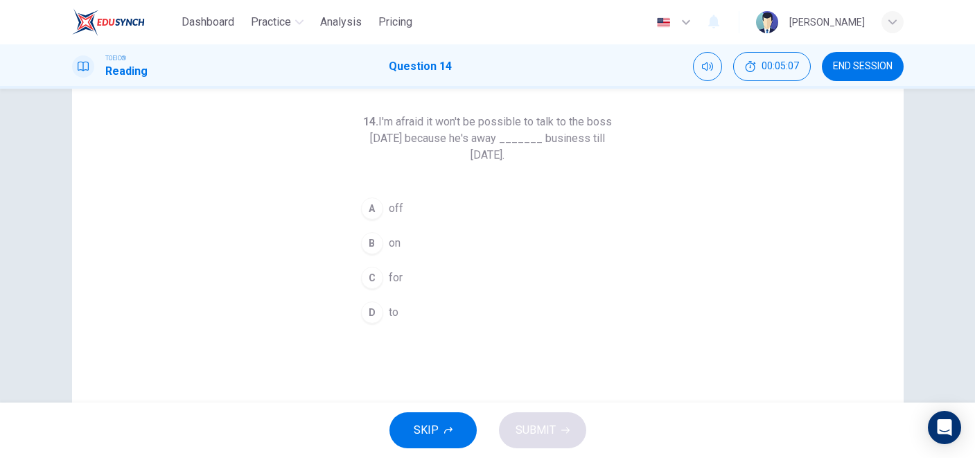
click at [412, 245] on button "B on" at bounding box center [488, 243] width 266 height 35
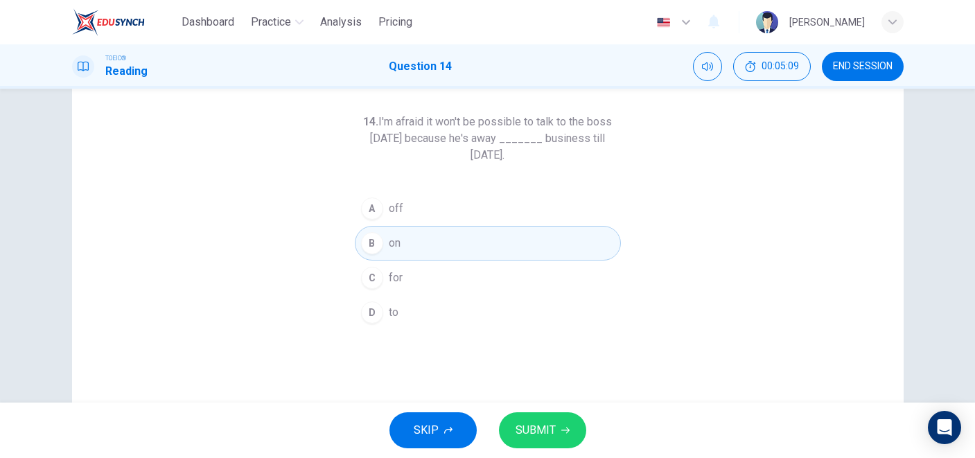
click at [421, 286] on button "C for" at bounding box center [488, 278] width 266 height 35
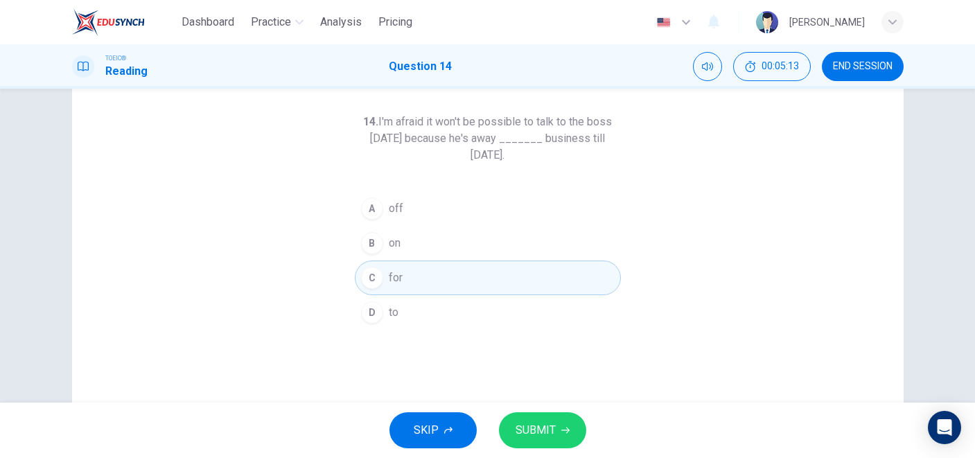
click at [512, 315] on button "D to" at bounding box center [488, 312] width 266 height 35
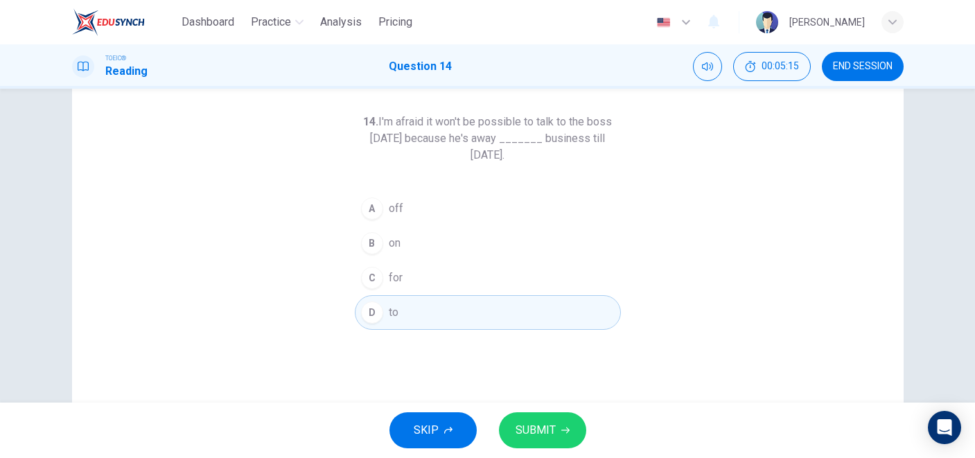
click at [534, 196] on button "A off" at bounding box center [488, 208] width 266 height 35
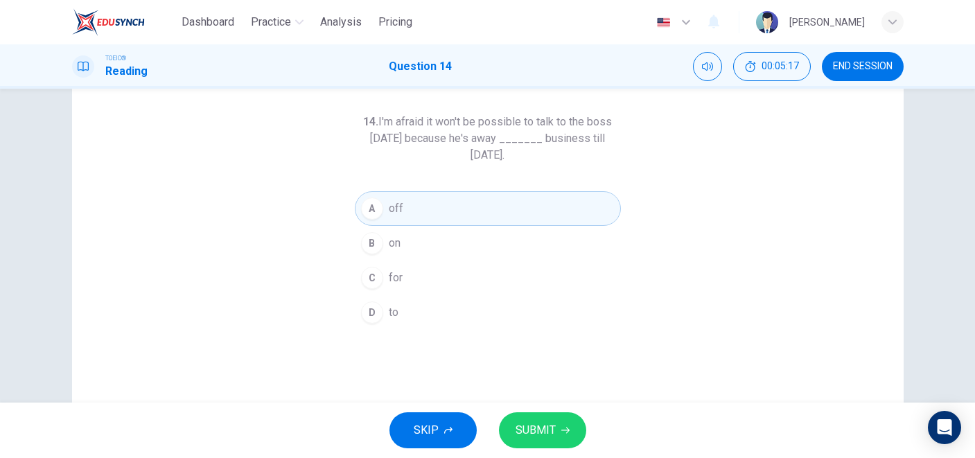
click at [525, 436] on span "SUBMIT" at bounding box center [536, 430] width 40 height 19
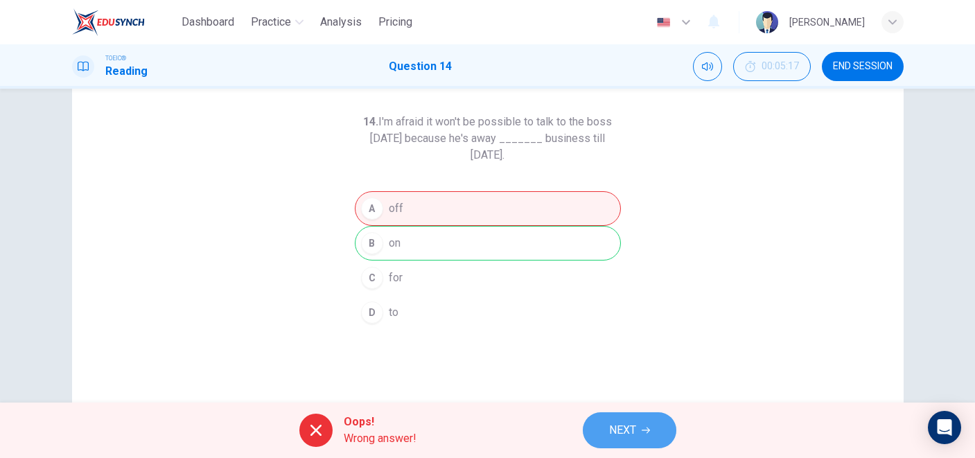
click at [622, 422] on span "NEXT" at bounding box center [622, 430] width 27 height 19
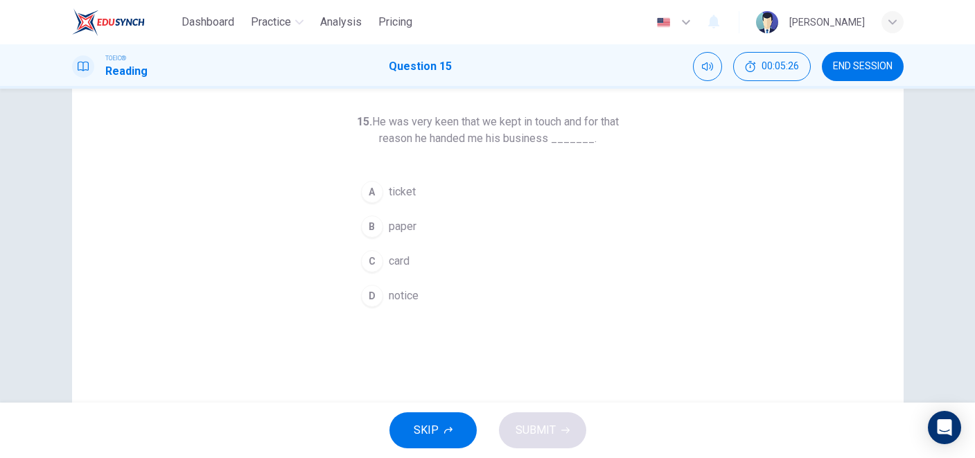
click at [417, 264] on button "C card" at bounding box center [488, 261] width 266 height 35
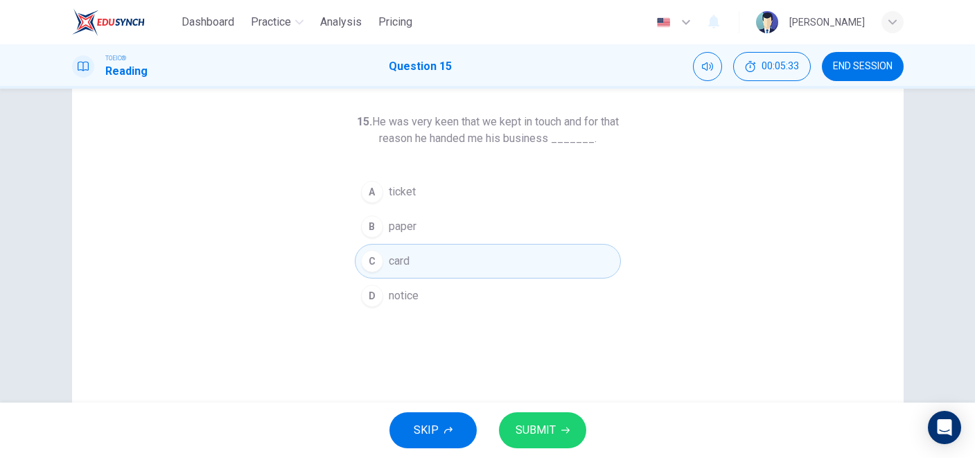
click at [455, 233] on button "B paper" at bounding box center [488, 226] width 266 height 35
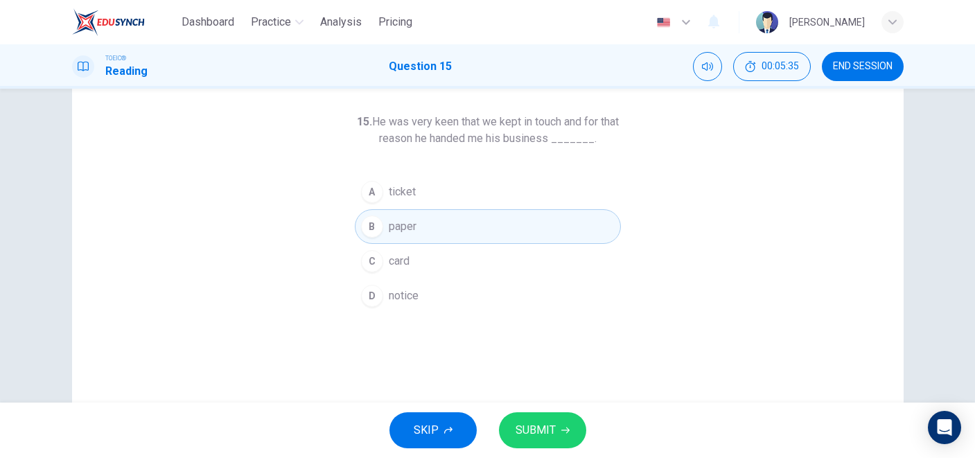
click at [538, 423] on span "SUBMIT" at bounding box center [536, 430] width 40 height 19
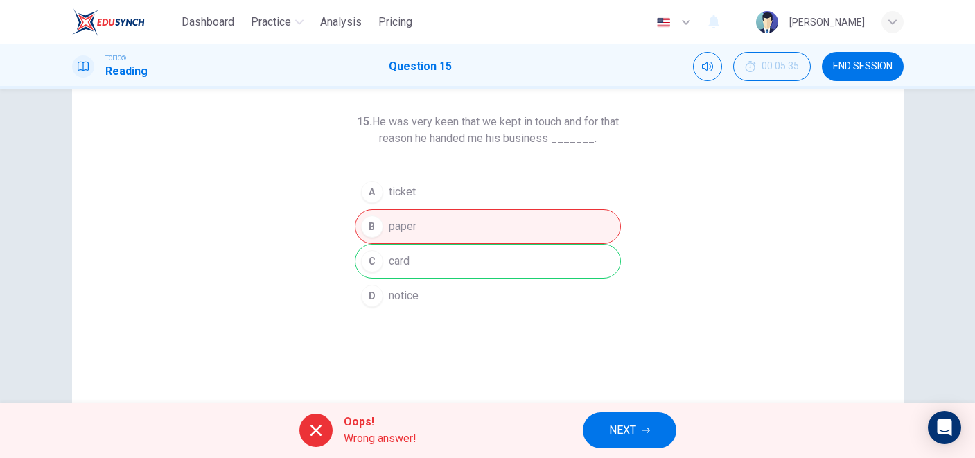
click at [594, 437] on button "NEXT" at bounding box center [630, 430] width 94 height 36
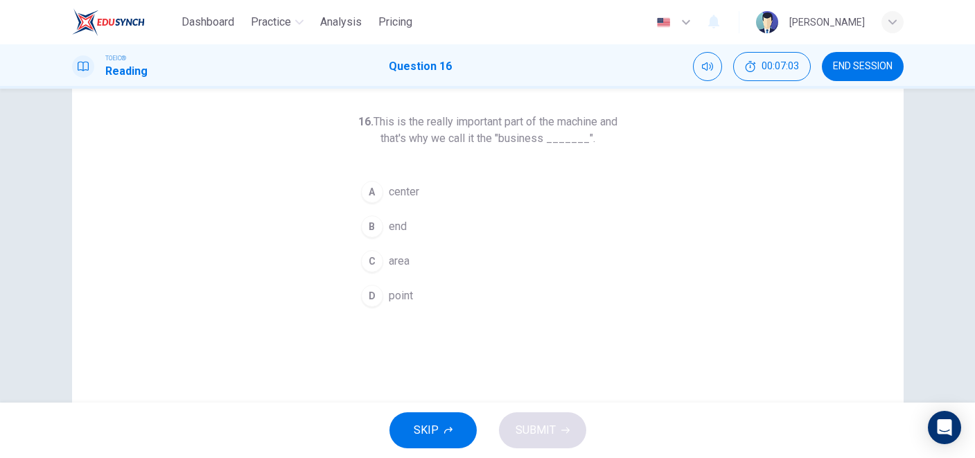
click at [401, 293] on span "point" at bounding box center [401, 296] width 24 height 17
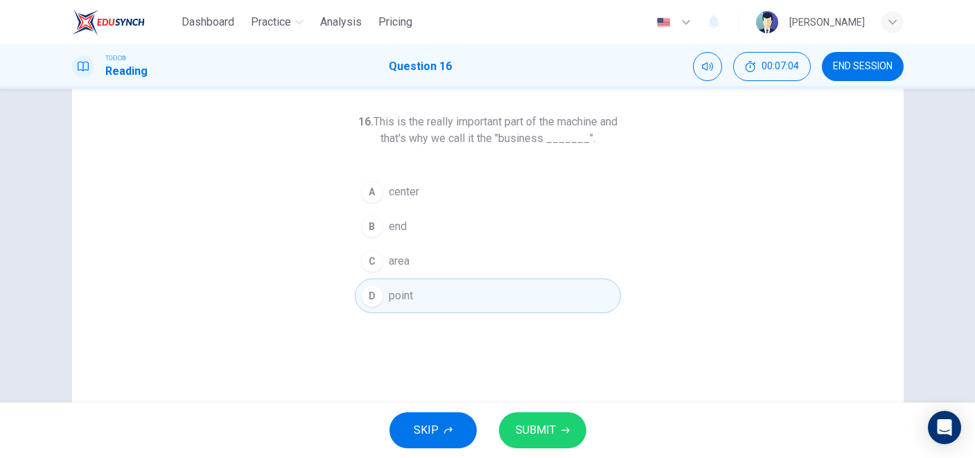
click at [545, 428] on span "SUBMIT" at bounding box center [536, 430] width 40 height 19
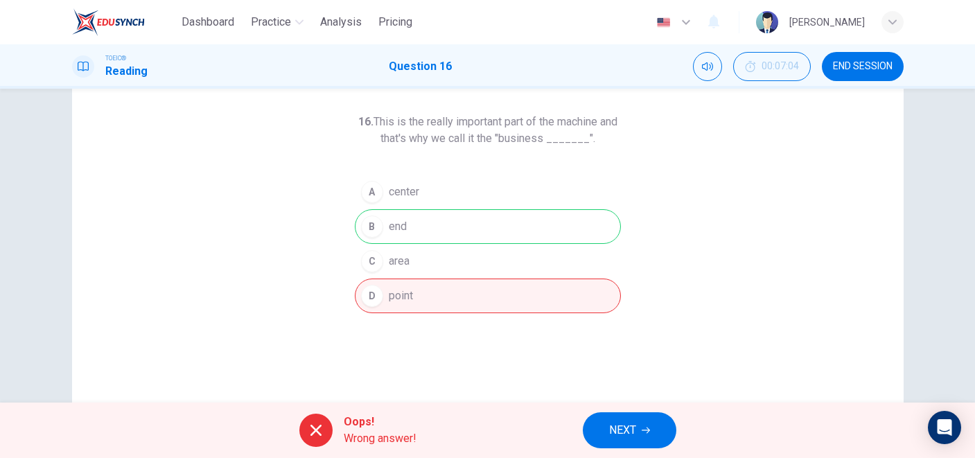
click at [607, 425] on button "NEXT" at bounding box center [630, 430] width 94 height 36
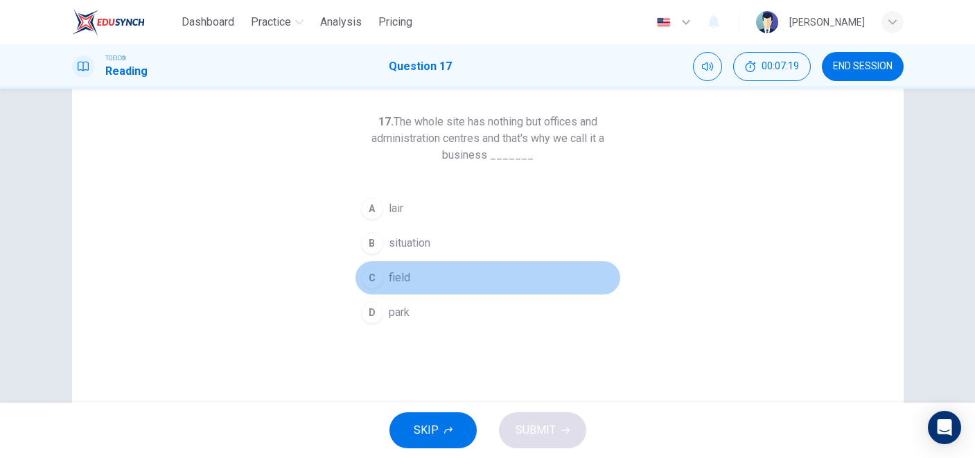
click at [429, 288] on button "C field" at bounding box center [488, 278] width 266 height 35
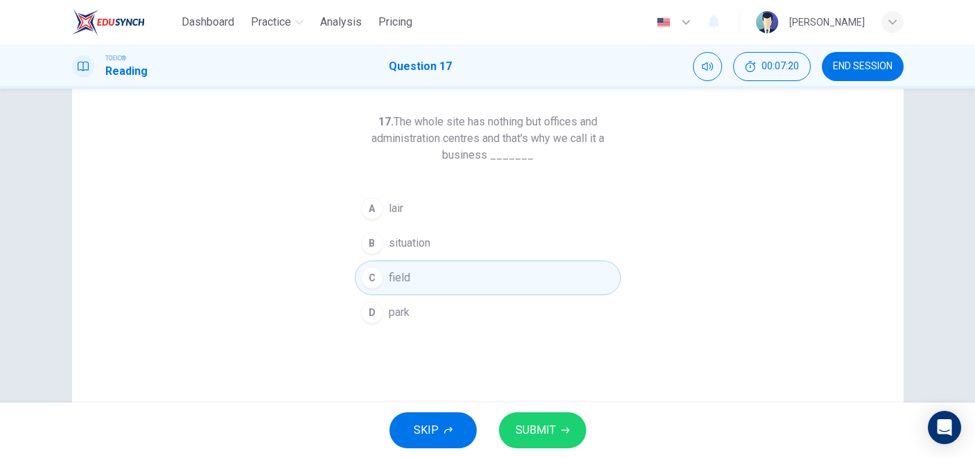
click at [550, 417] on button "SUBMIT" at bounding box center [542, 430] width 87 height 36
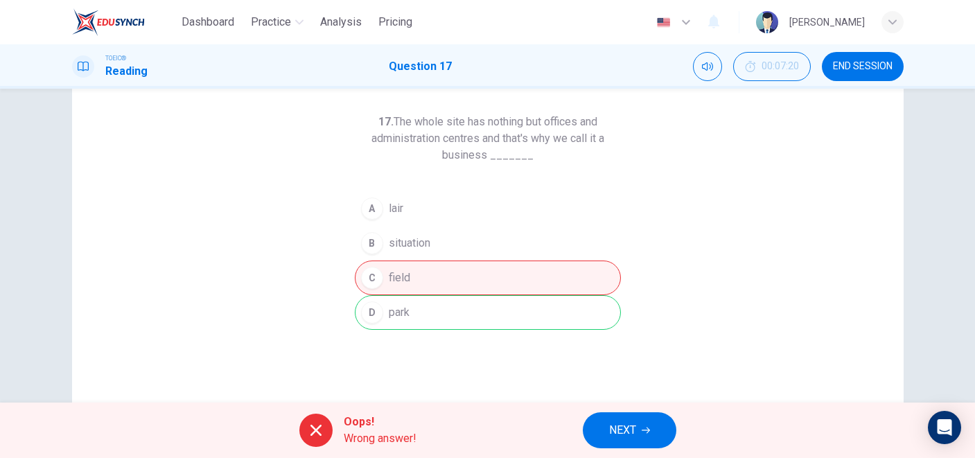
click at [601, 427] on button "NEXT" at bounding box center [630, 430] width 94 height 36
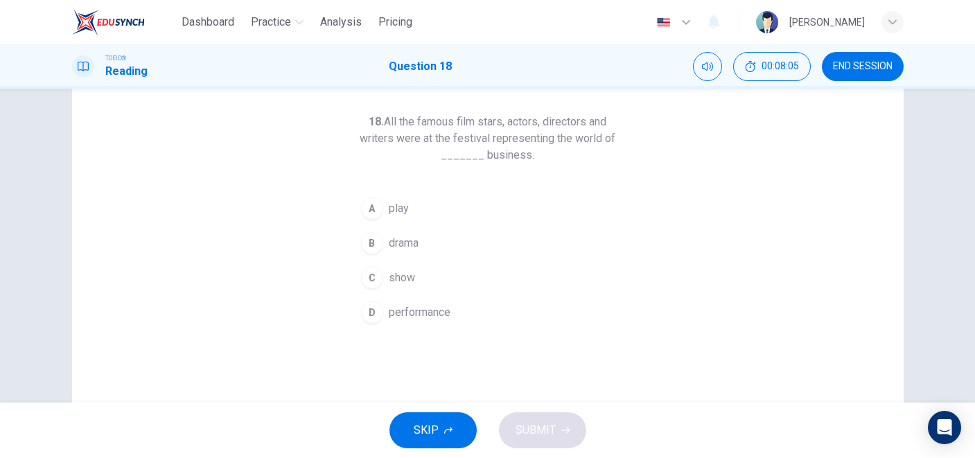
click at [456, 241] on button "B drama" at bounding box center [488, 243] width 266 height 35
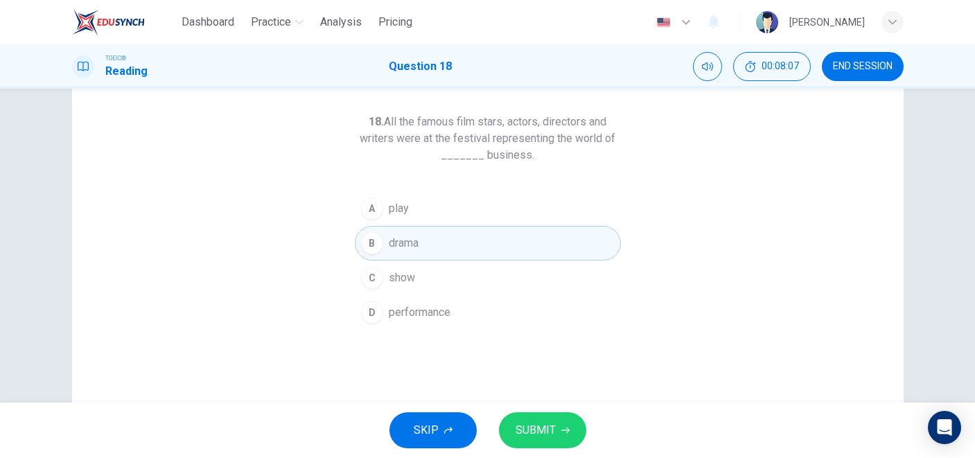
click at [487, 282] on button "C show" at bounding box center [488, 278] width 266 height 35
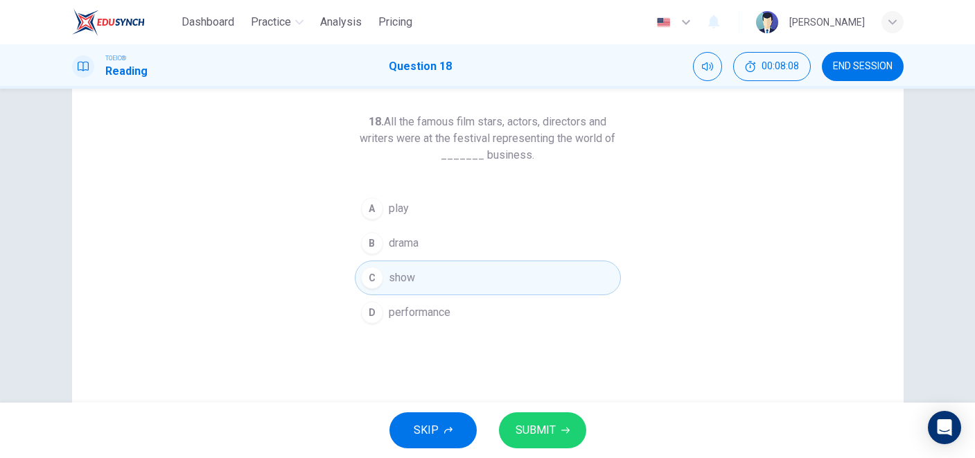
click at [528, 426] on span "SUBMIT" at bounding box center [536, 430] width 40 height 19
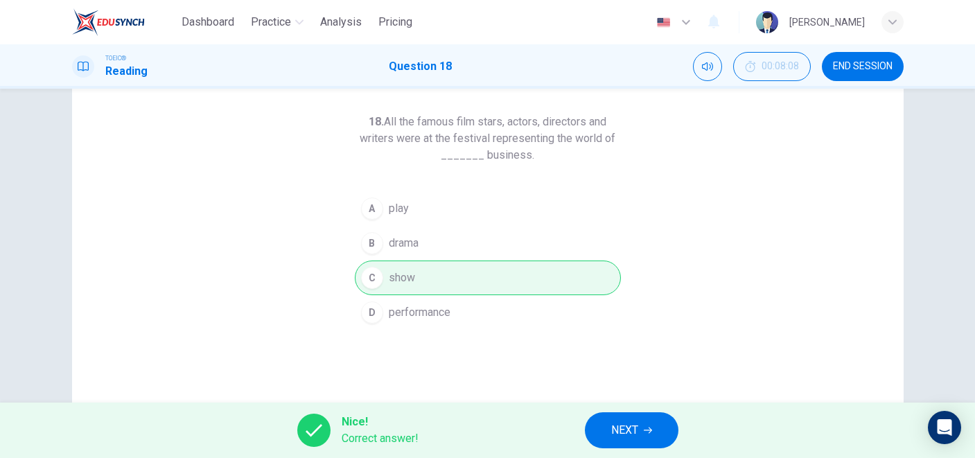
click at [610, 424] on button "NEXT" at bounding box center [632, 430] width 94 height 36
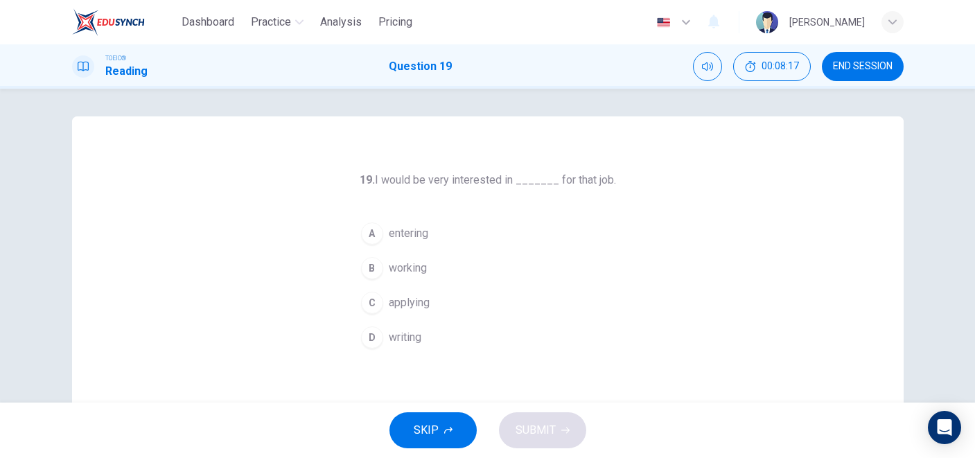
click at [410, 311] on span "applying" at bounding box center [409, 303] width 41 height 17
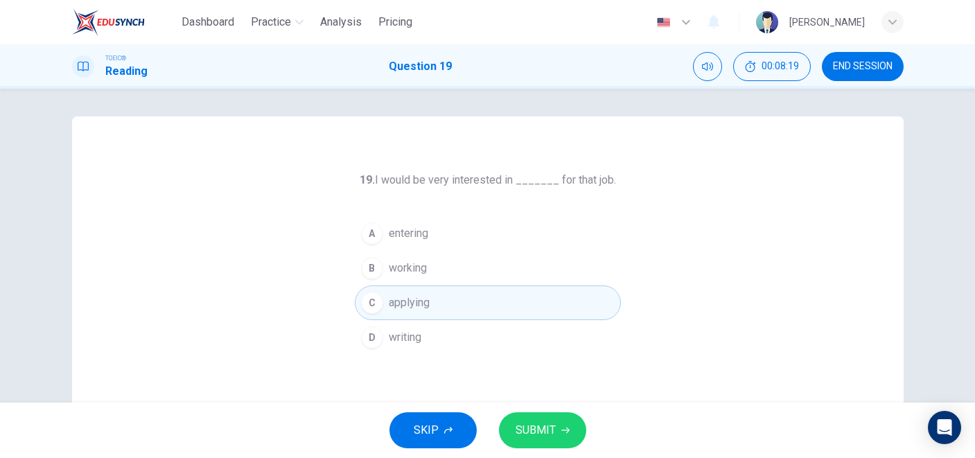
click at [528, 432] on span "SUBMIT" at bounding box center [536, 430] width 40 height 19
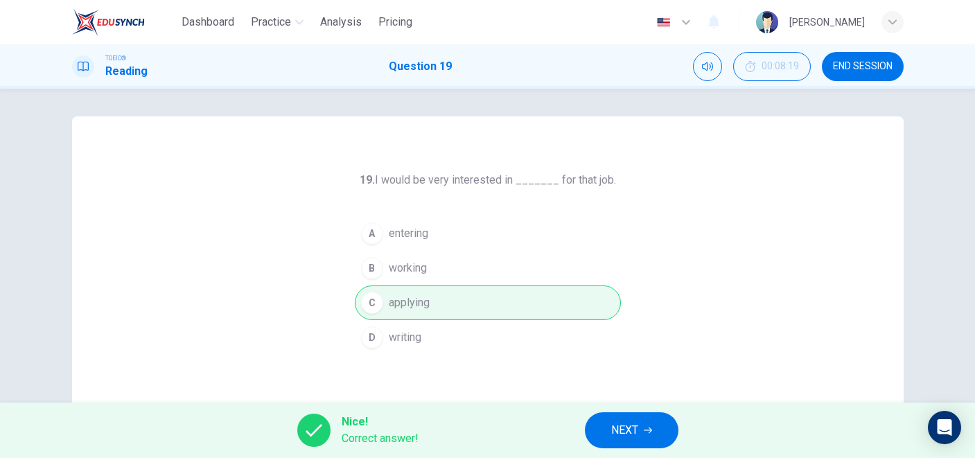
click at [638, 430] on span "NEXT" at bounding box center [624, 430] width 27 height 19
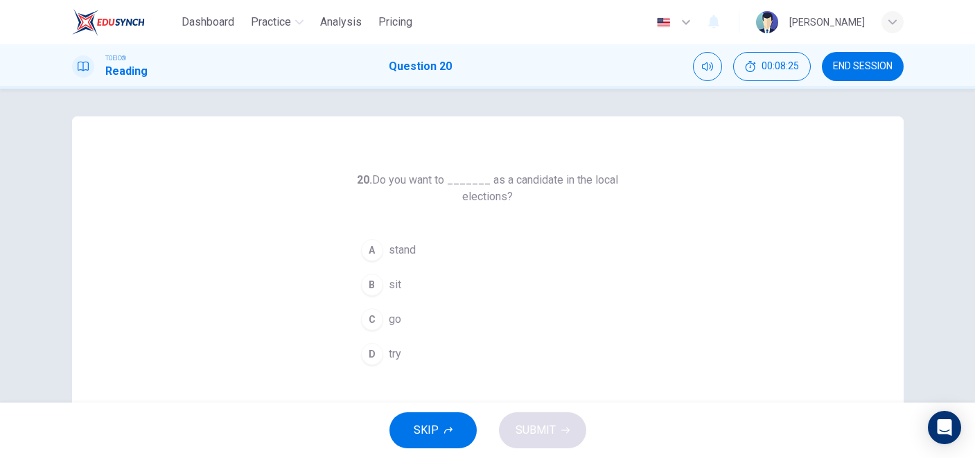
click at [437, 249] on button "A stand" at bounding box center [488, 250] width 266 height 35
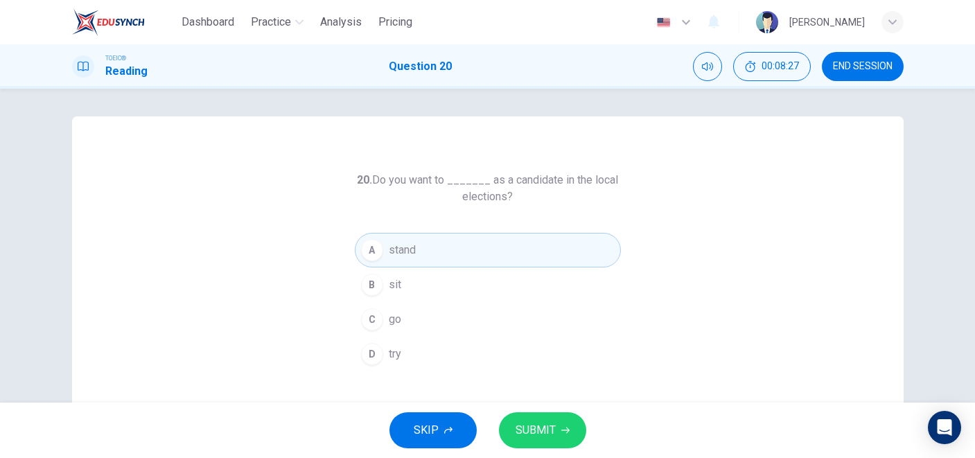
click at [549, 421] on span "SUBMIT" at bounding box center [536, 430] width 40 height 19
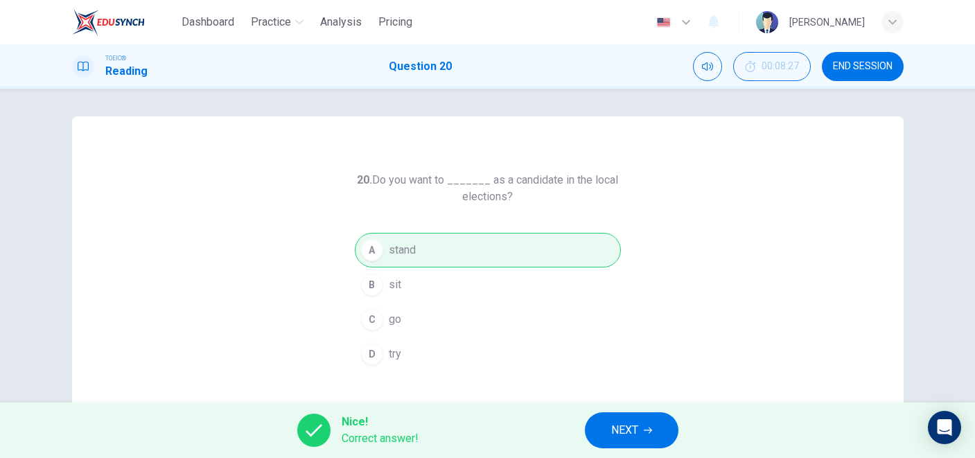
click at [625, 439] on span "NEXT" at bounding box center [624, 430] width 27 height 19
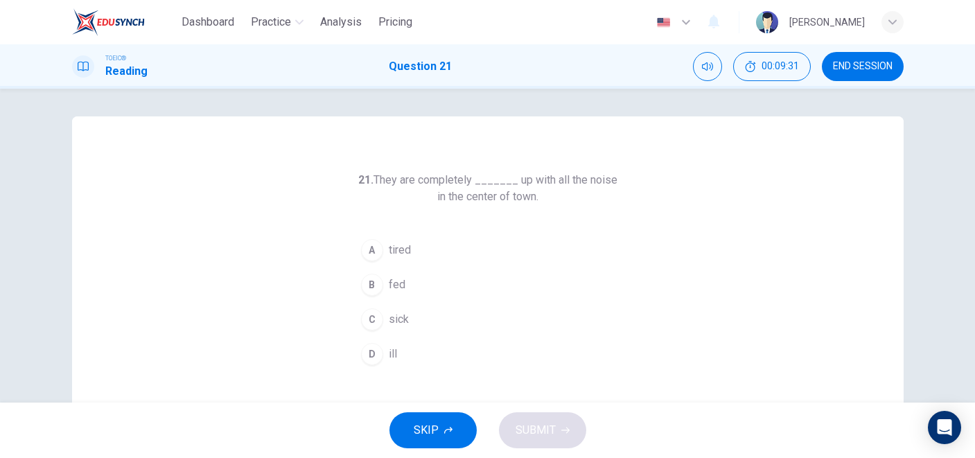
click at [424, 275] on button "B fed" at bounding box center [488, 285] width 266 height 35
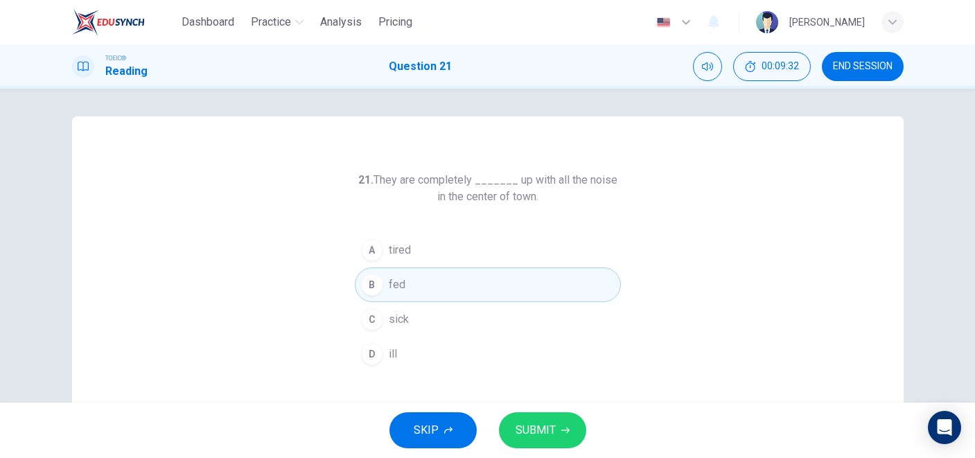
click at [531, 424] on span "SUBMIT" at bounding box center [536, 430] width 40 height 19
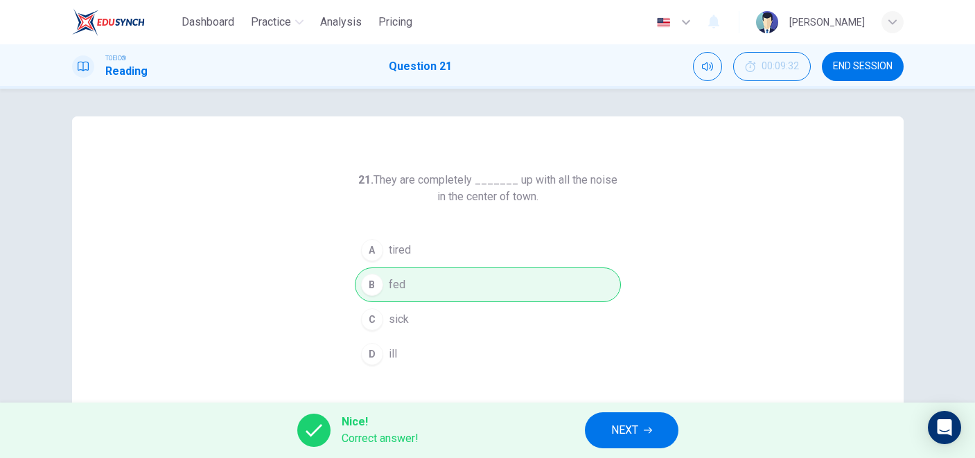
click at [609, 437] on button "NEXT" at bounding box center [632, 430] width 94 height 36
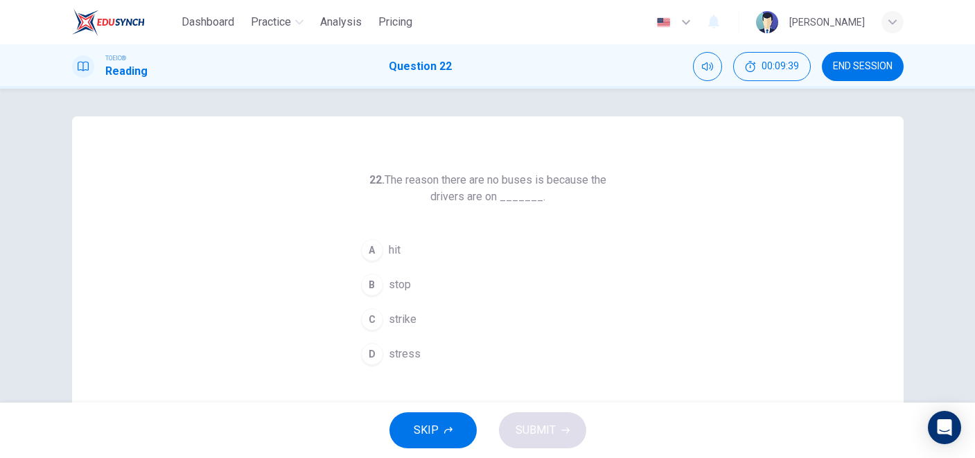
click at [422, 320] on button "C strike" at bounding box center [488, 319] width 266 height 35
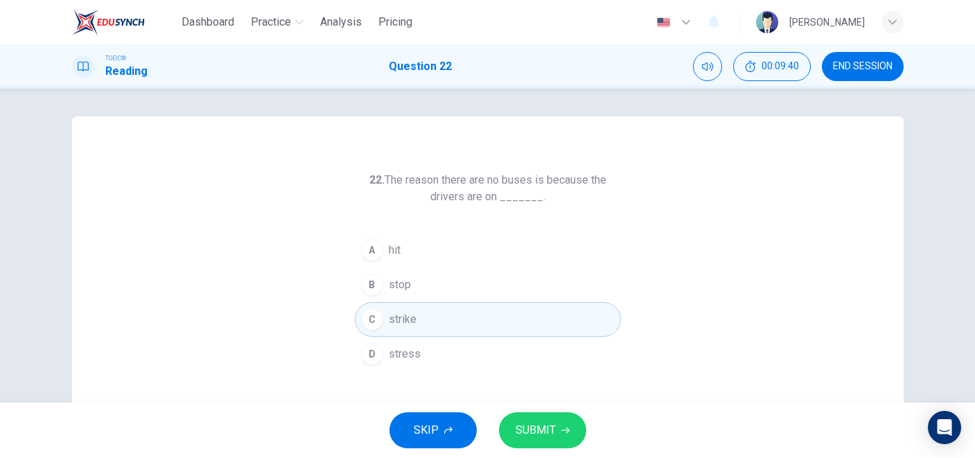
click at [428, 254] on button "A hit" at bounding box center [488, 250] width 266 height 35
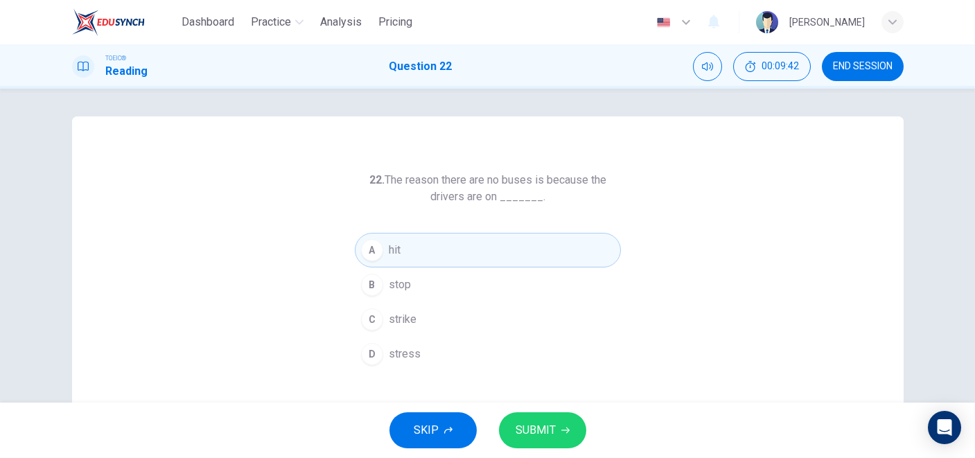
click at [503, 321] on button "C strike" at bounding box center [488, 319] width 266 height 35
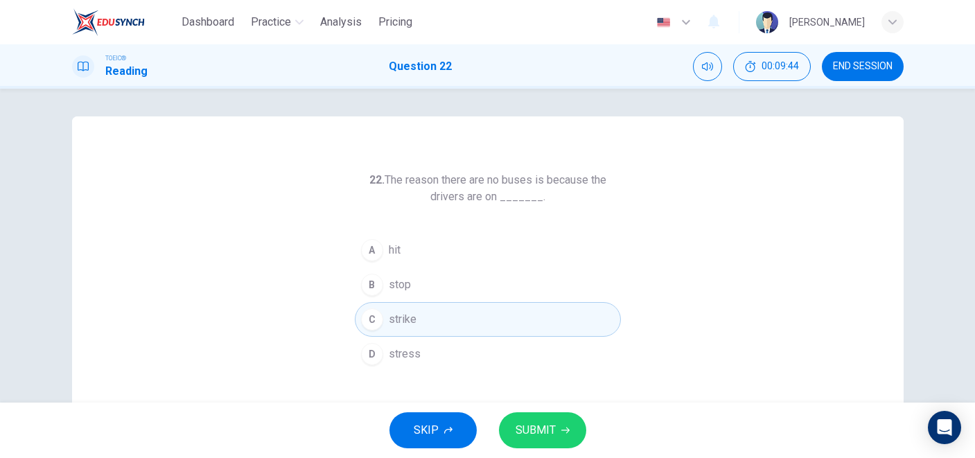
click at [533, 428] on span "SUBMIT" at bounding box center [536, 430] width 40 height 19
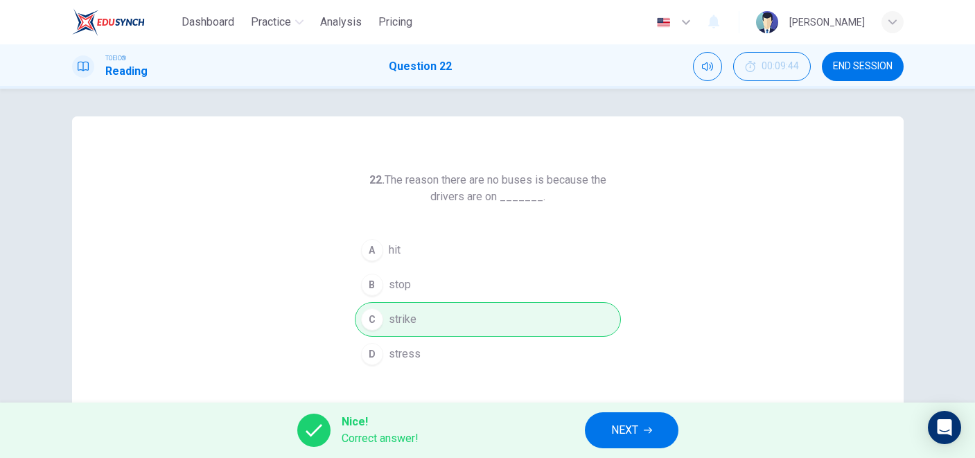
click at [626, 435] on span "NEXT" at bounding box center [624, 430] width 27 height 19
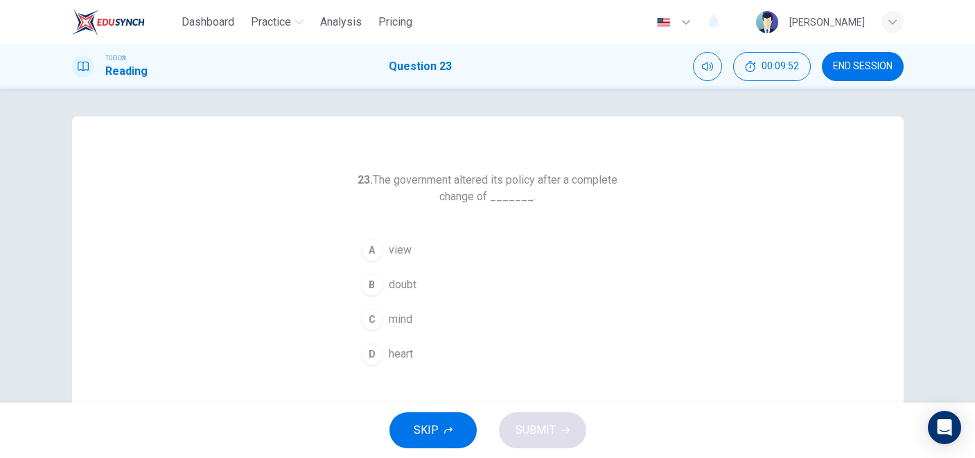
click at [425, 295] on button "B doubt" at bounding box center [488, 285] width 266 height 35
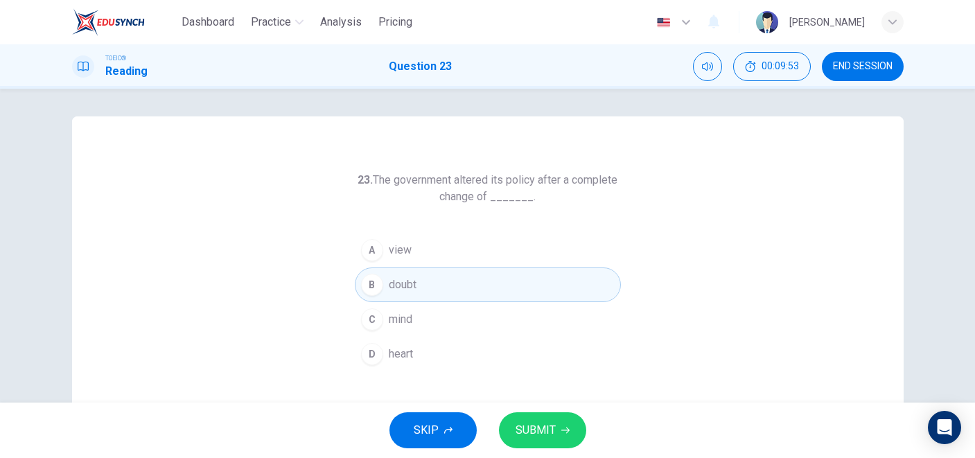
click at [449, 233] on button "A view" at bounding box center [488, 250] width 266 height 35
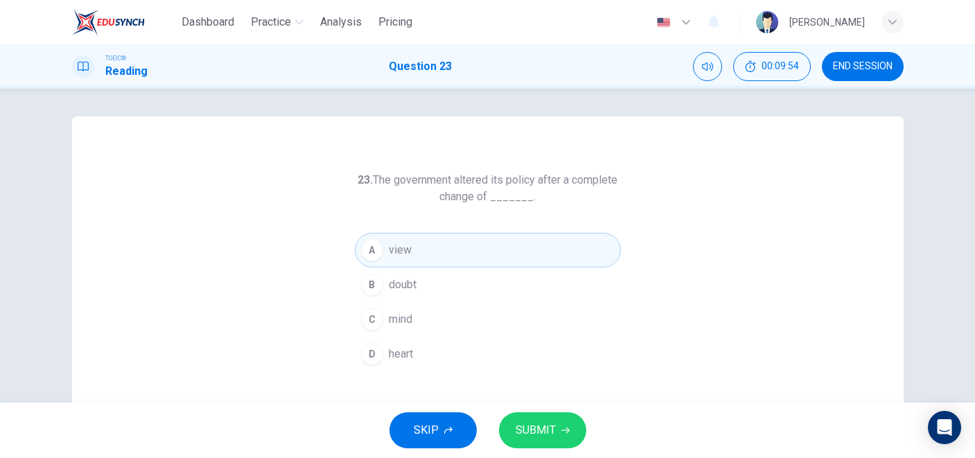
click at [518, 424] on span "SUBMIT" at bounding box center [536, 430] width 40 height 19
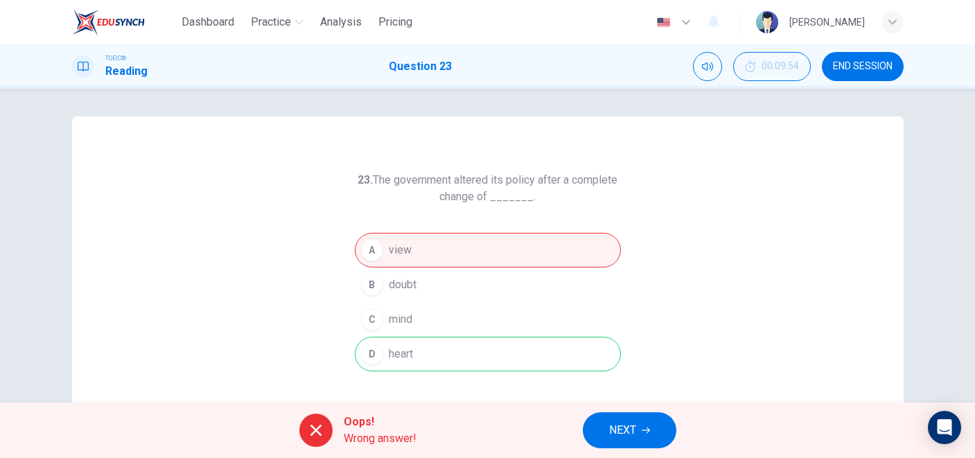
click at [613, 428] on span "NEXT" at bounding box center [622, 430] width 27 height 19
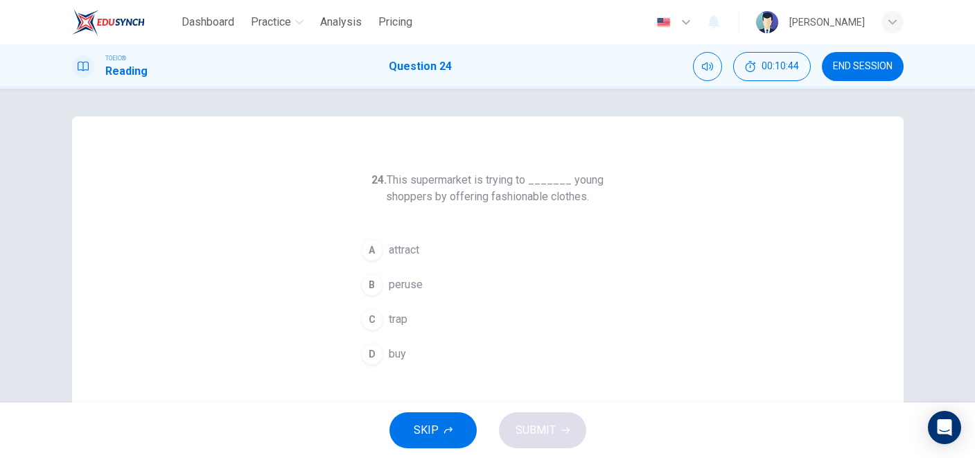
click at [422, 238] on button "A attract" at bounding box center [488, 250] width 266 height 35
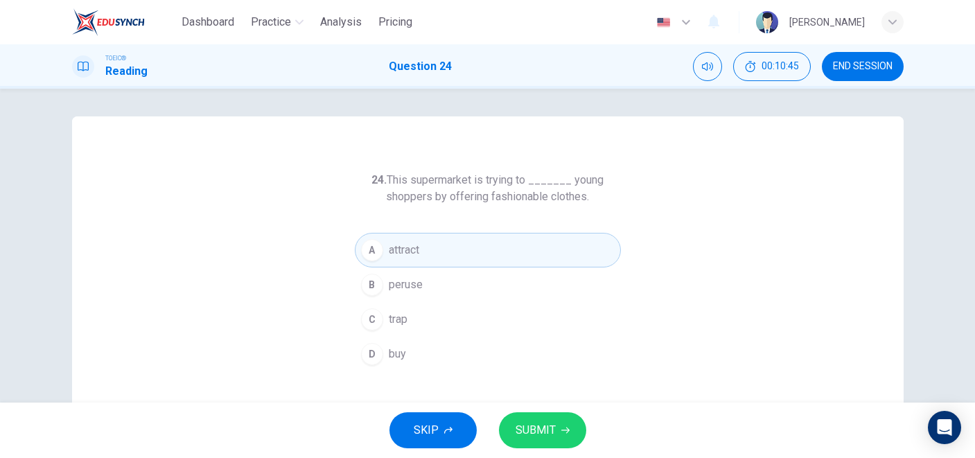
click at [534, 411] on div "SKIP SUBMIT" at bounding box center [487, 430] width 975 height 55
click at [551, 437] on span "SUBMIT" at bounding box center [536, 430] width 40 height 19
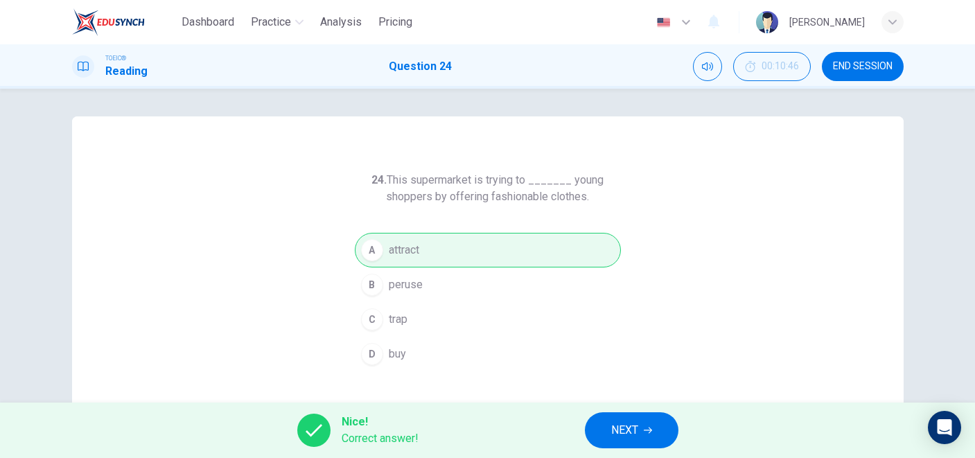
click at [629, 428] on span "NEXT" at bounding box center [624, 430] width 27 height 19
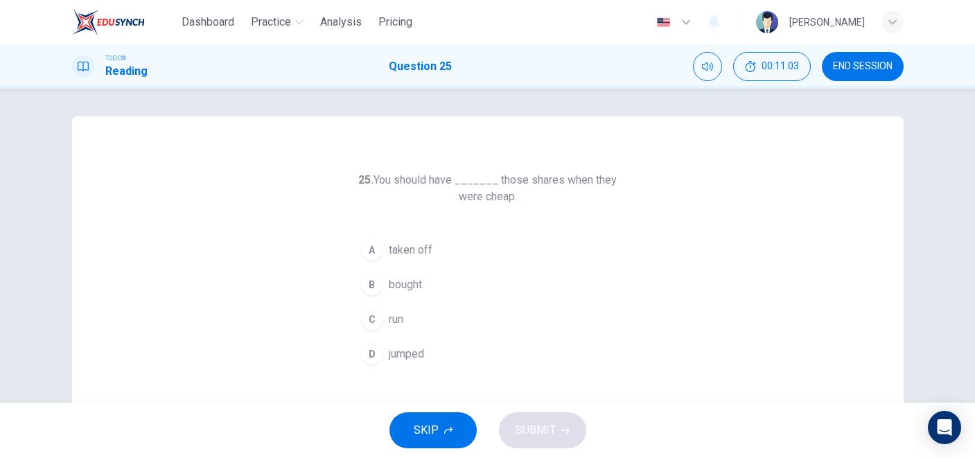
click at [443, 321] on button "C run" at bounding box center [488, 319] width 266 height 35
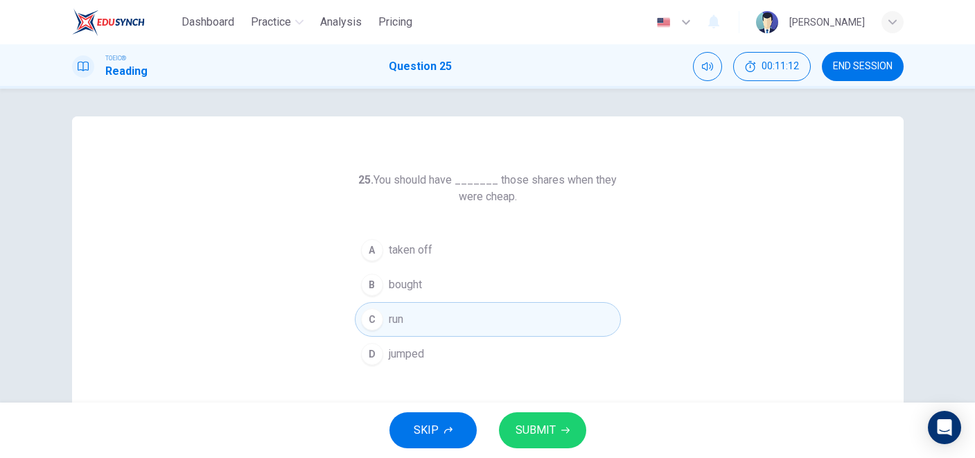
click at [453, 283] on button "B bought" at bounding box center [488, 285] width 266 height 35
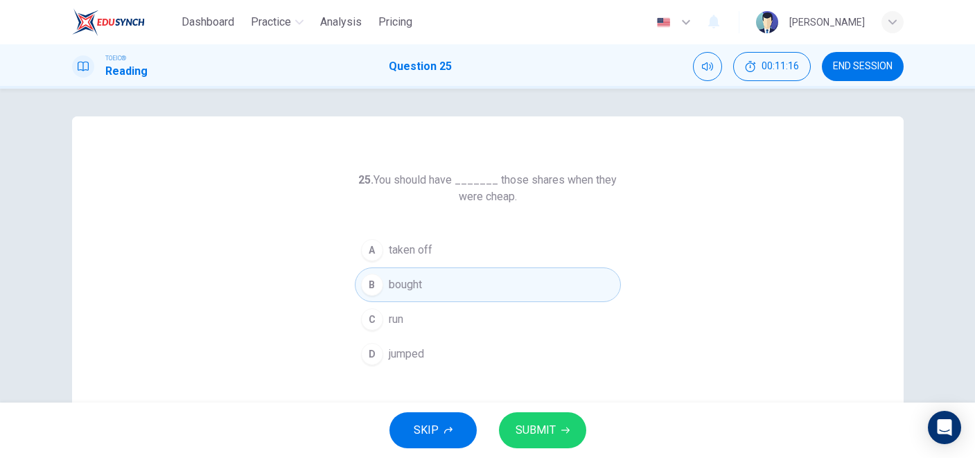
click at [548, 431] on span "SUBMIT" at bounding box center [536, 430] width 40 height 19
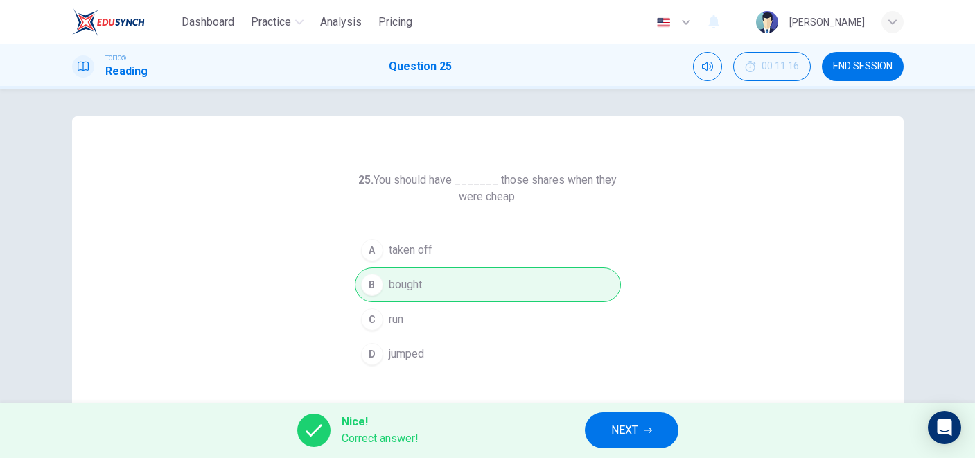
click at [625, 429] on span "NEXT" at bounding box center [624, 430] width 27 height 19
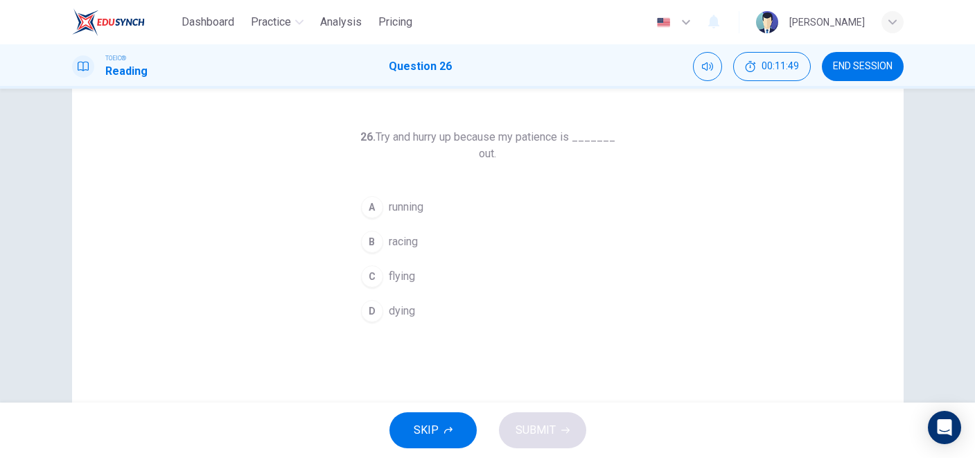
scroll to position [50, 0]
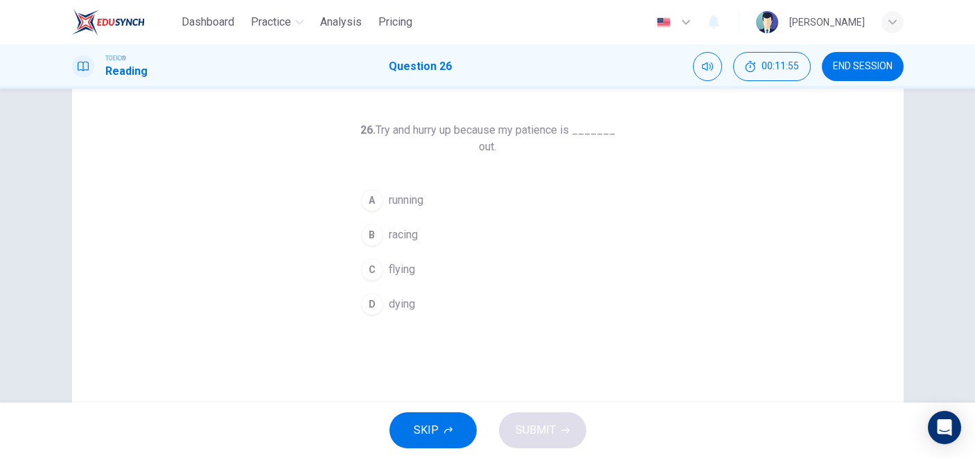
click at [479, 206] on button "A running" at bounding box center [488, 200] width 266 height 35
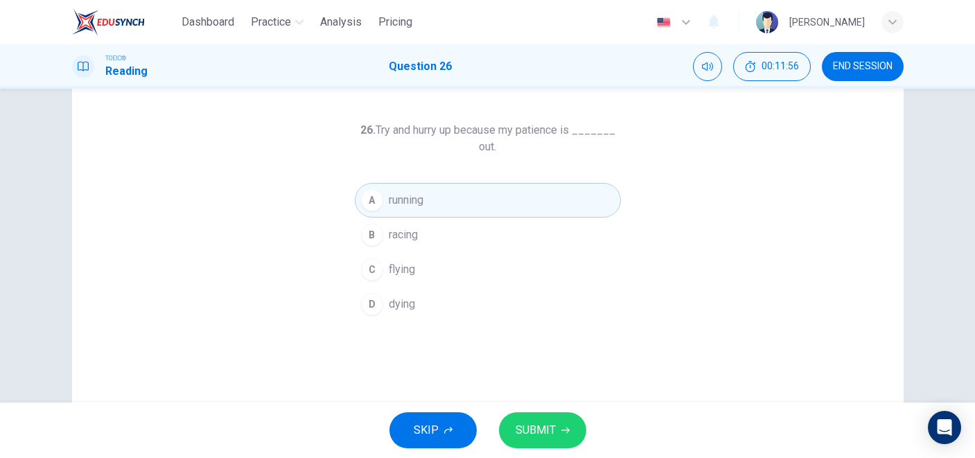
click at [547, 442] on button "SUBMIT" at bounding box center [542, 430] width 87 height 36
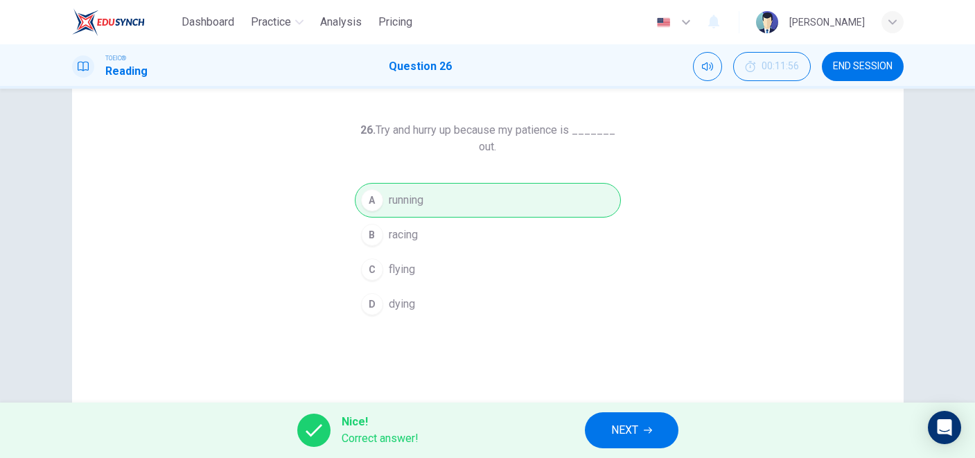
click at [638, 410] on div "Nice! Correct answer! NEXT" at bounding box center [487, 430] width 975 height 55
click at [636, 419] on button "NEXT" at bounding box center [632, 430] width 94 height 36
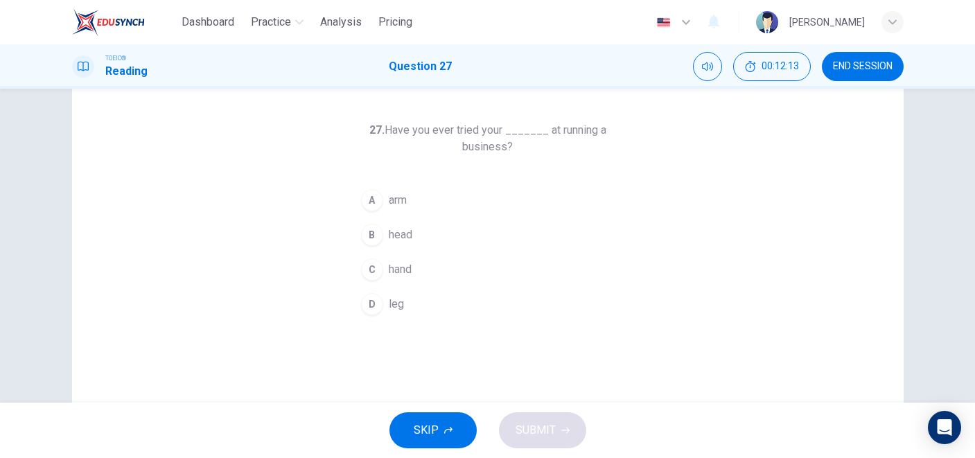
click at [439, 202] on button "A arm" at bounding box center [488, 200] width 266 height 35
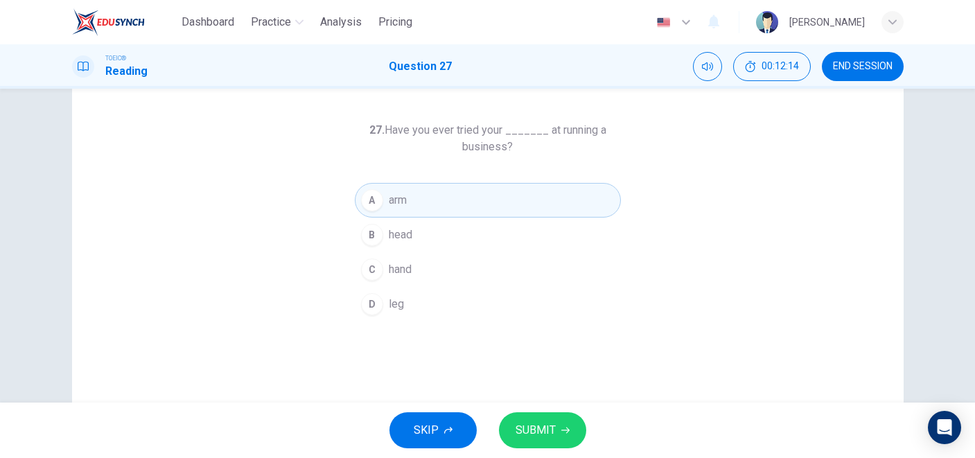
click at [423, 306] on button "D leg" at bounding box center [488, 304] width 266 height 35
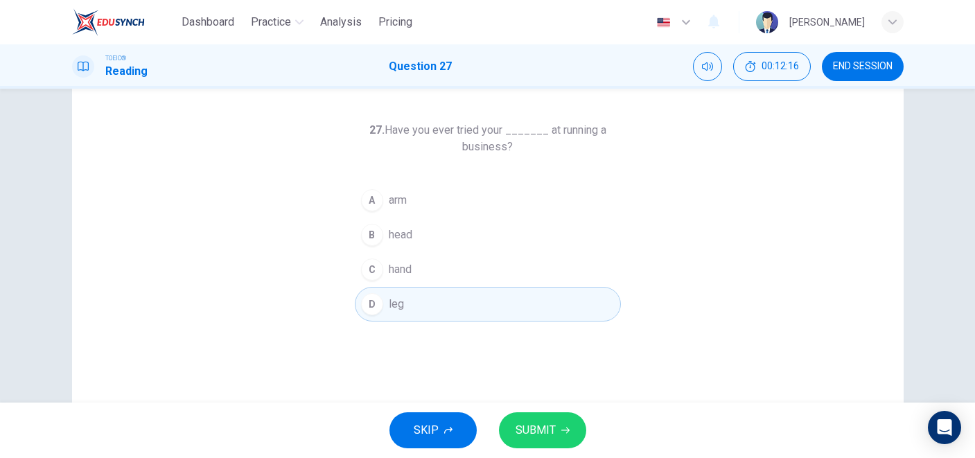
click at [459, 229] on button "B head" at bounding box center [488, 235] width 266 height 35
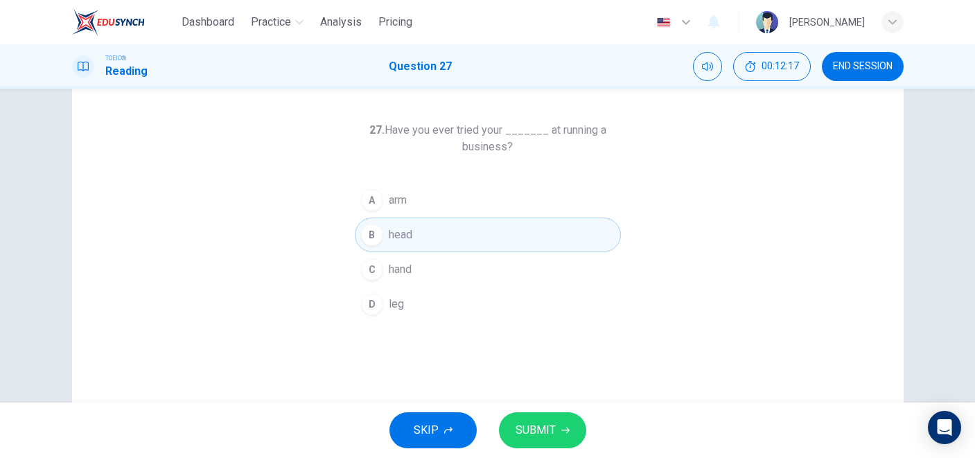
click at [525, 430] on span "SUBMIT" at bounding box center [536, 430] width 40 height 19
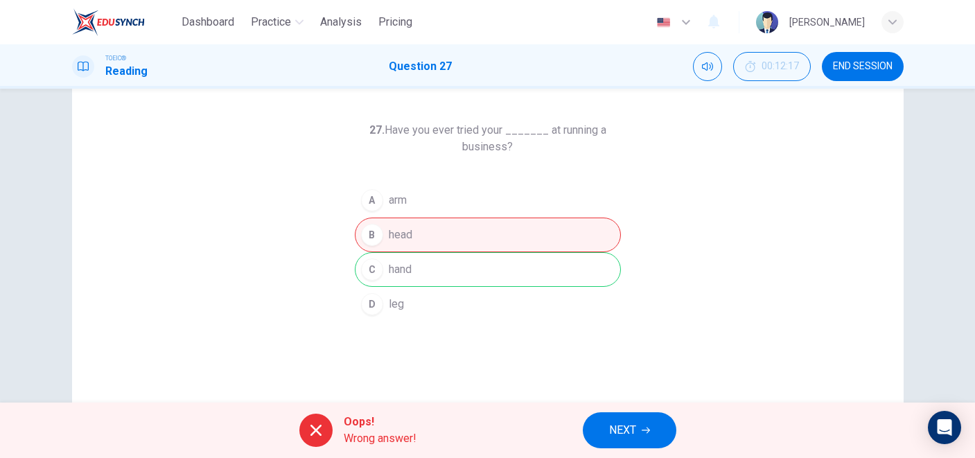
click at [630, 441] on button "NEXT" at bounding box center [630, 430] width 94 height 36
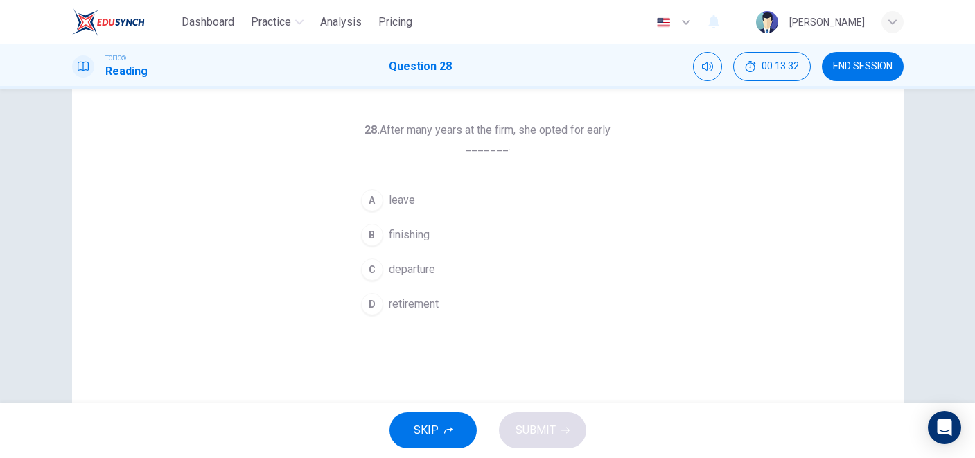
click at [434, 322] on div "28. After many years at the firm, she opted for early _______. A leave B finish…" at bounding box center [488, 308] width 832 height 482
click at [428, 313] on button "D retirement" at bounding box center [488, 304] width 266 height 35
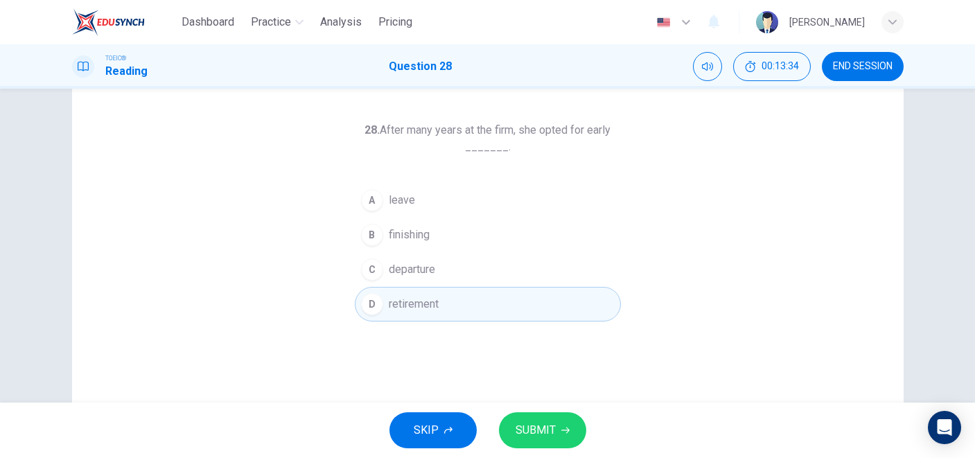
click at [541, 428] on span "SUBMIT" at bounding box center [536, 430] width 40 height 19
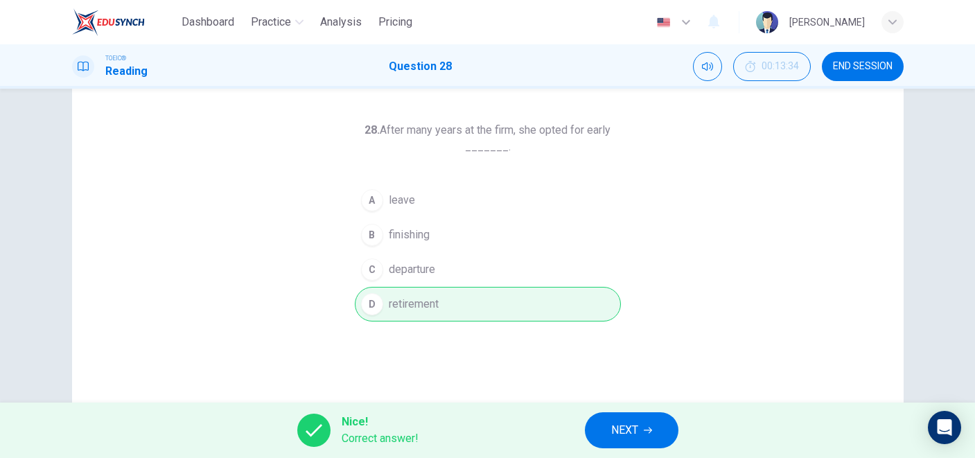
click at [610, 420] on button "NEXT" at bounding box center [632, 430] width 94 height 36
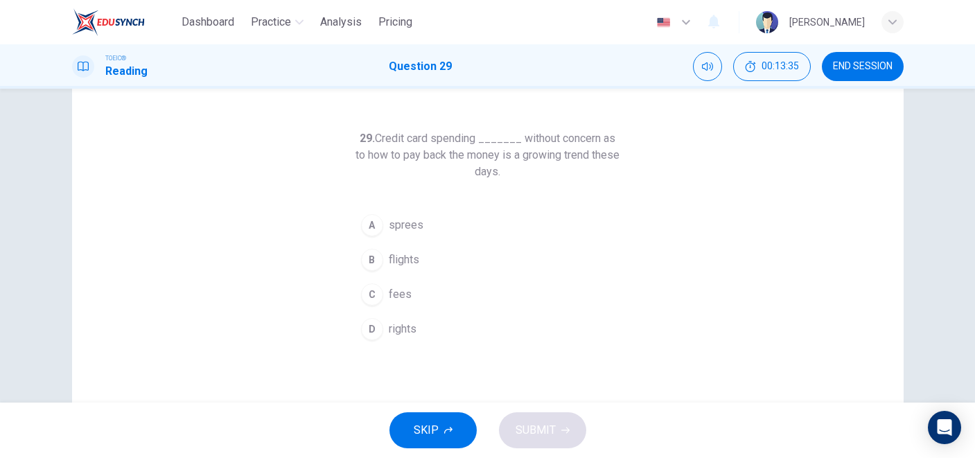
scroll to position [49, 0]
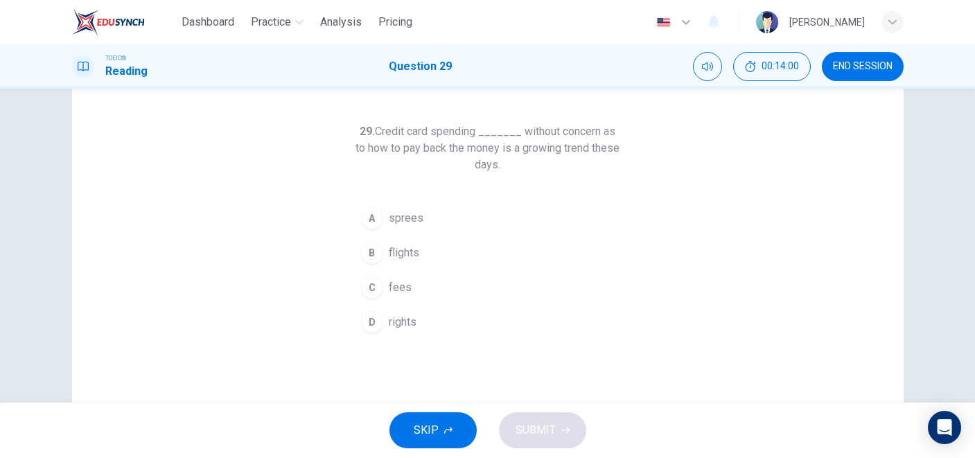
click at [491, 269] on button "B flights" at bounding box center [488, 253] width 266 height 35
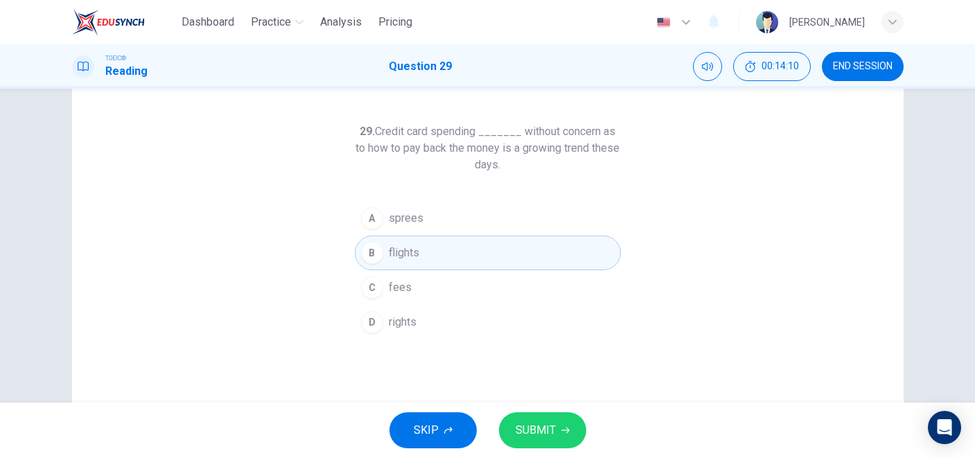
click at [495, 230] on button "A sprees" at bounding box center [488, 218] width 266 height 35
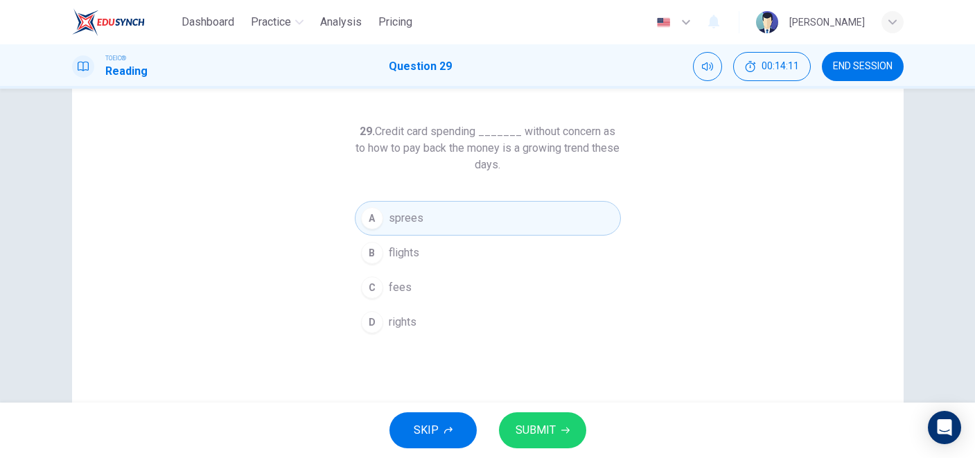
click at [517, 432] on span "SUBMIT" at bounding box center [536, 430] width 40 height 19
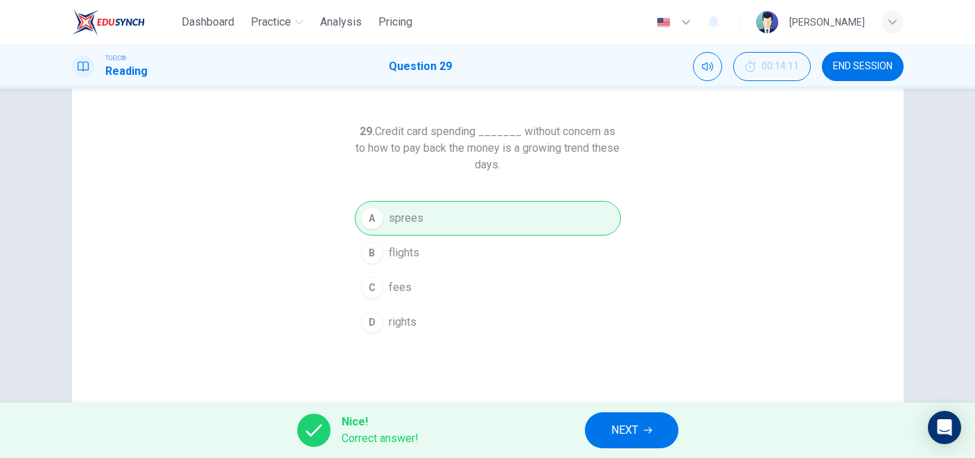
drag, startPoint x: 540, startPoint y: 171, endPoint x: 483, endPoint y: 157, distance: 58.5
click at [483, 157] on h6 "29. Credit card spending _______ without concern as to how to pay back the mone…" at bounding box center [488, 148] width 266 height 50
drag, startPoint x: 380, startPoint y: 132, endPoint x: 464, endPoint y: 137, distance: 84.0
click at [464, 137] on h6 "29. Credit card spending _______ without concern as to how to pay back the mone…" at bounding box center [488, 148] width 266 height 50
drag, startPoint x: 524, startPoint y: 164, endPoint x: 463, endPoint y: 141, distance: 65.2
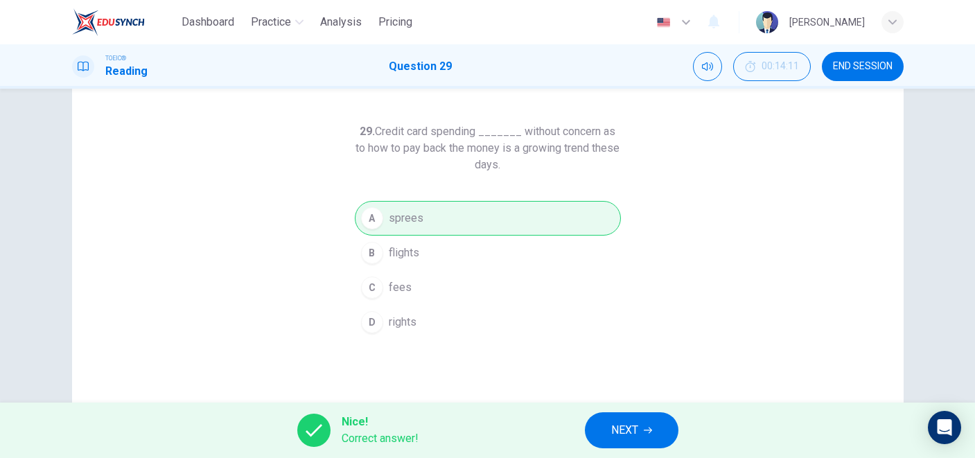
click at [463, 141] on h6 "29. Credit card spending _______ without concern as to how to pay back the mone…" at bounding box center [488, 148] width 266 height 50
click at [393, 132] on h6 "29. Credit card spending _______ without concern as to how to pay back the mone…" at bounding box center [488, 148] width 266 height 50
drag, startPoint x: 393, startPoint y: 132, endPoint x: 453, endPoint y: 148, distance: 61.9
click at [453, 148] on h6 "29. Credit card spending _______ without concern as to how to pay back the mone…" at bounding box center [488, 148] width 266 height 50
drag, startPoint x: 376, startPoint y: 136, endPoint x: 556, endPoint y: 155, distance: 181.3
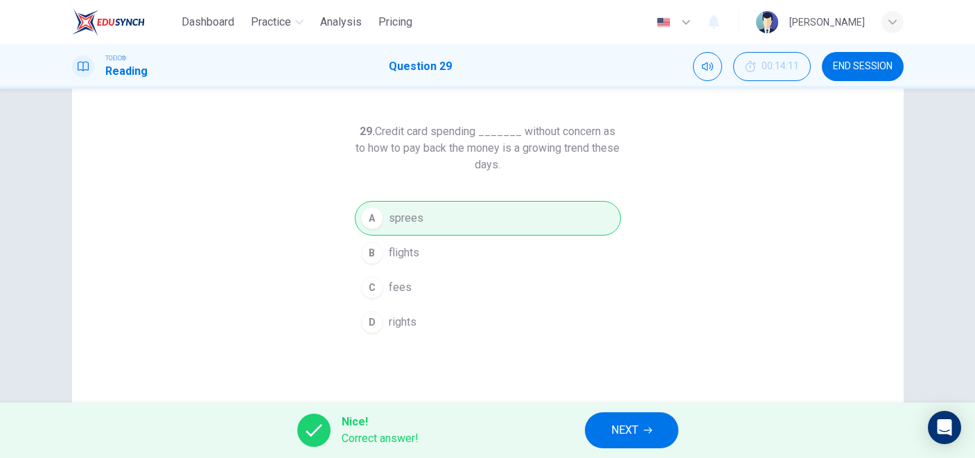
click at [556, 155] on h6 "29. Credit card spending _______ without concern as to how to pay back the mone…" at bounding box center [488, 148] width 266 height 50
